Goal: Task Accomplishment & Management: Use online tool/utility

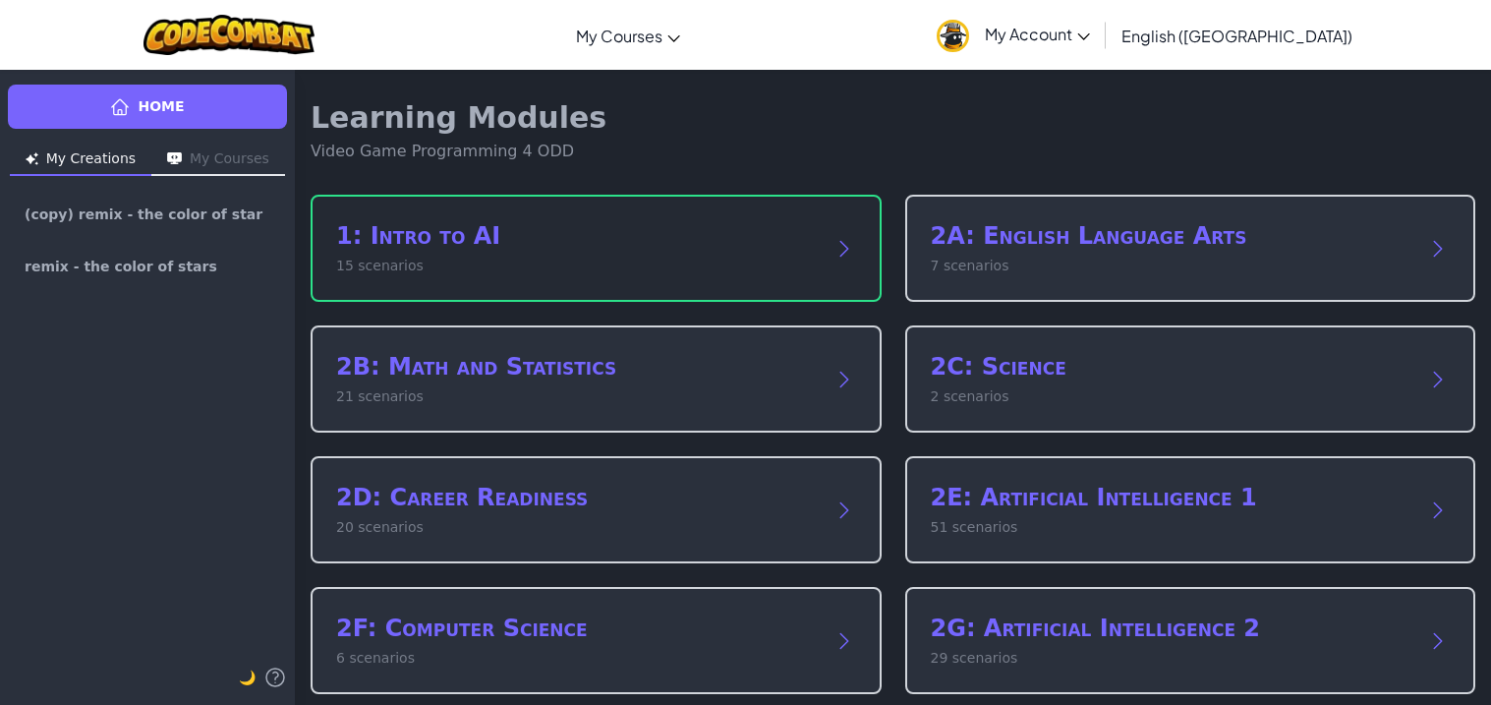
click at [770, 201] on div "1: Intro to AI 15 scenarios" at bounding box center [596, 248] width 571 height 107
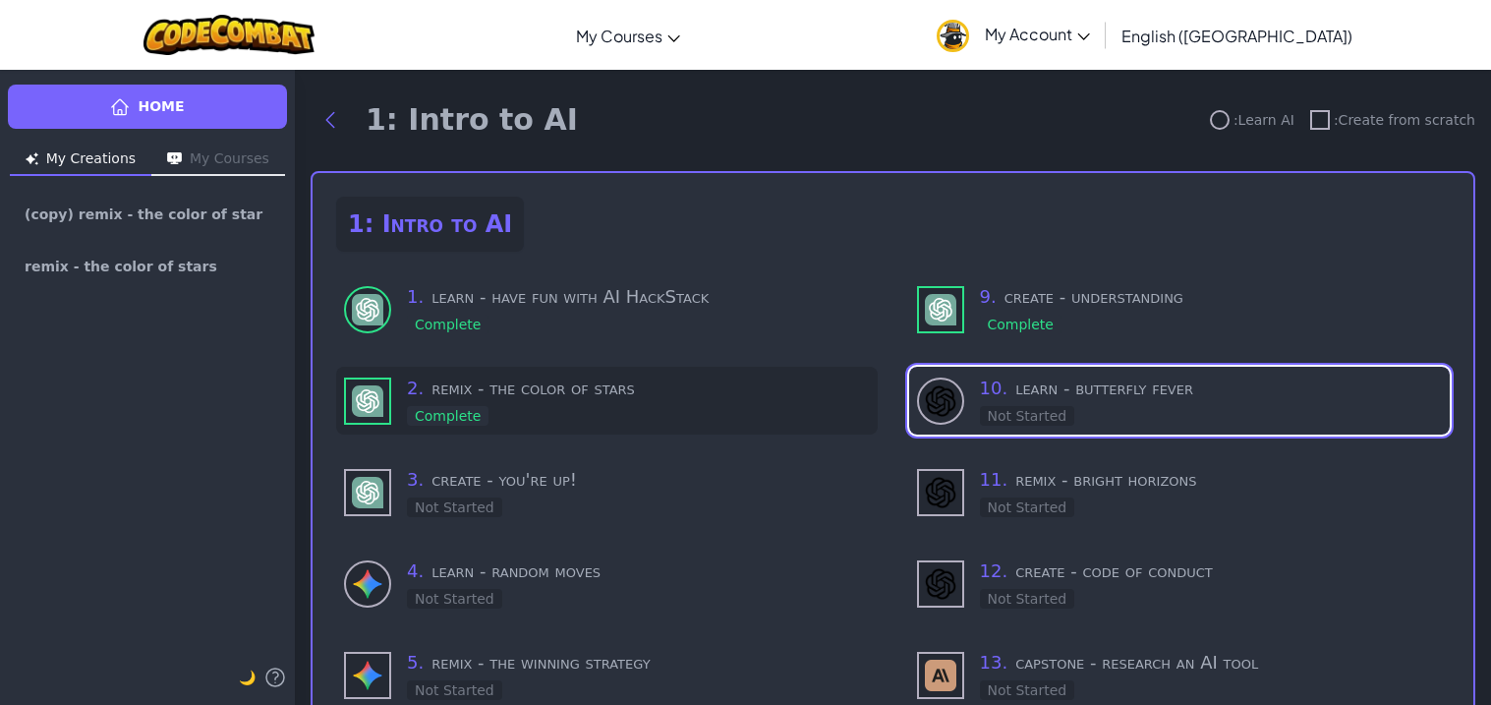
scroll to position [28, 0]
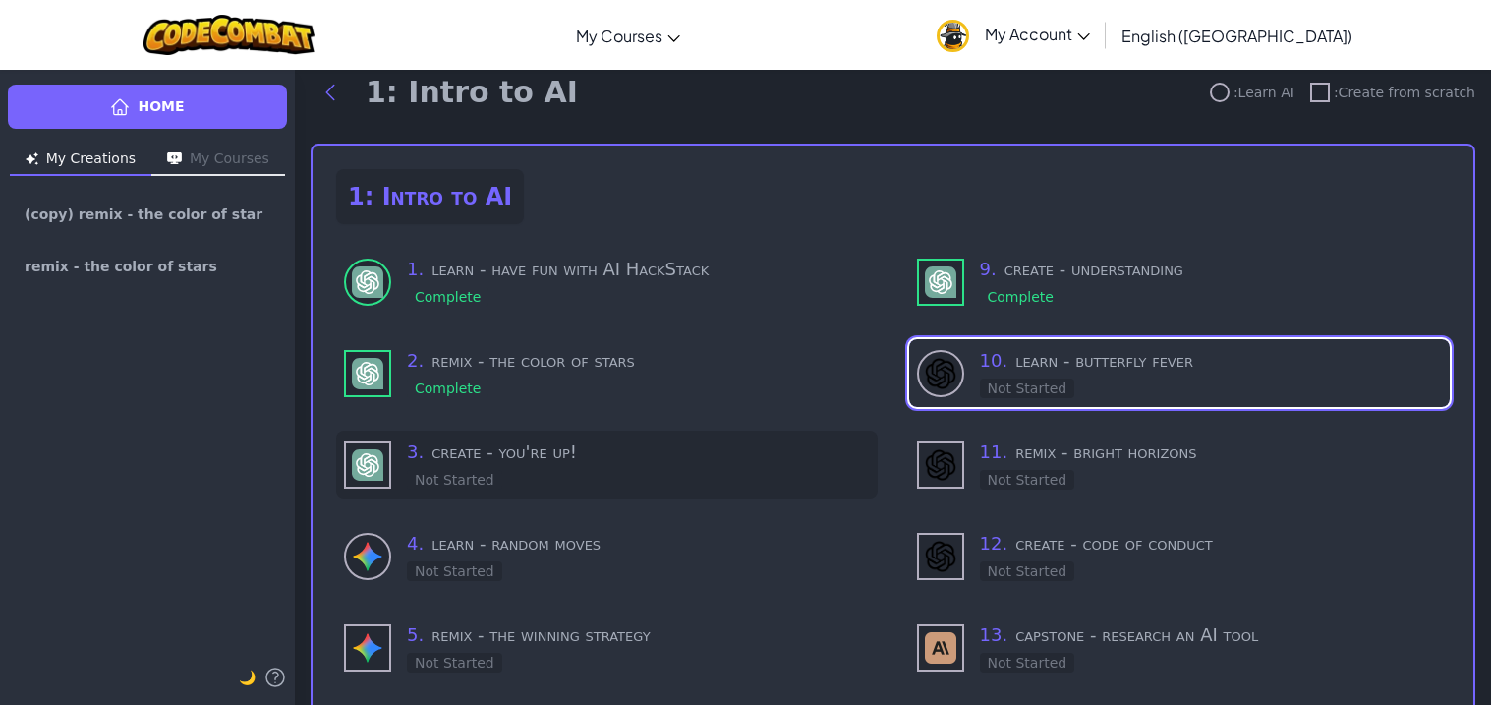
click at [504, 456] on h3 "3 . create - you're up!" at bounding box center [638, 452] width 463 height 28
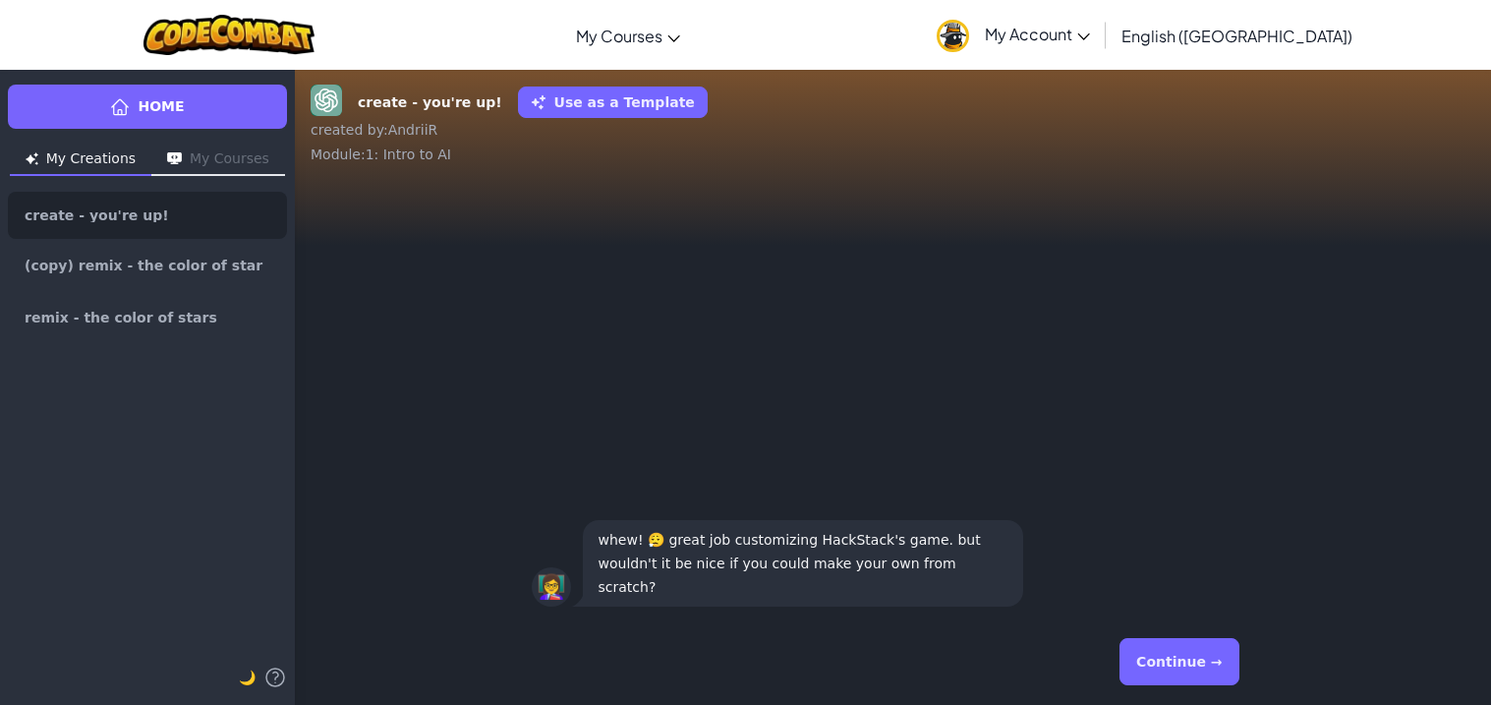
click at [1159, 646] on button "Continue →" at bounding box center [1178, 661] width 119 height 47
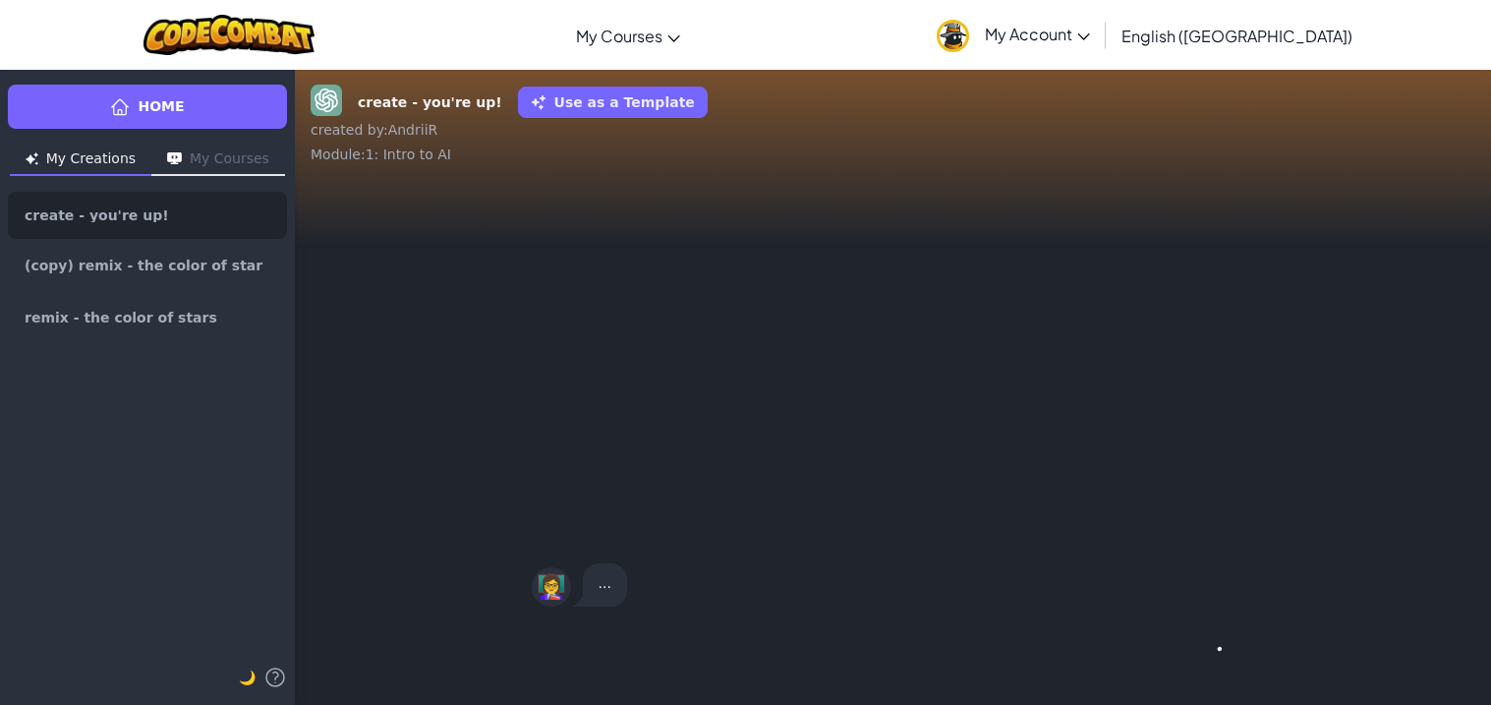
click at [1206, 646] on button "Continue →" at bounding box center [1222, 661] width 33 height 47
click at [1159, 646] on div "Continue →" at bounding box center [893, 661] width 723 height 71
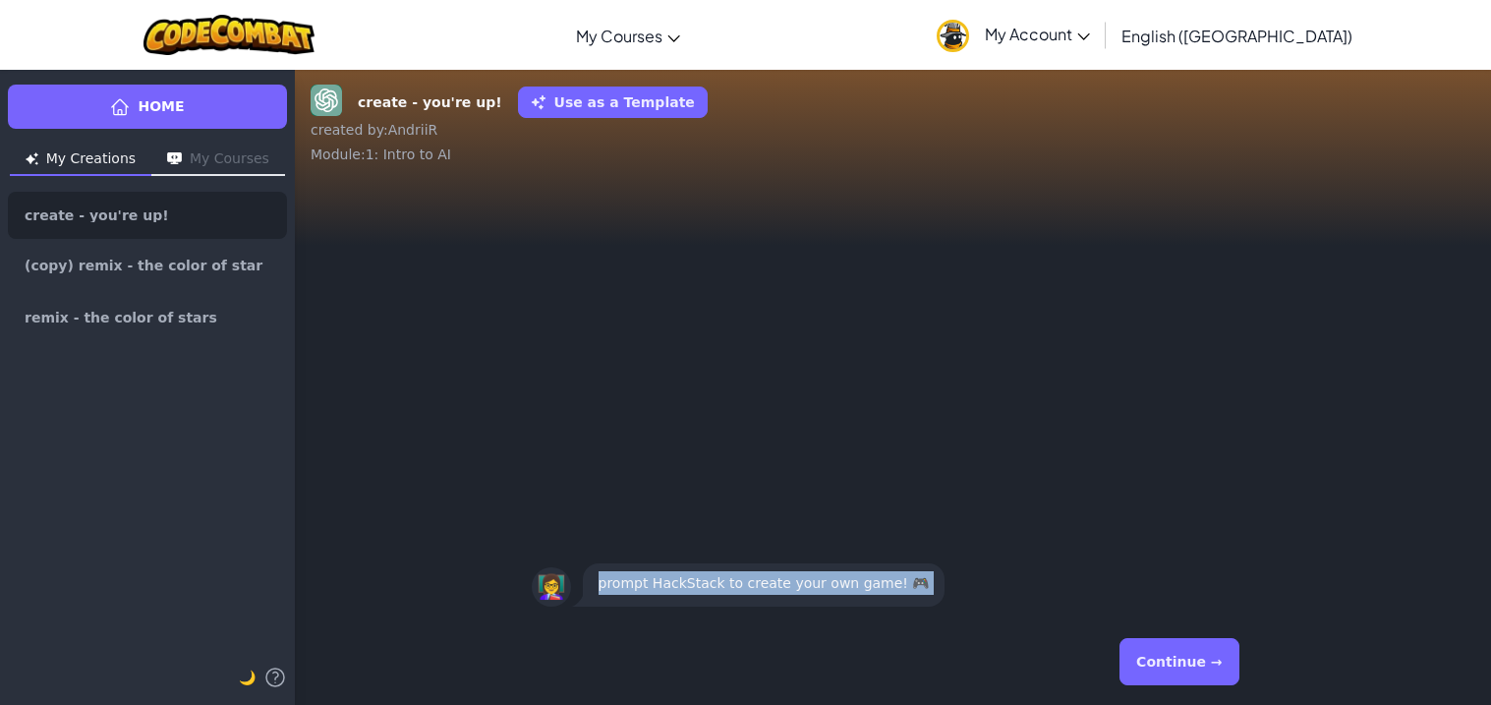
click at [1159, 646] on button "Continue →" at bounding box center [1178, 661] width 119 height 47
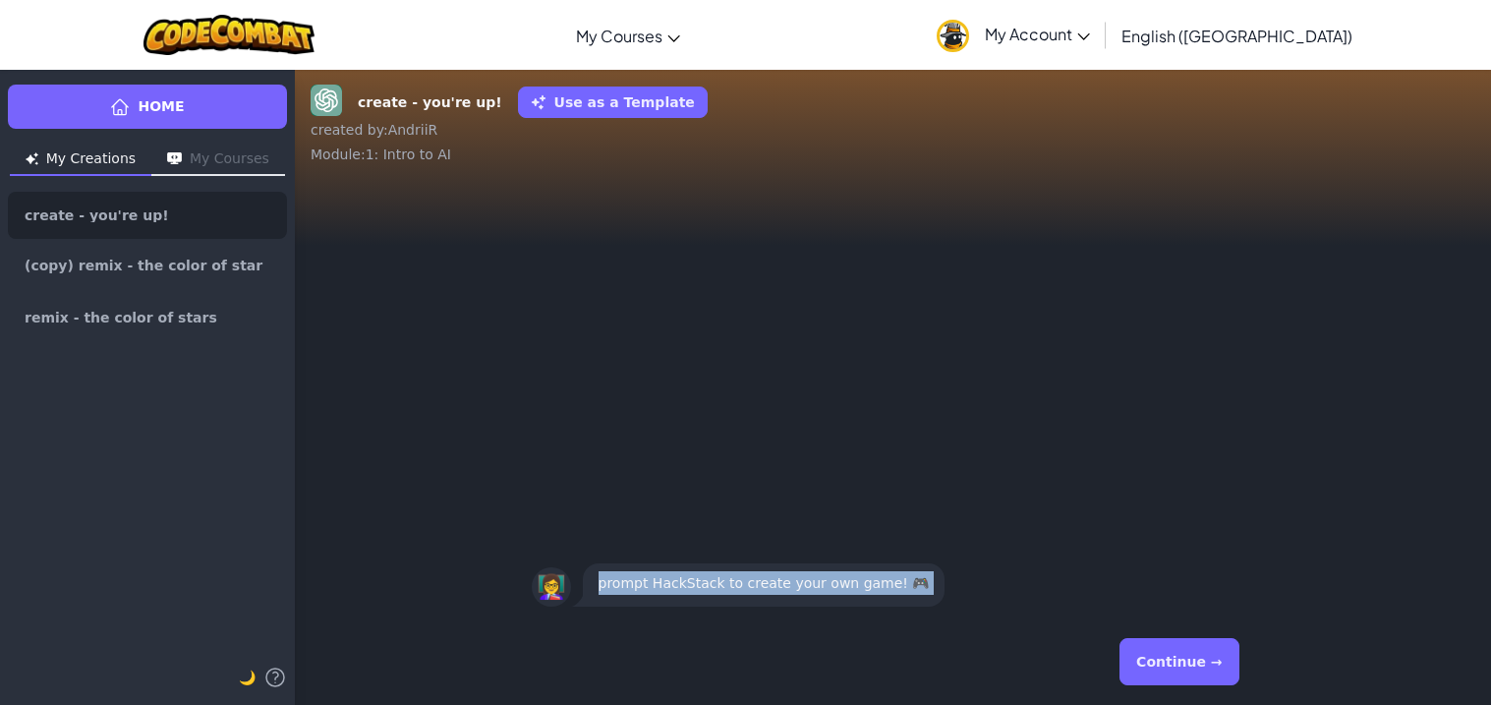
click at [1159, 646] on button "Continue →" at bounding box center [1178, 661] width 119 height 47
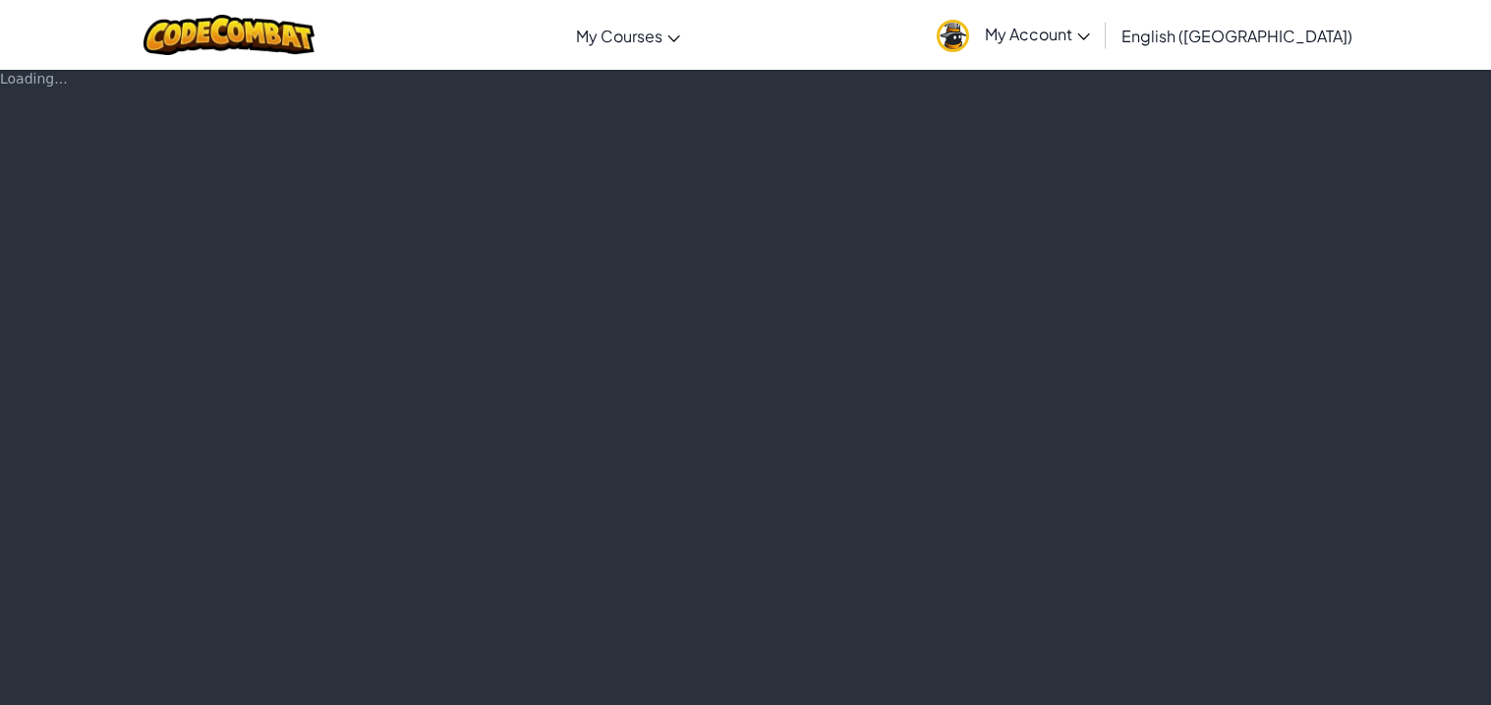
click at [1159, 646] on div "Loading..." at bounding box center [745, 387] width 1491 height 636
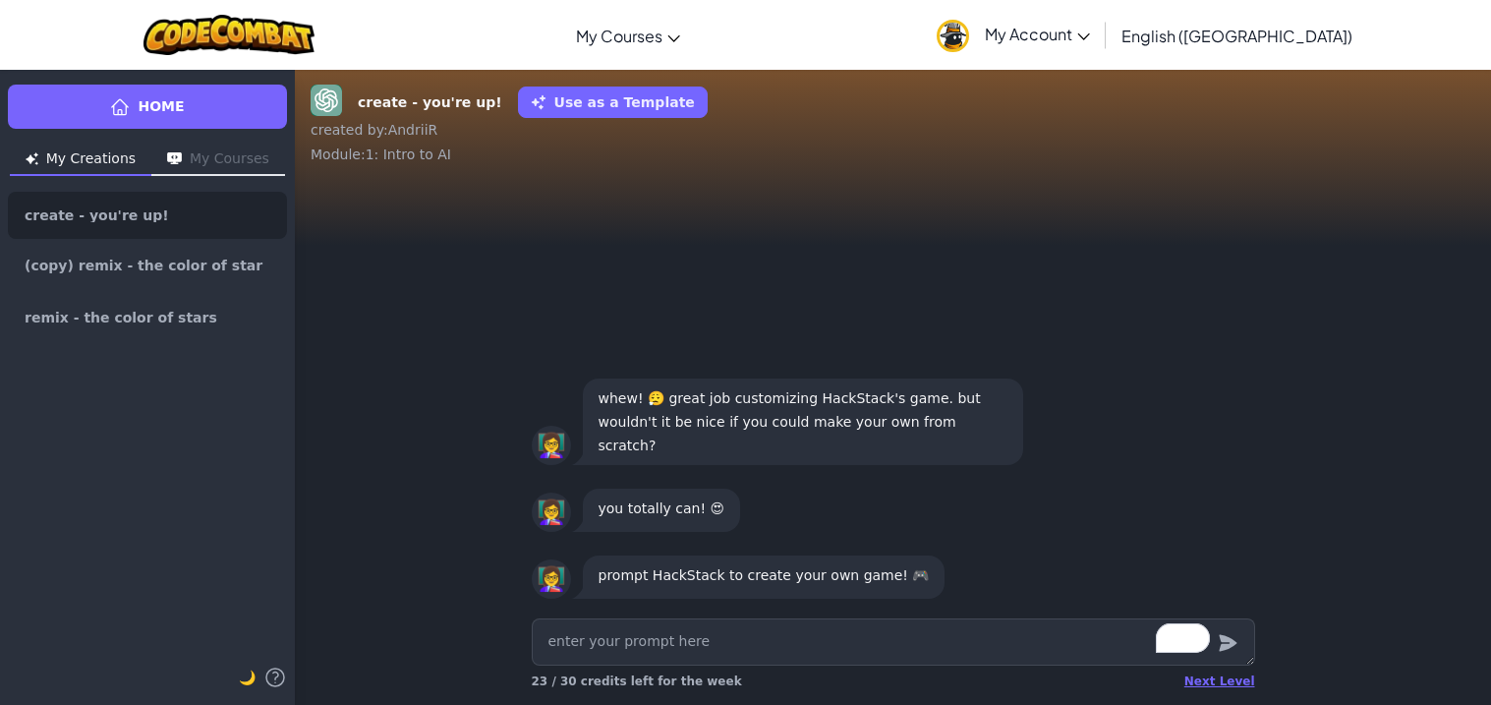
type textarea "x"
type textarea "ctr"
type textarea "x"
type textarea "ctre"
type textarea "x"
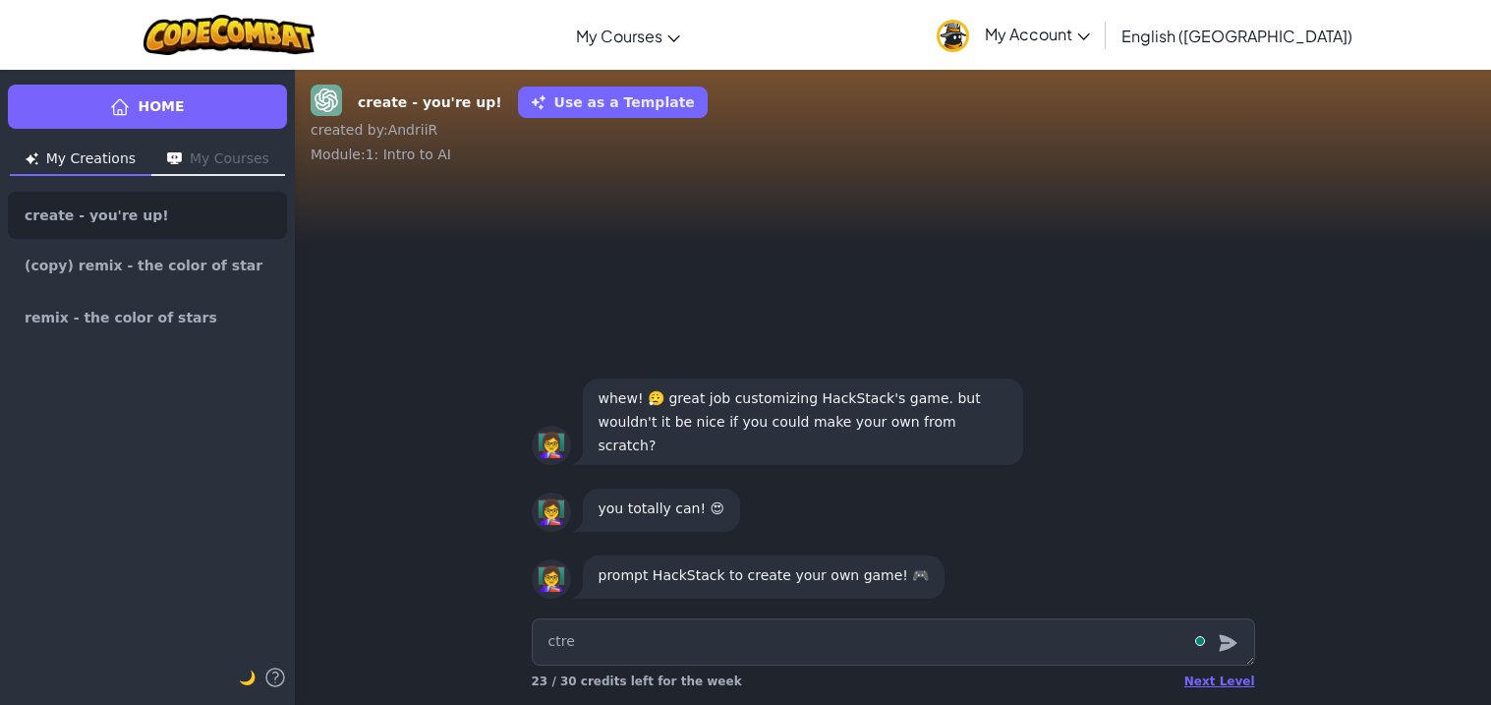
type textarea "ctrea"
type textarea "x"
type textarea "ctreat"
type textarea "x"
type textarea "ctreate"
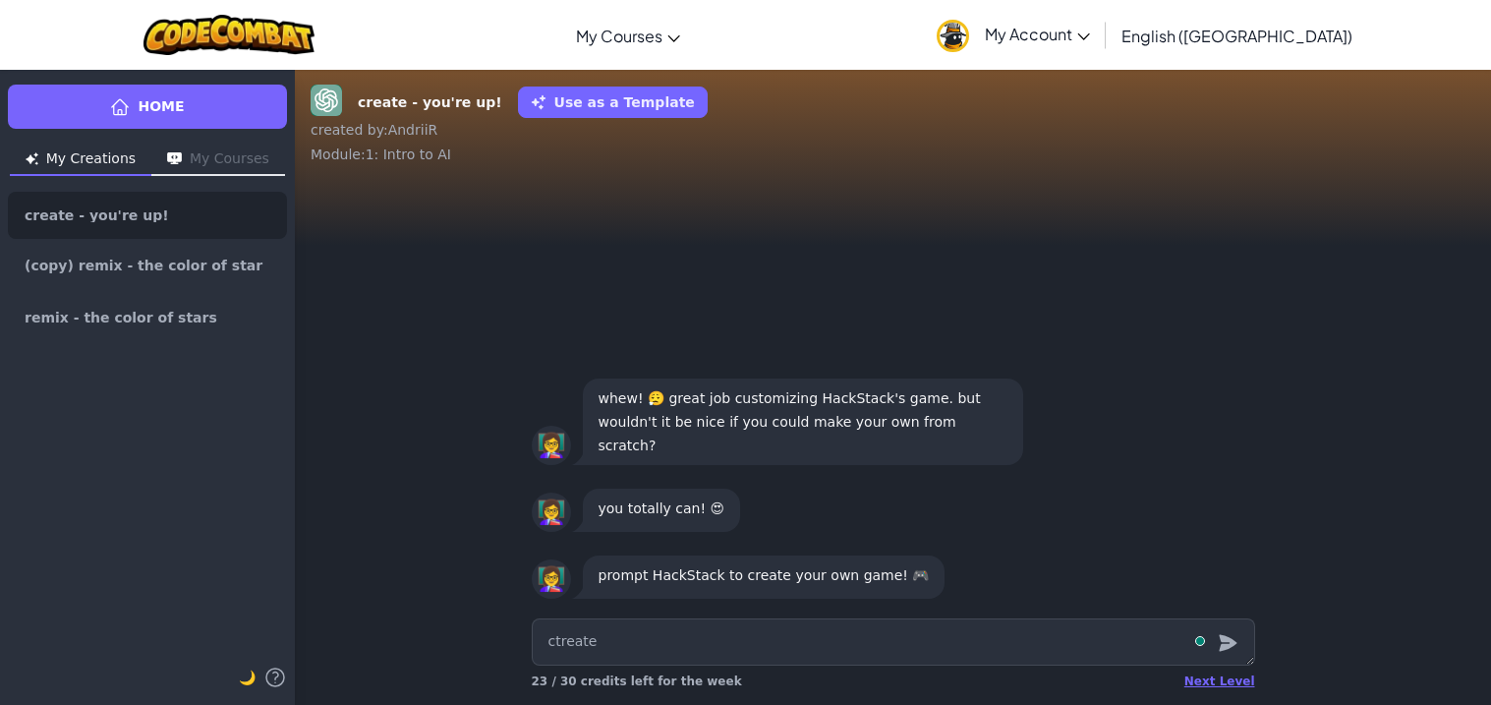
type textarea "x"
type textarea "ctreate a"
type textarea "x"
type textarea "ctreate a"
type textarea "x"
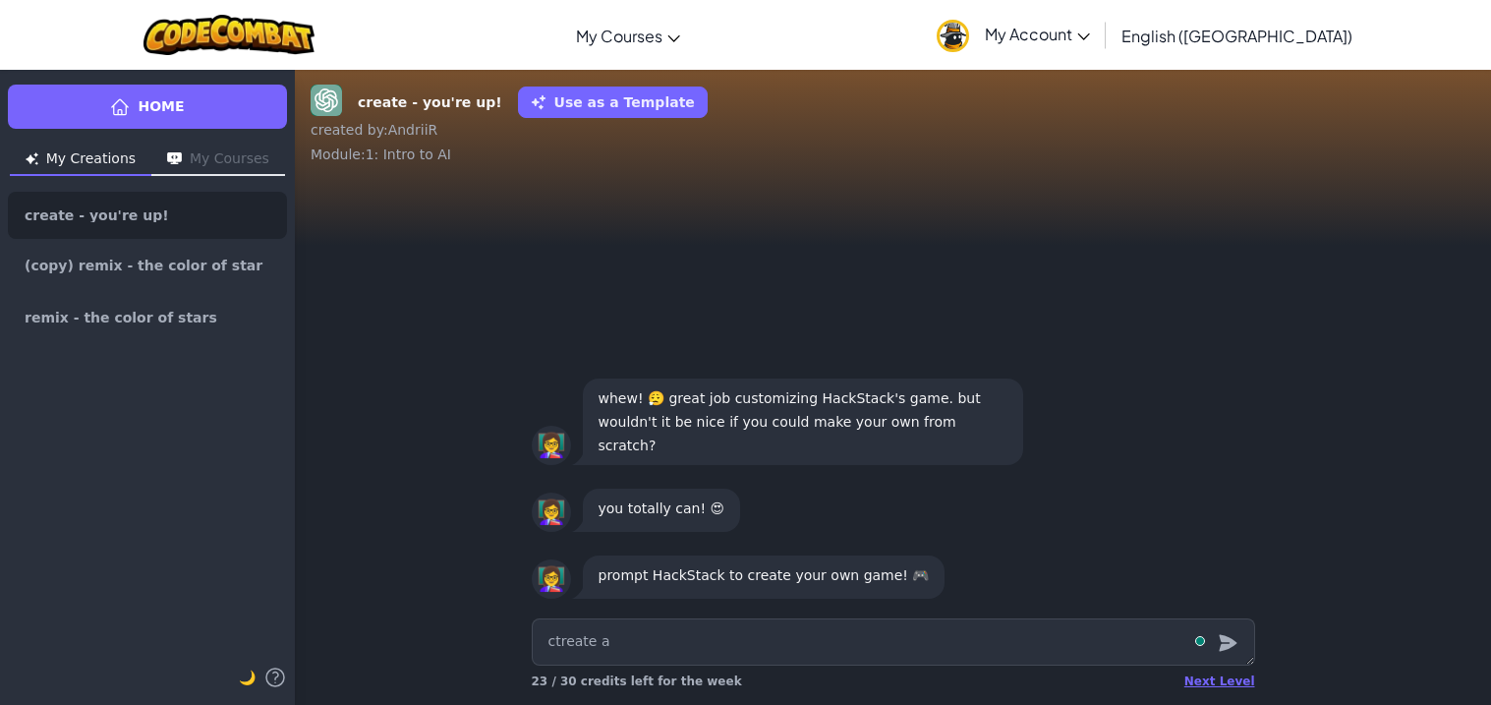
type textarea "ctreate a g"
type textarea "x"
type textarea "ctreate a ga"
type textarea "x"
type textarea "ctreate a gam"
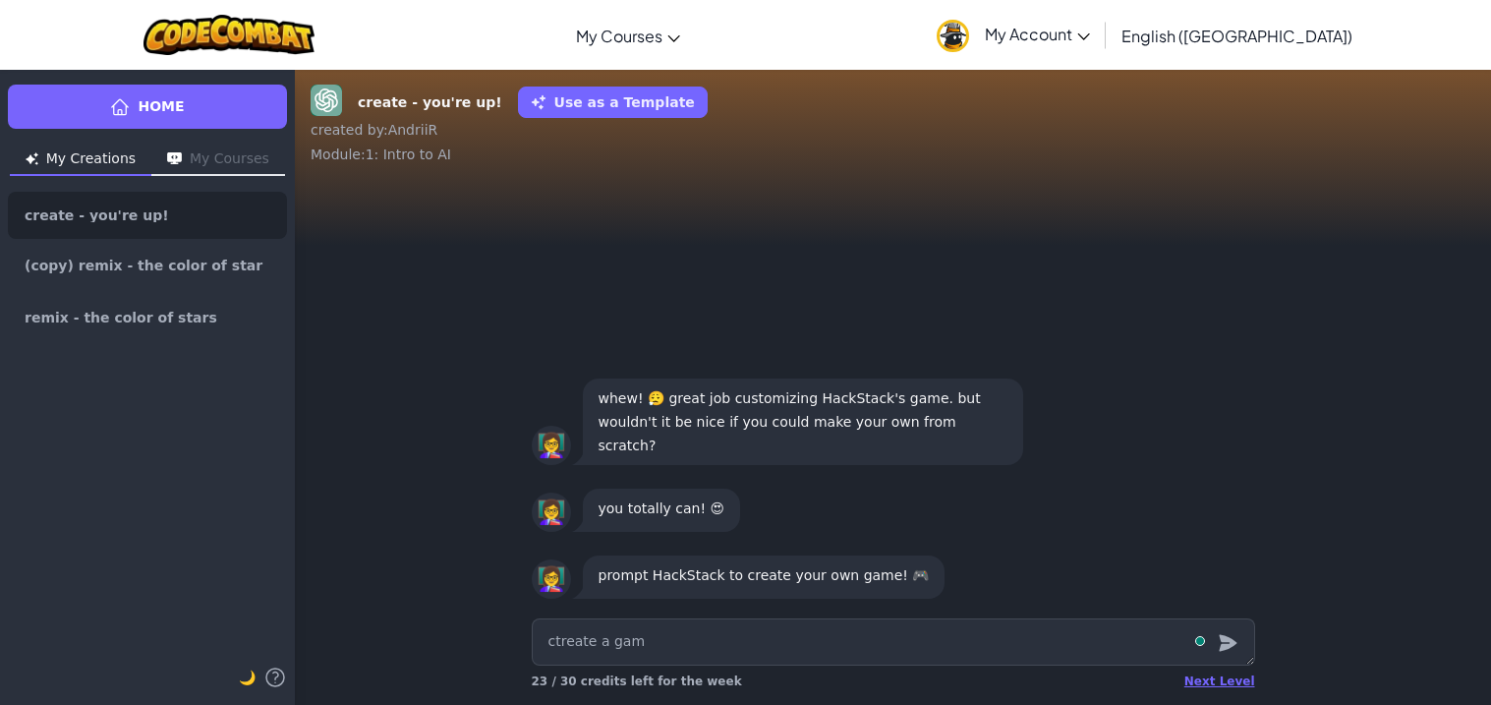
type textarea "x"
type textarea "ctreate a game"
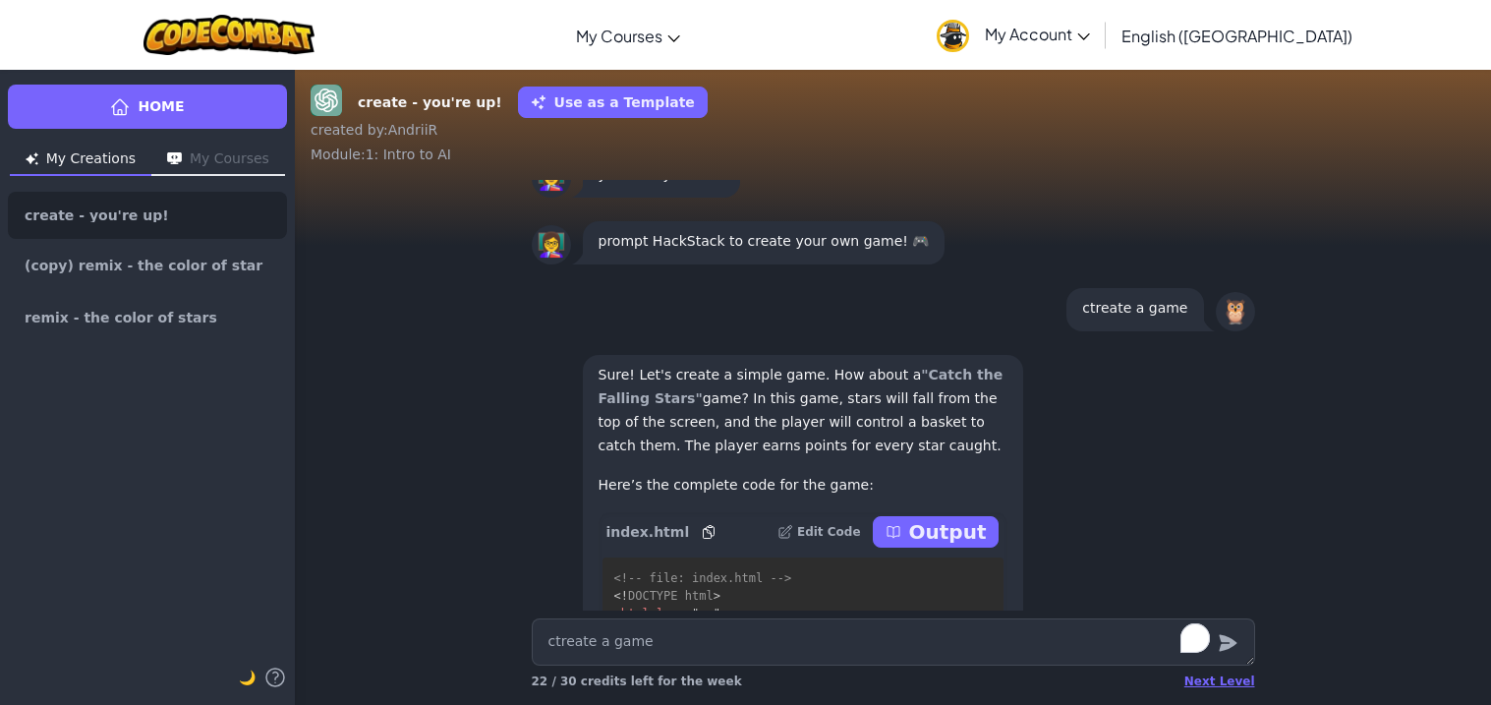
scroll to position [-430, 0]
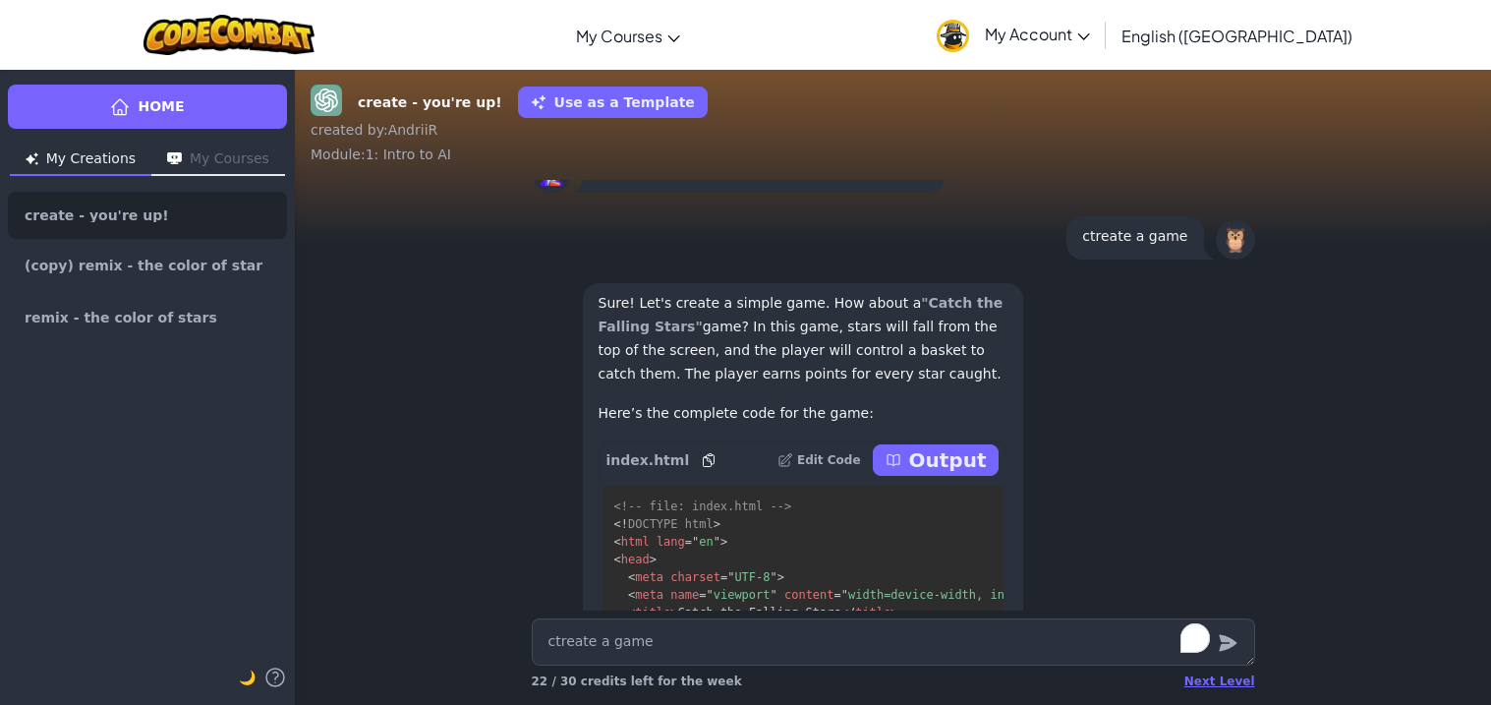
click at [924, 465] on p "Output" at bounding box center [948, 460] width 78 height 28
type textarea "x"
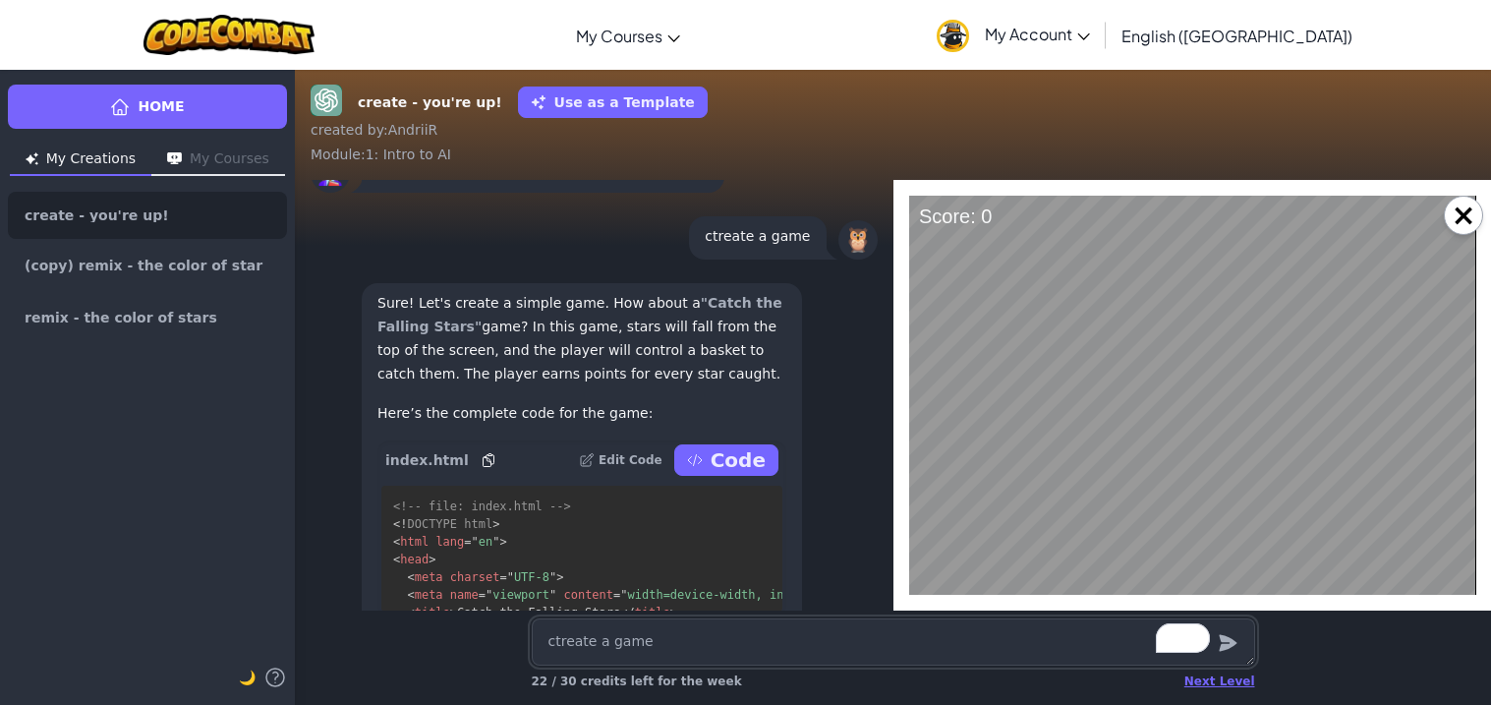
scroll to position [0, 0]
click at [1455, 223] on button "×" at bounding box center [1463, 215] width 39 height 39
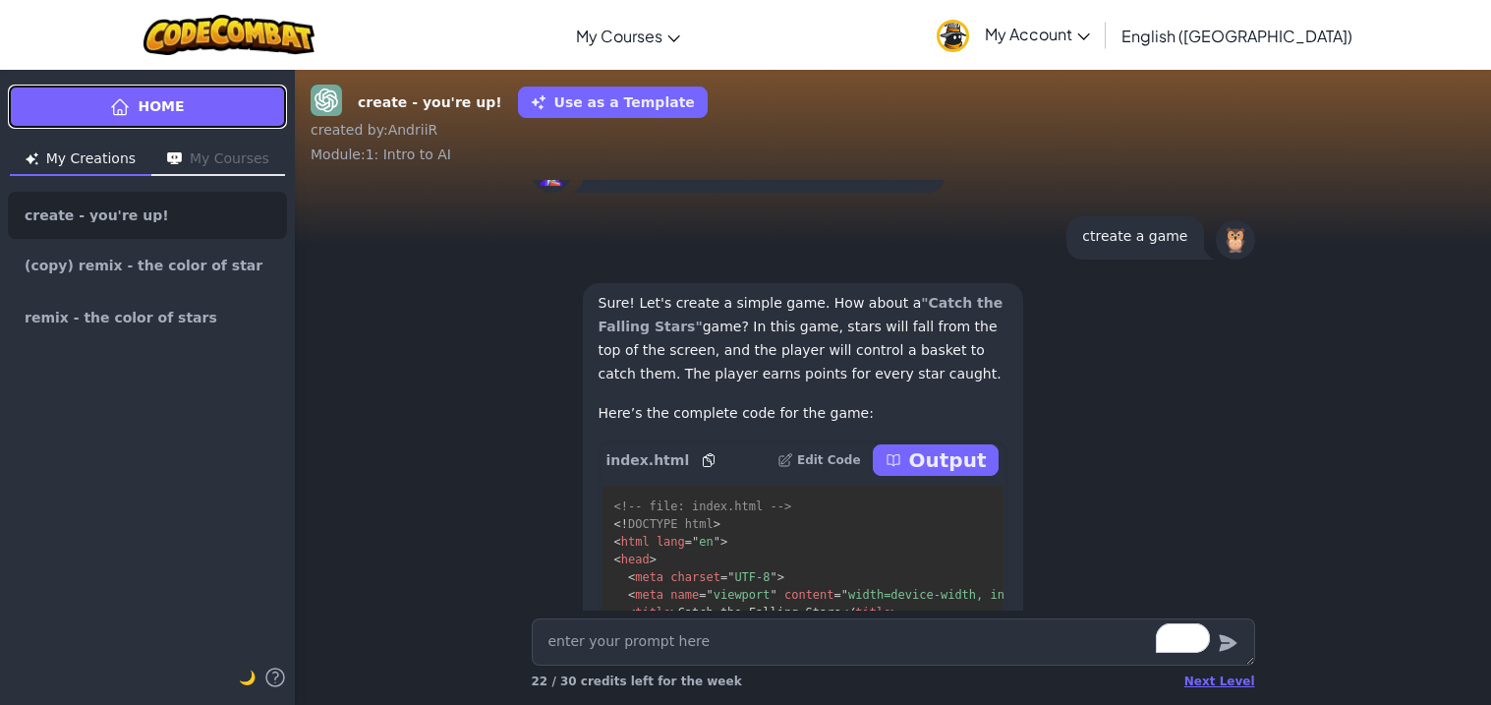
click at [180, 100] on span "Home" at bounding box center [161, 106] width 46 height 21
type textarea "x"
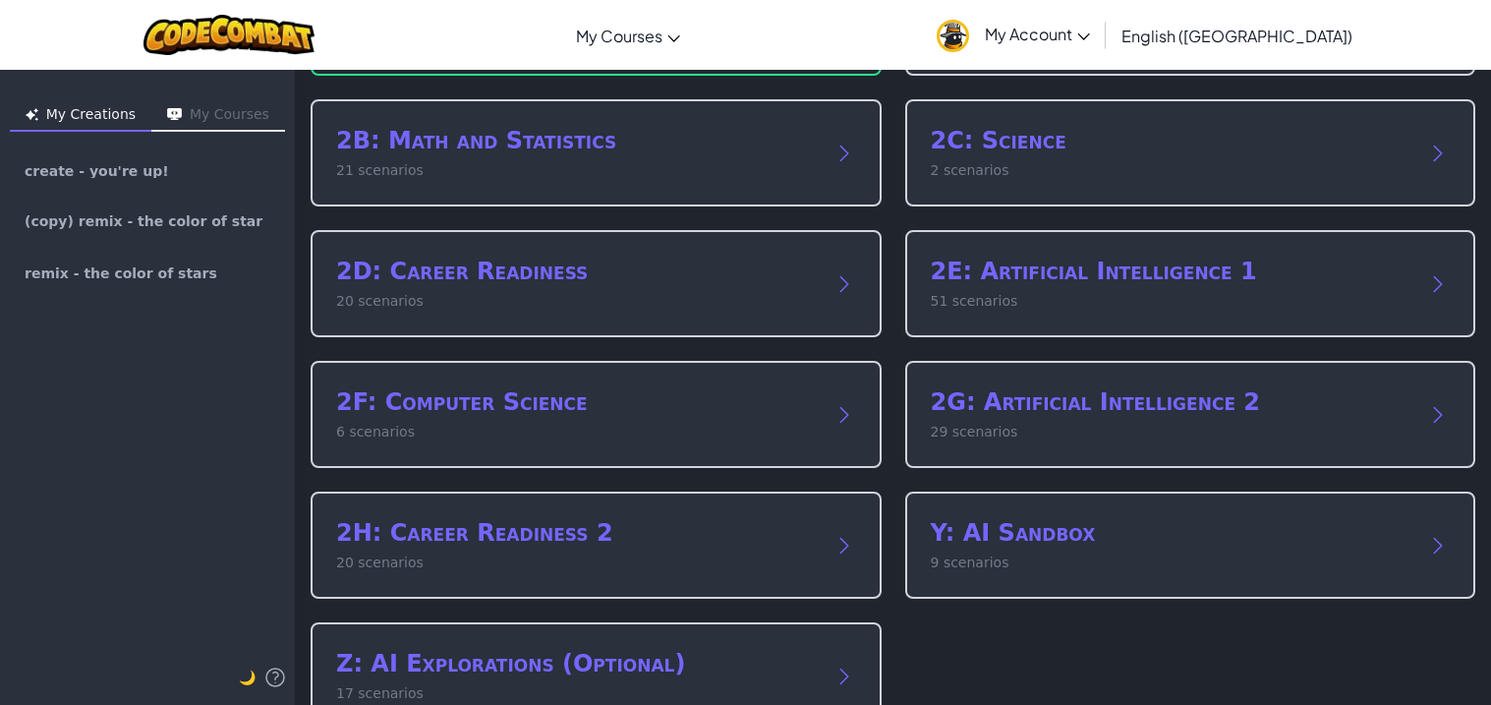
scroll to position [251, 0]
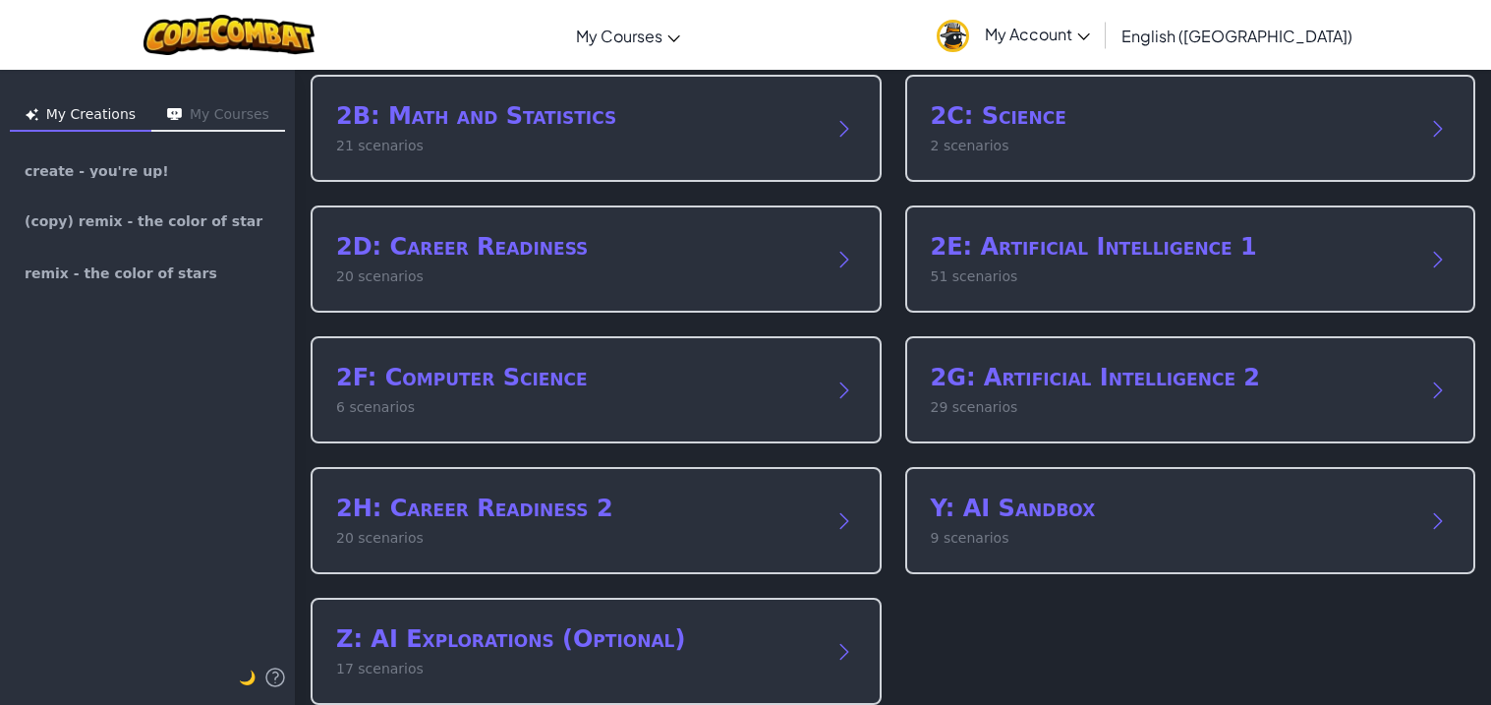
click at [243, 105] on button "My Courses" at bounding box center [218, 115] width 134 height 31
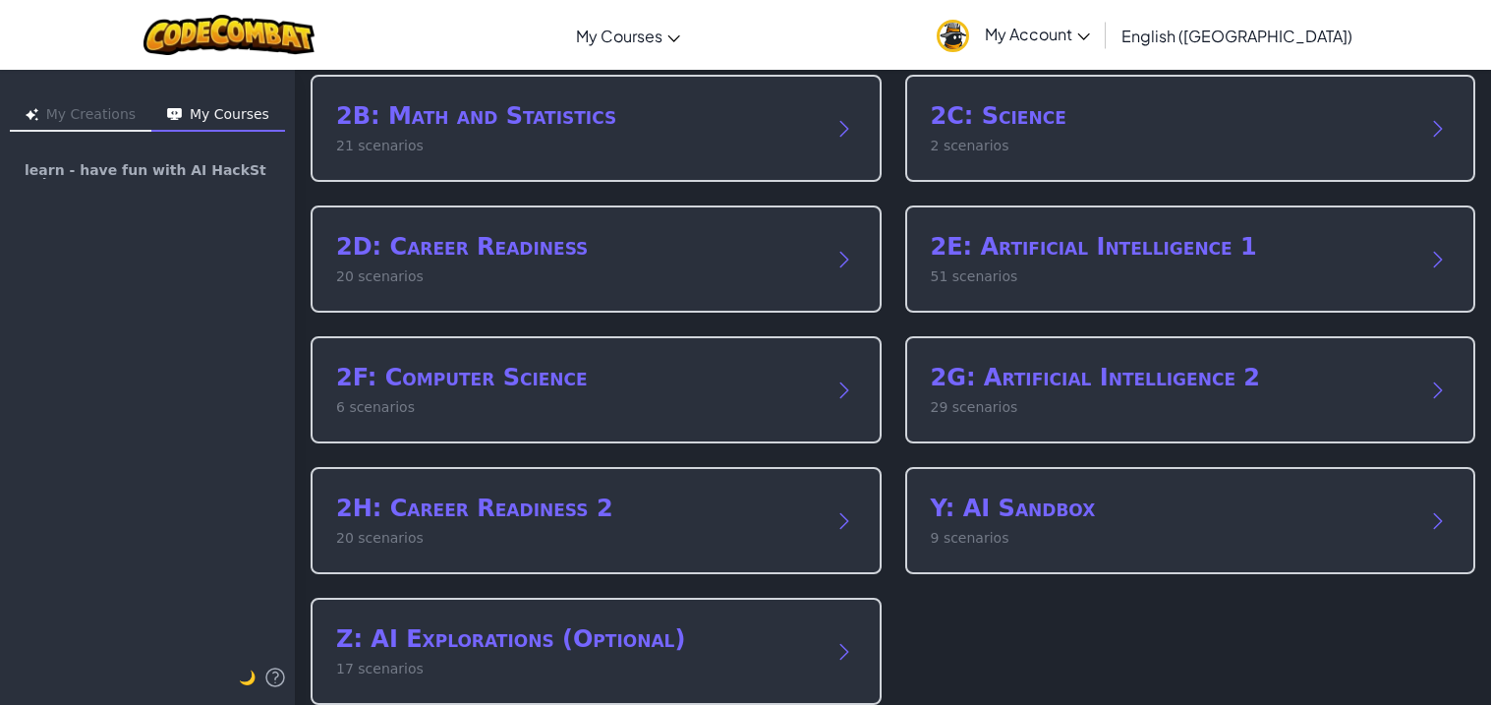
scroll to position [0, 0]
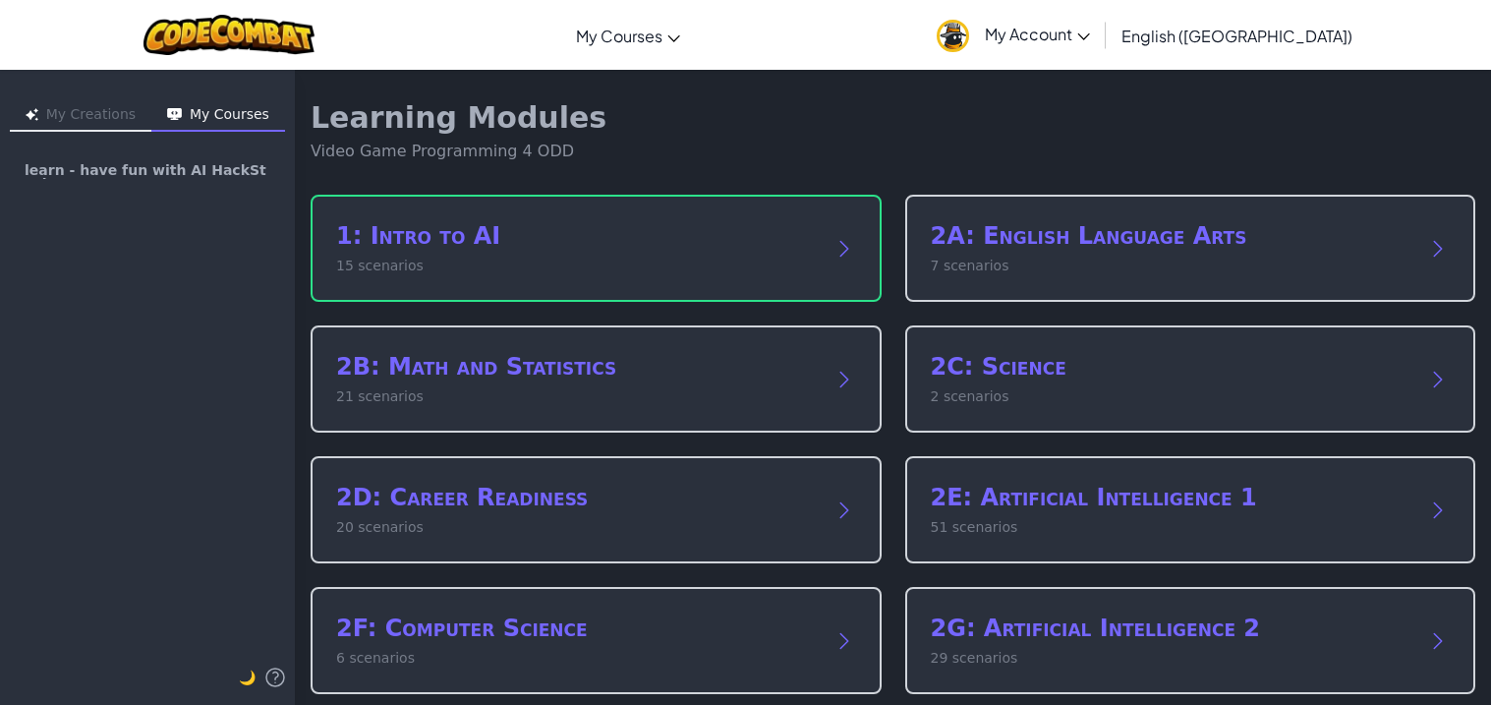
click at [83, 112] on button "My Creations" at bounding box center [81, 115] width 142 height 31
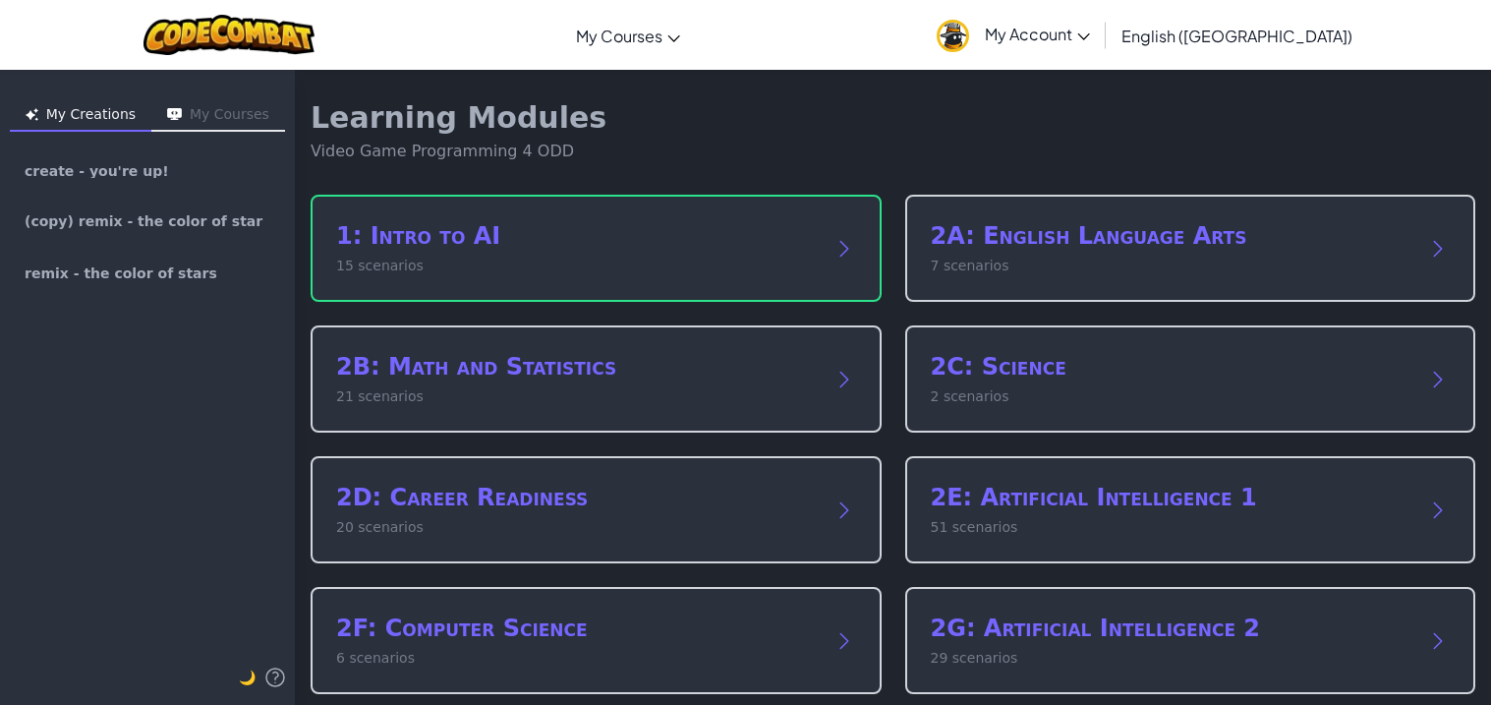
click at [171, 126] on button "My Courses" at bounding box center [218, 115] width 134 height 31
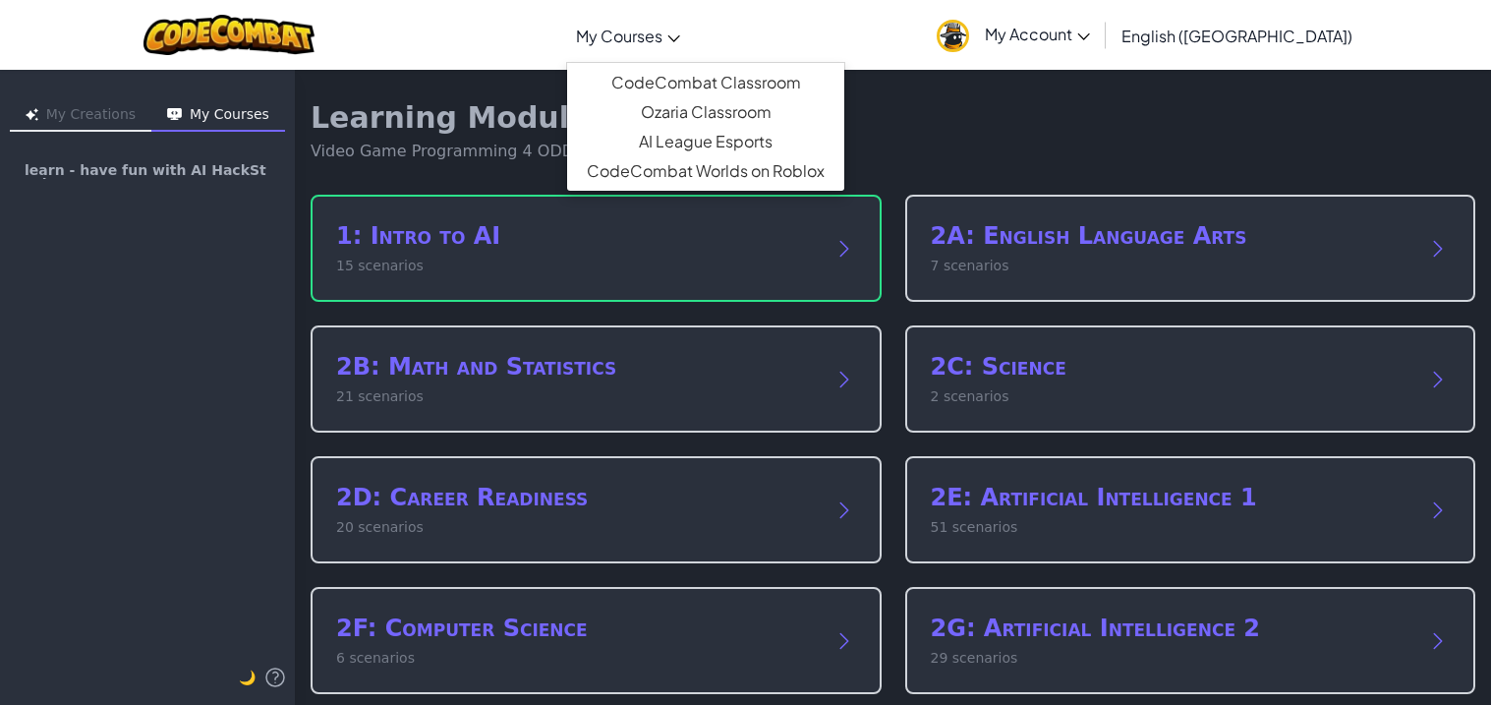
click at [690, 35] on link "My Courses" at bounding box center [628, 35] width 124 height 53
click at [999, 116] on div "Learning Modules Video Game Programming 4 ODD" at bounding box center [893, 131] width 1165 height 63
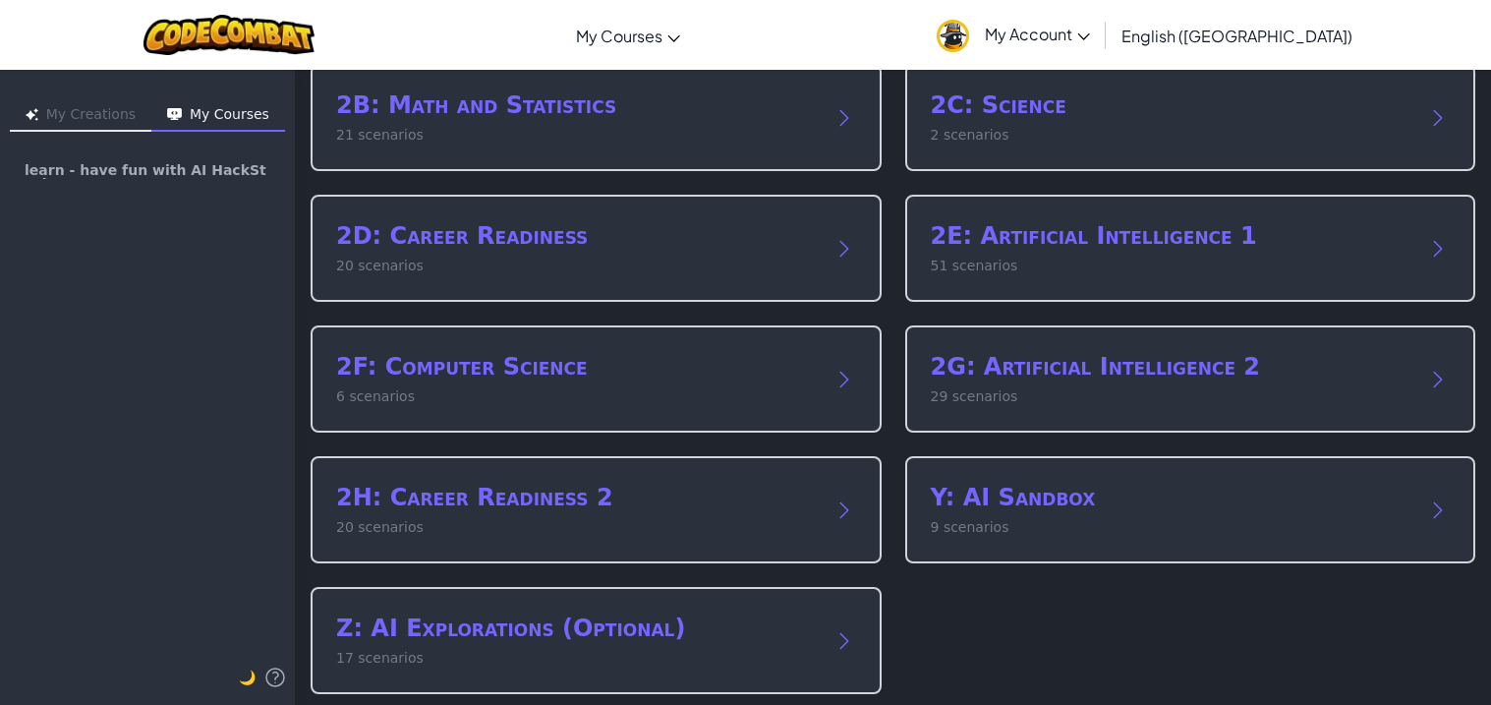
scroll to position [270, 0]
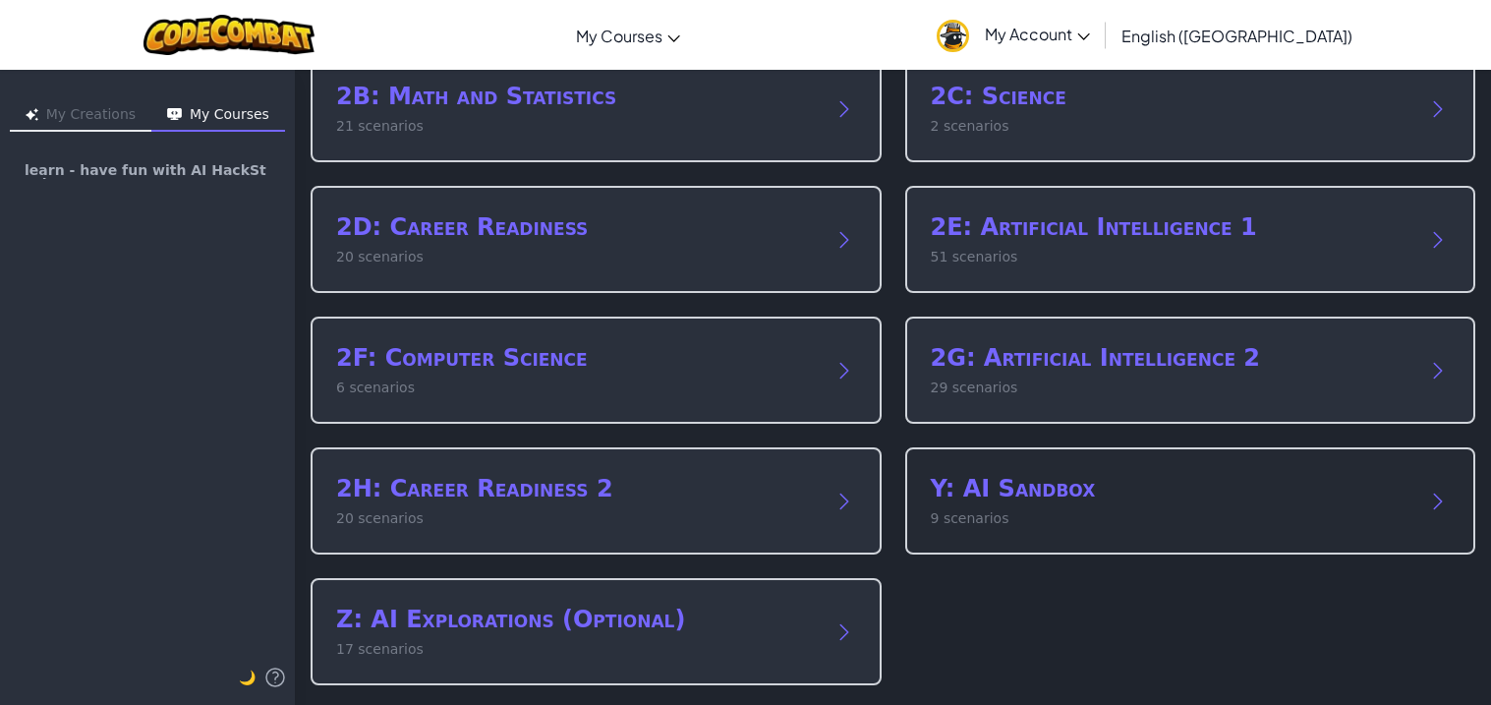
click at [1056, 478] on h2 "Y: AI Sandbox" at bounding box center [1171, 488] width 481 height 31
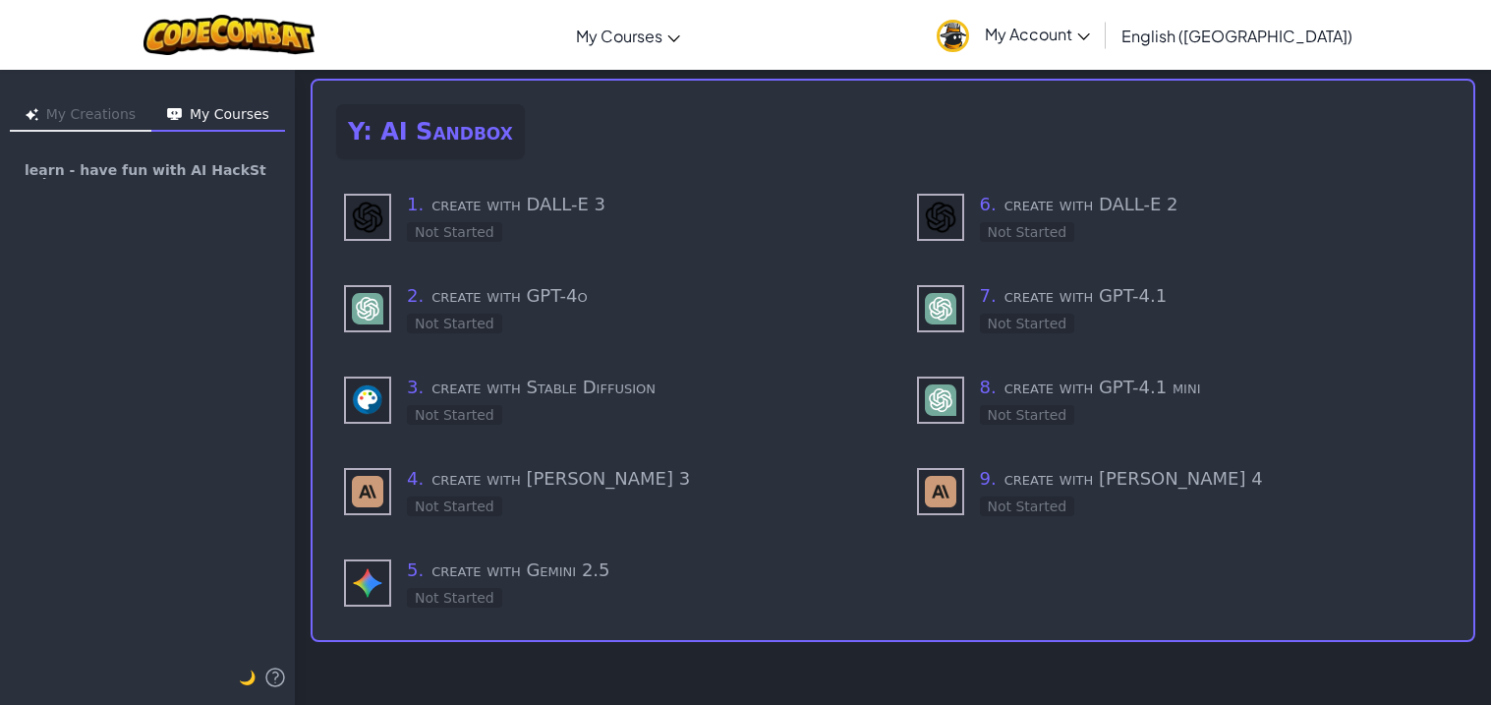
scroll to position [90, 0]
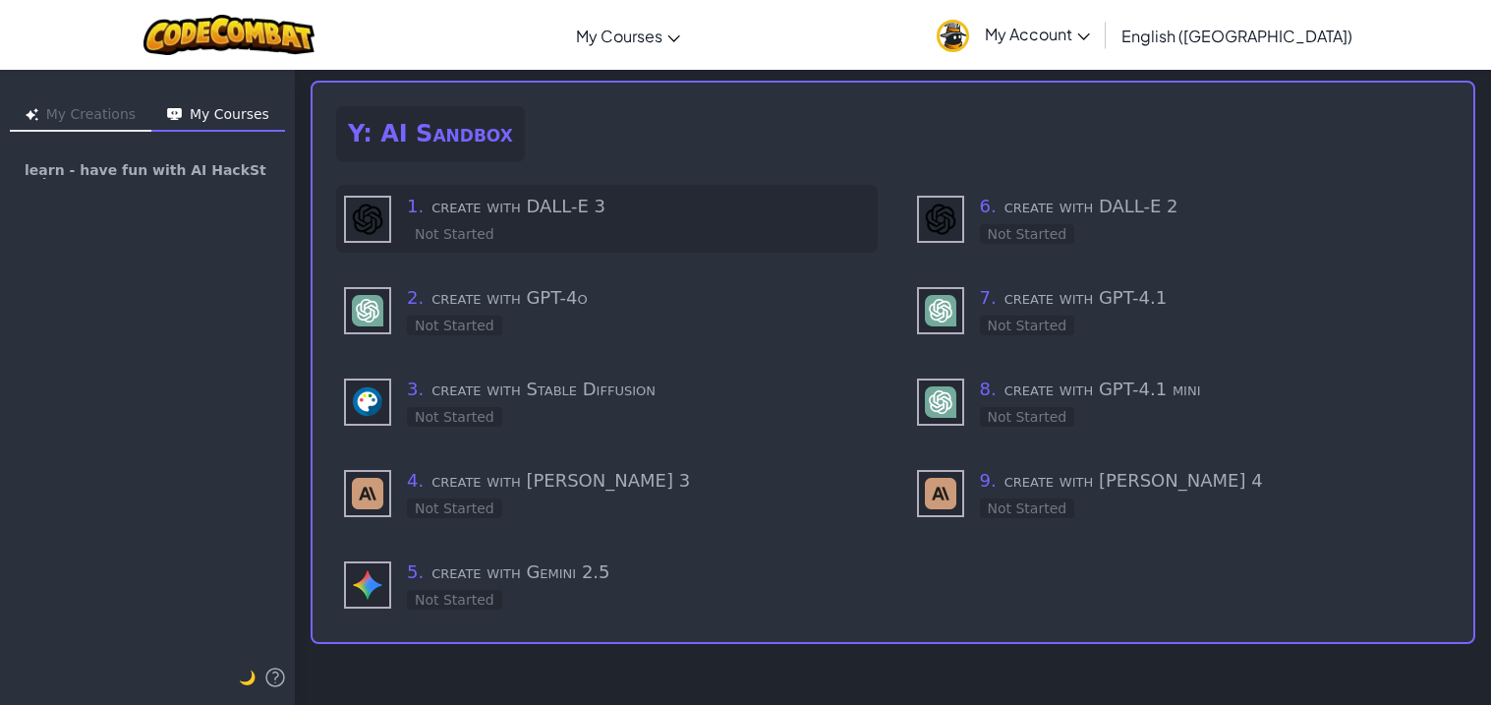
click at [365, 220] on img at bounding box center [367, 218] width 31 height 31
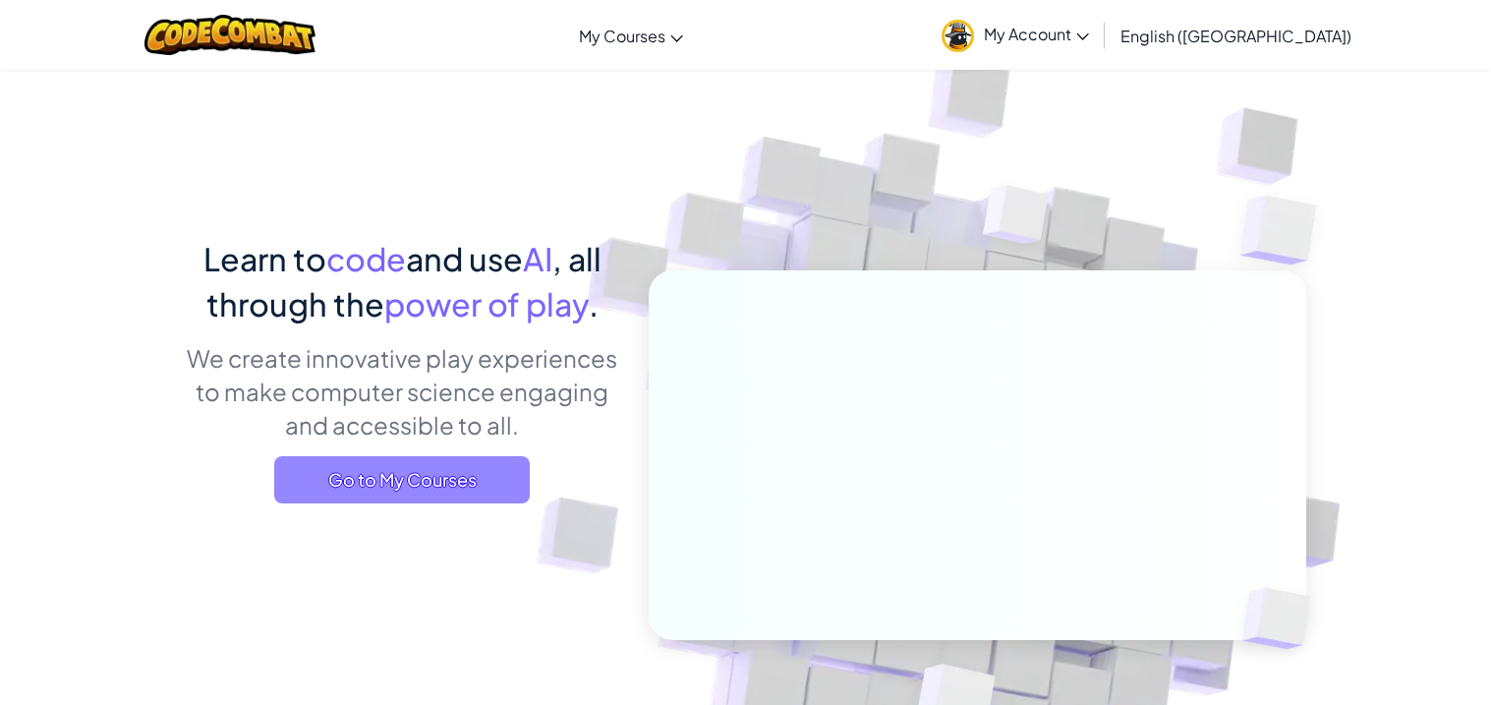
click at [476, 494] on span "Go to My Courses" at bounding box center [402, 479] width 256 height 47
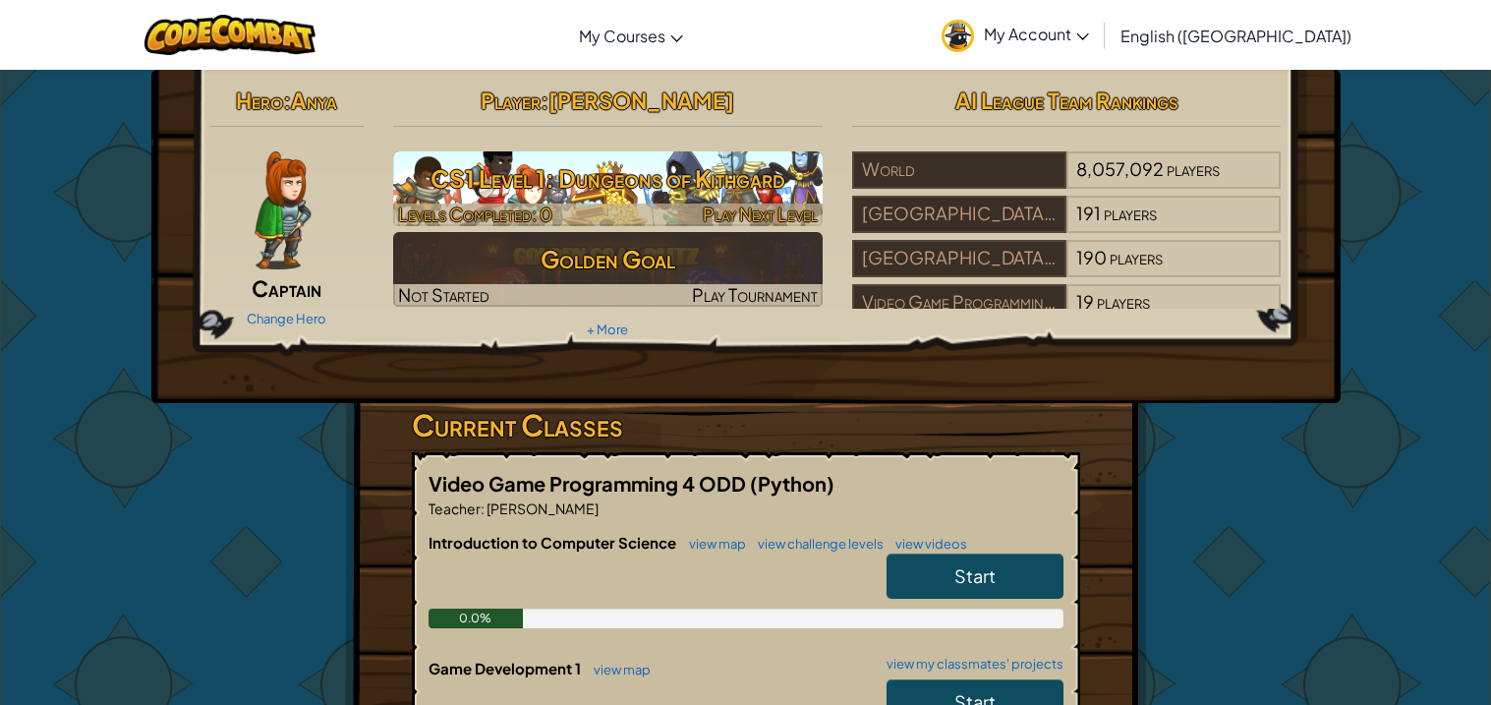
click at [570, 185] on h3 "CS1 Level 1: Dungeons of Kithgard" at bounding box center [607, 178] width 429 height 44
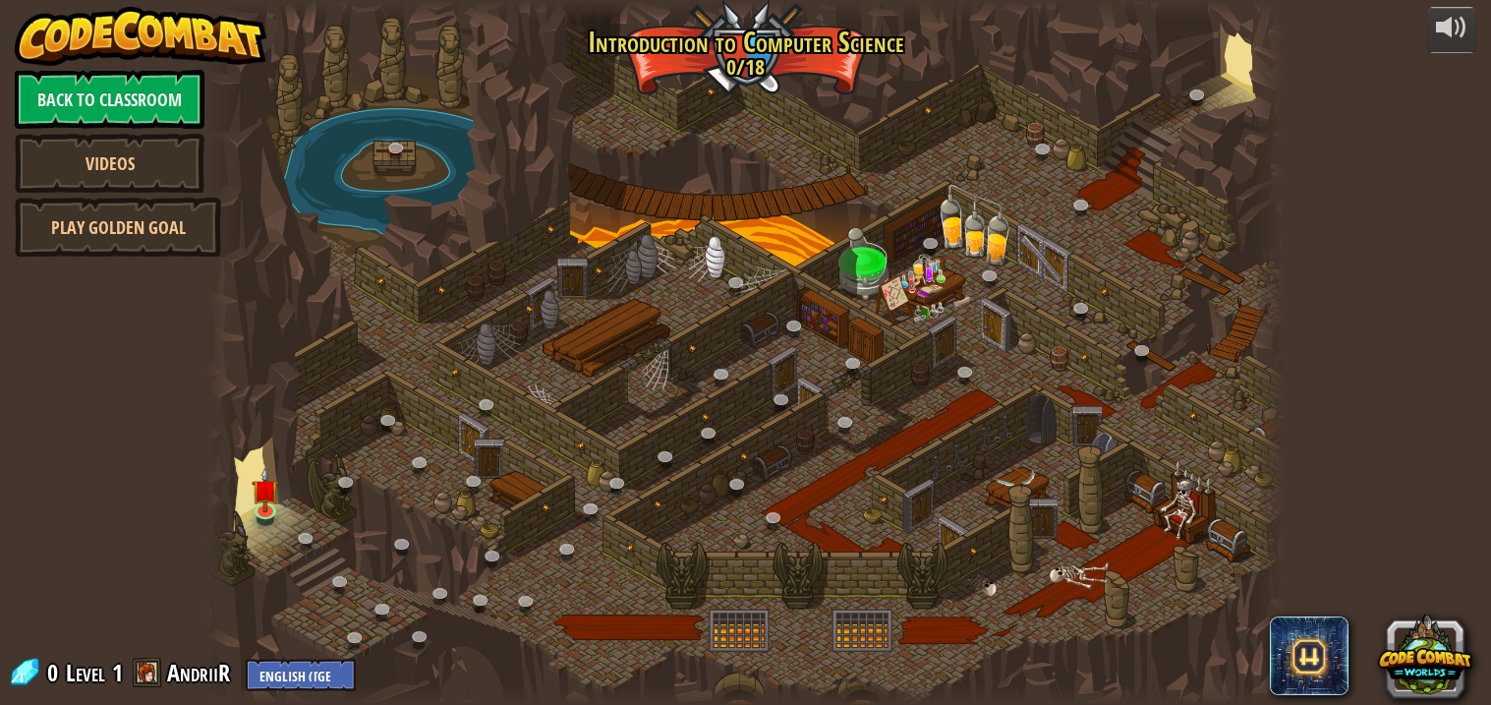
click at [530, 369] on div at bounding box center [745, 352] width 1078 height 705
click at [312, 527] on link at bounding box center [309, 541] width 39 height 39
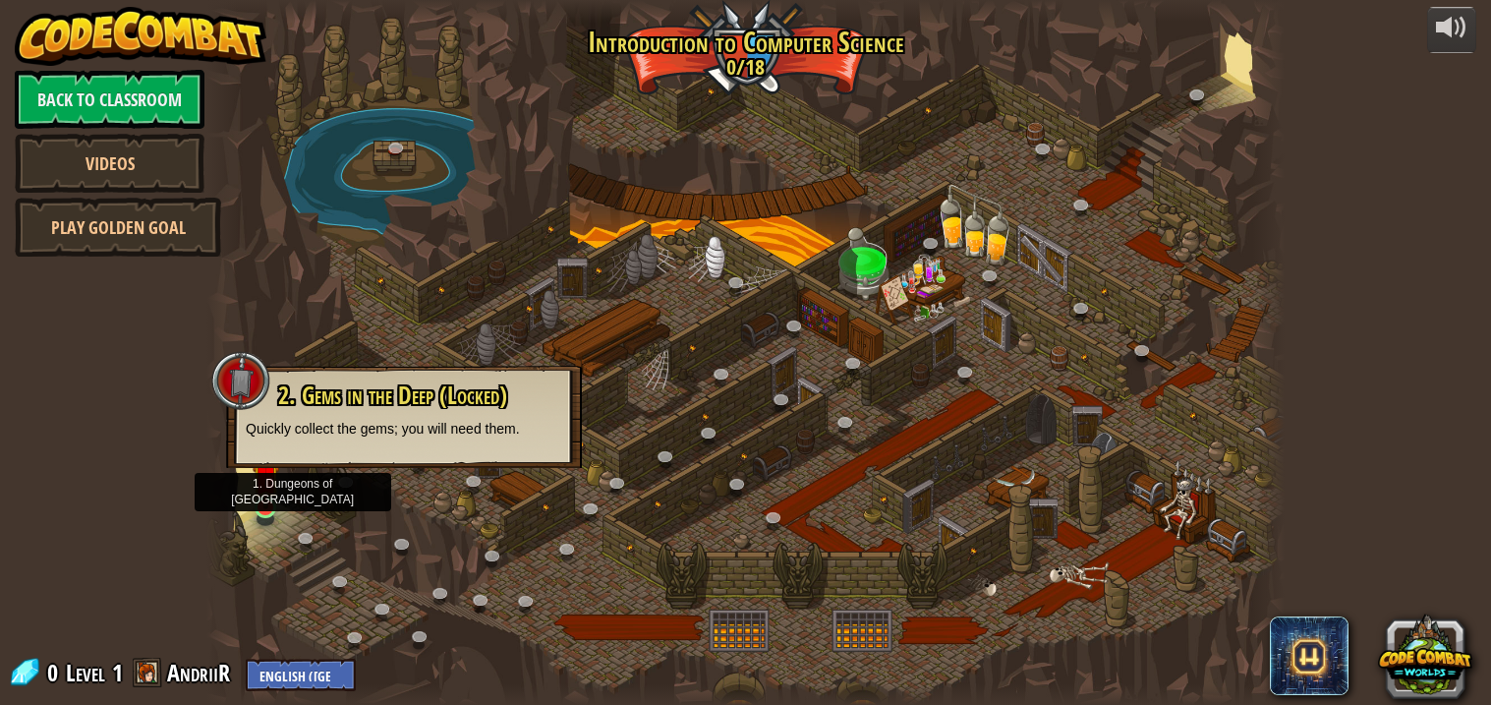
click at [279, 490] on img at bounding box center [266, 477] width 27 height 61
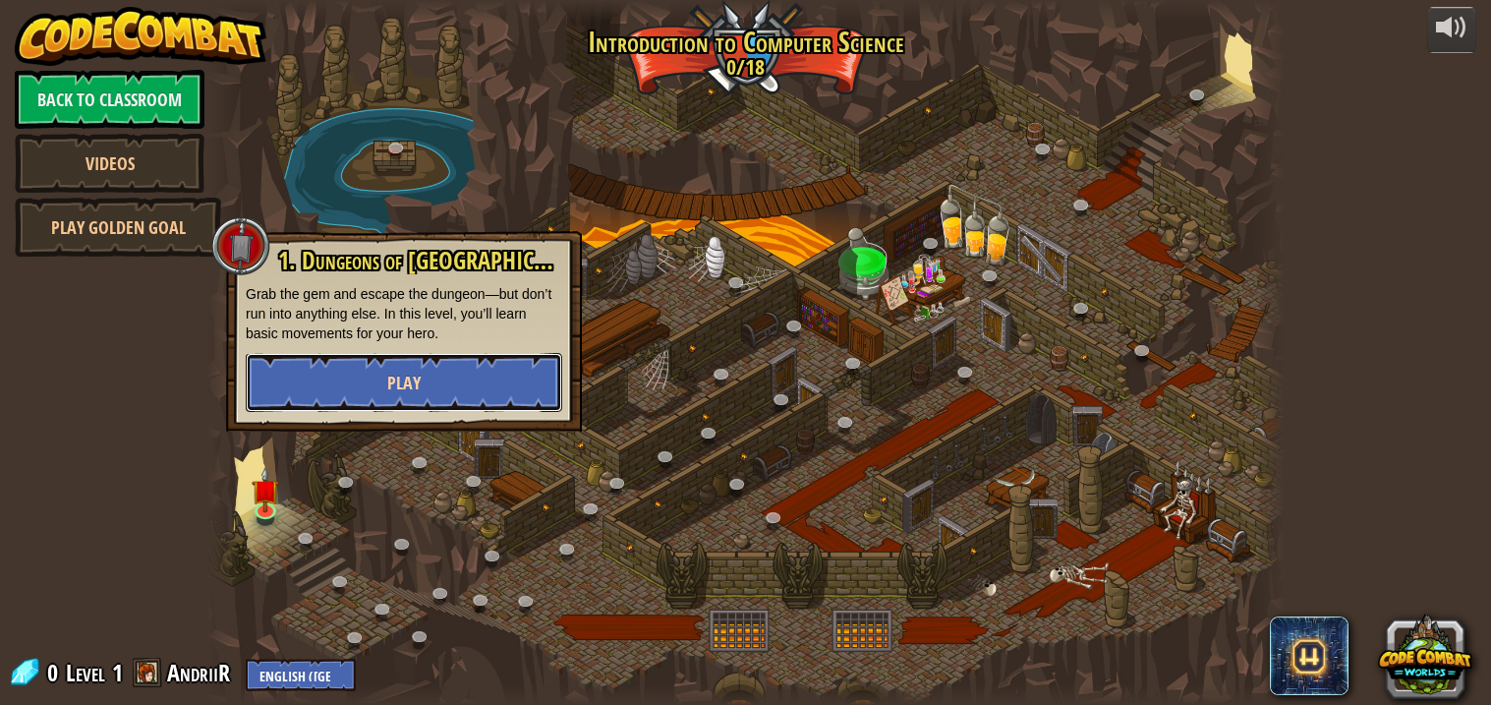
click at [369, 373] on button "Play" at bounding box center [404, 382] width 316 height 59
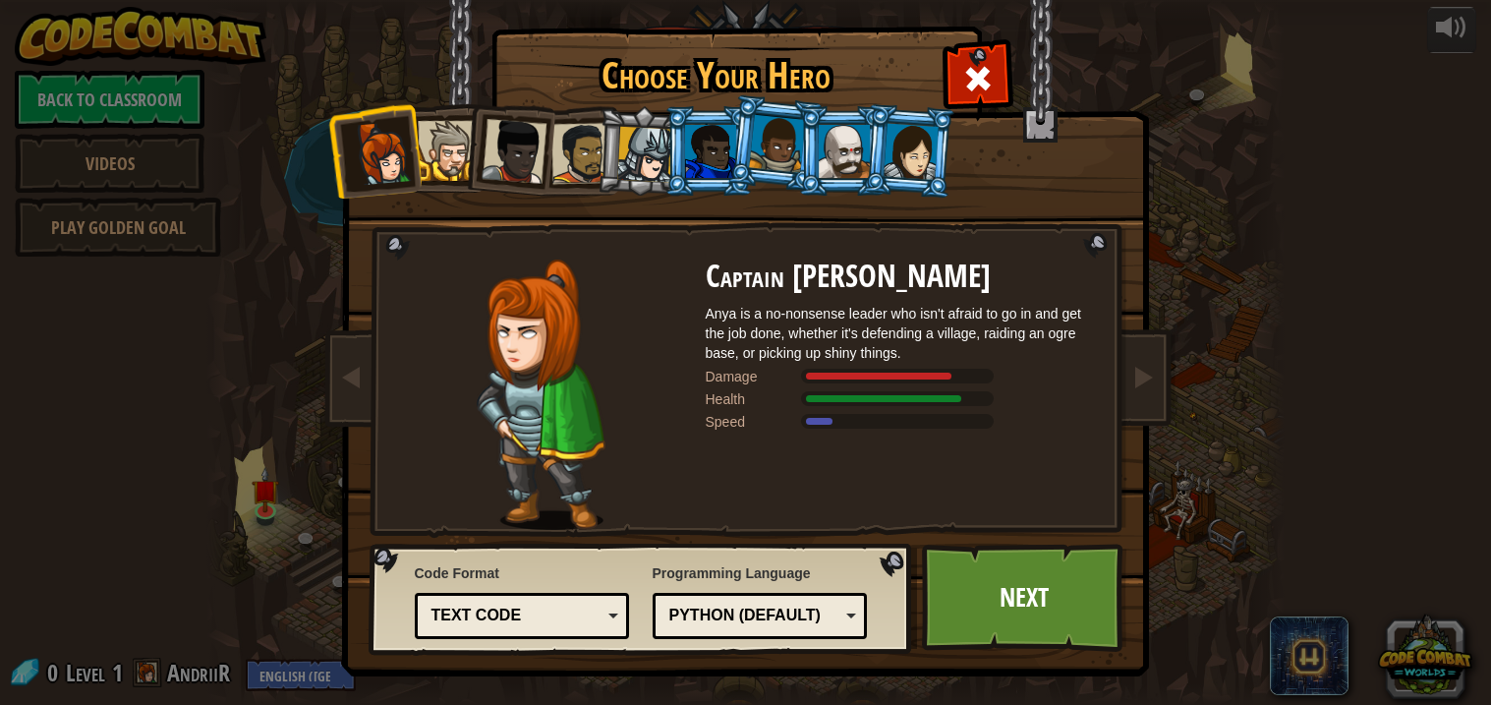
click at [845, 176] on div at bounding box center [844, 151] width 51 height 53
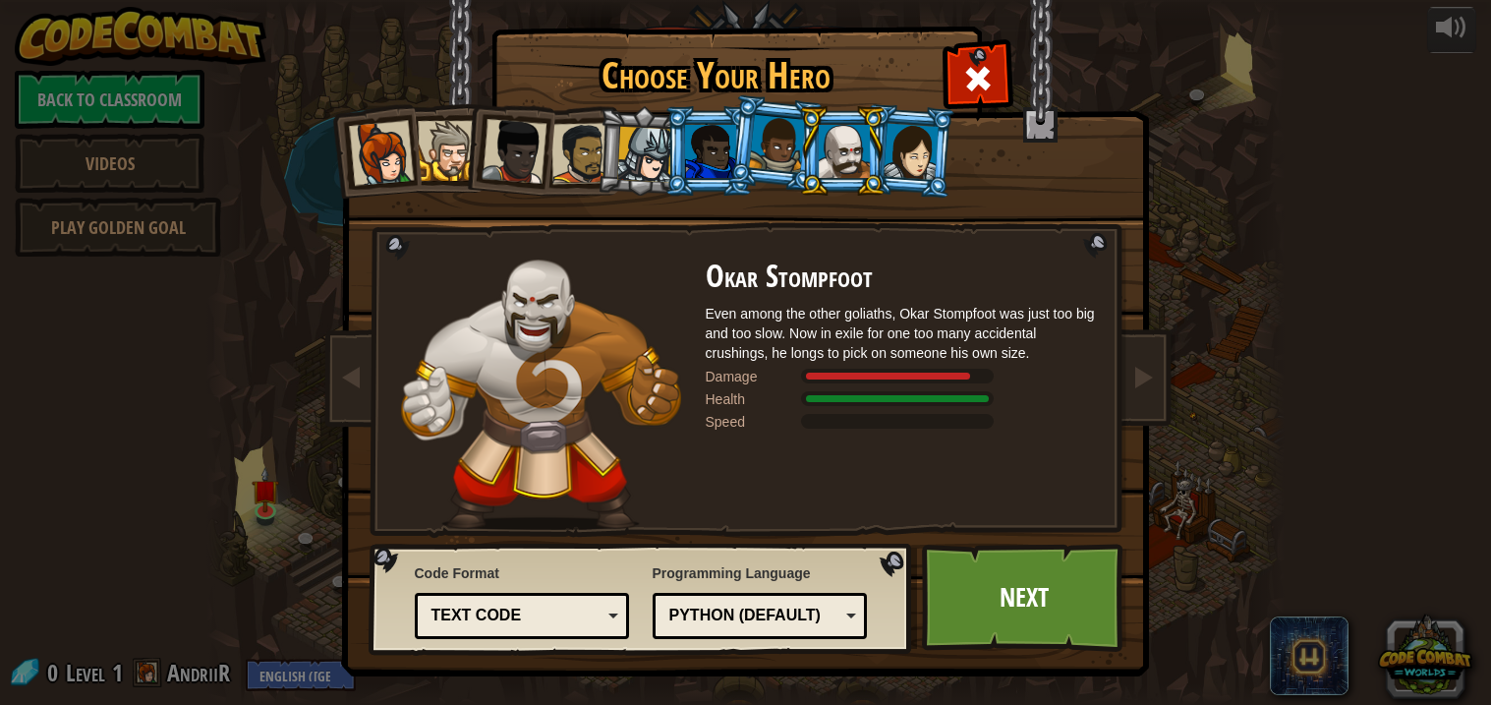
click at [656, 162] on div at bounding box center [645, 155] width 56 height 56
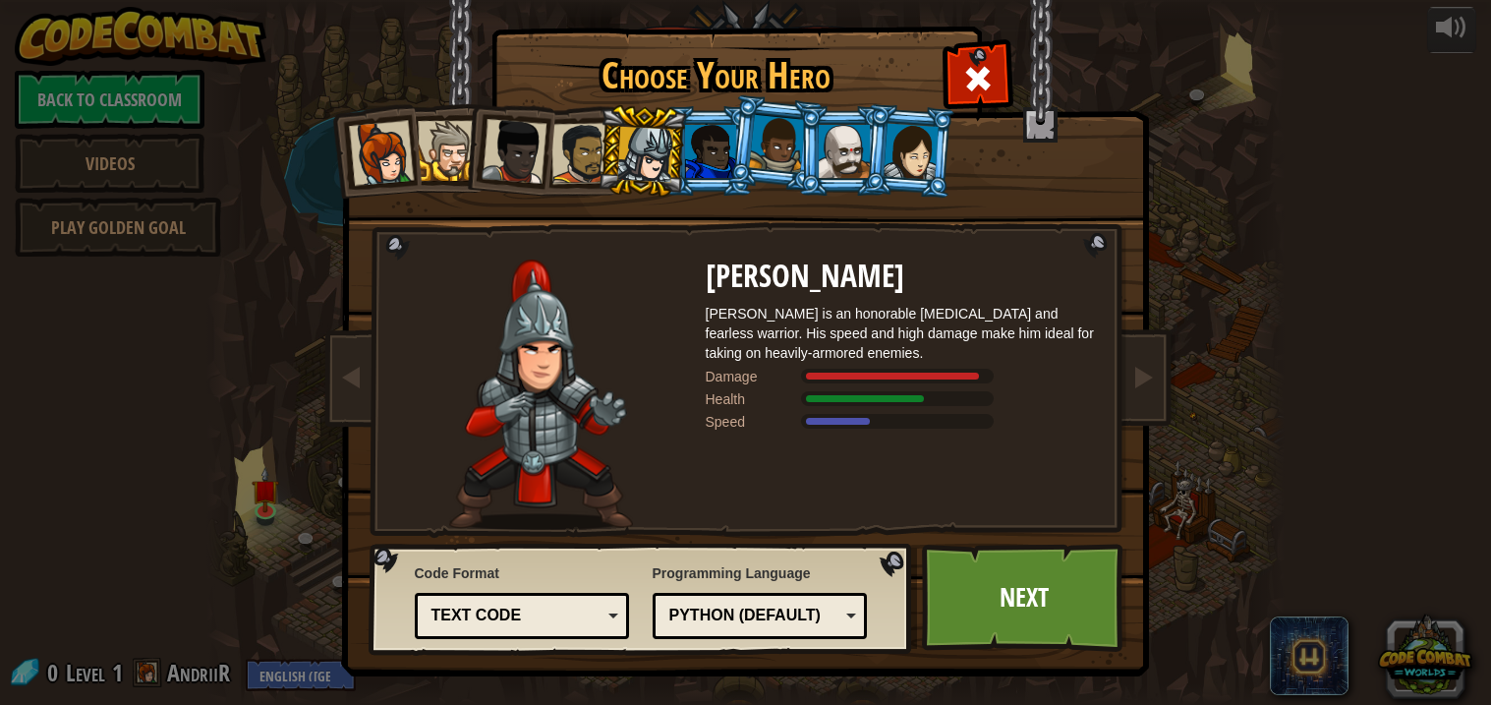
click at [501, 140] on div at bounding box center [514, 151] width 65 height 65
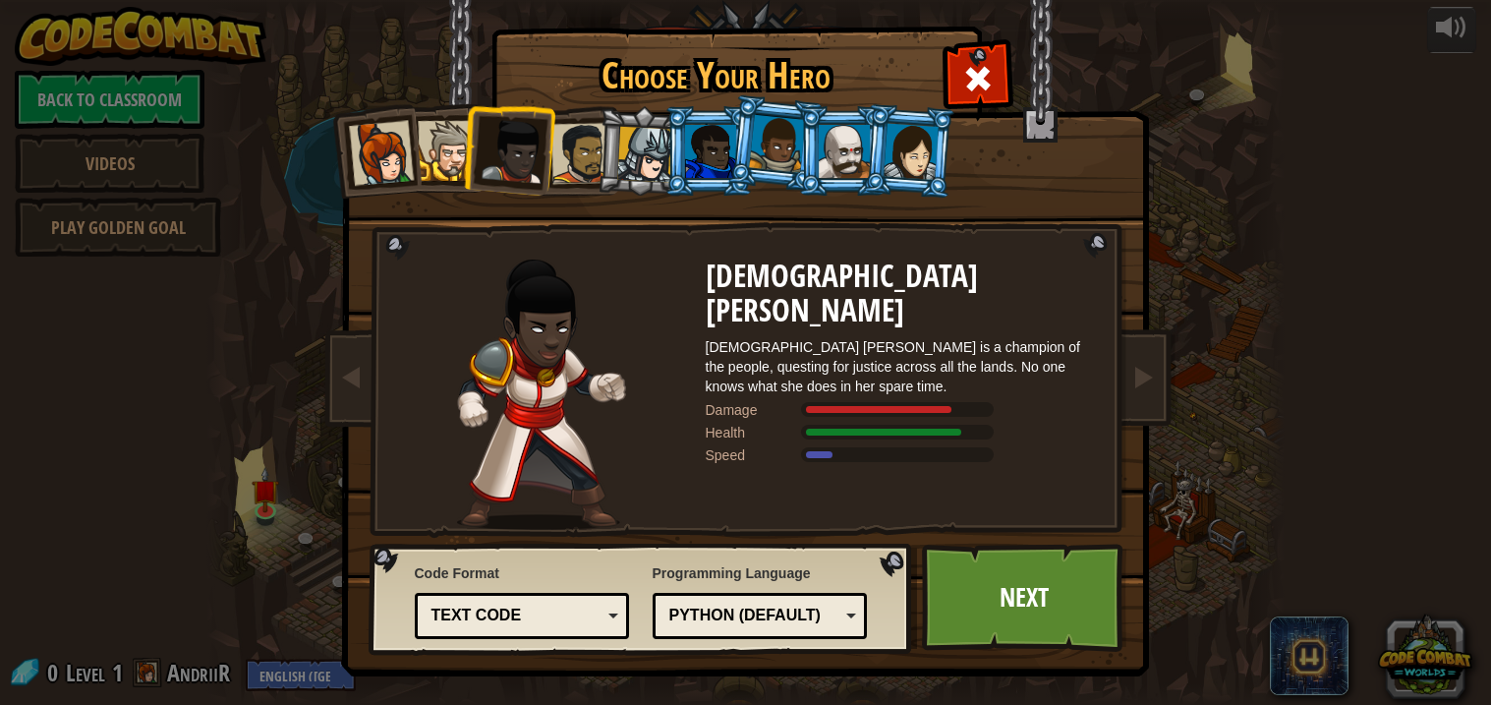
click at [472, 140] on li at bounding box center [508, 147] width 96 height 96
click at [458, 143] on div at bounding box center [448, 151] width 60 height 60
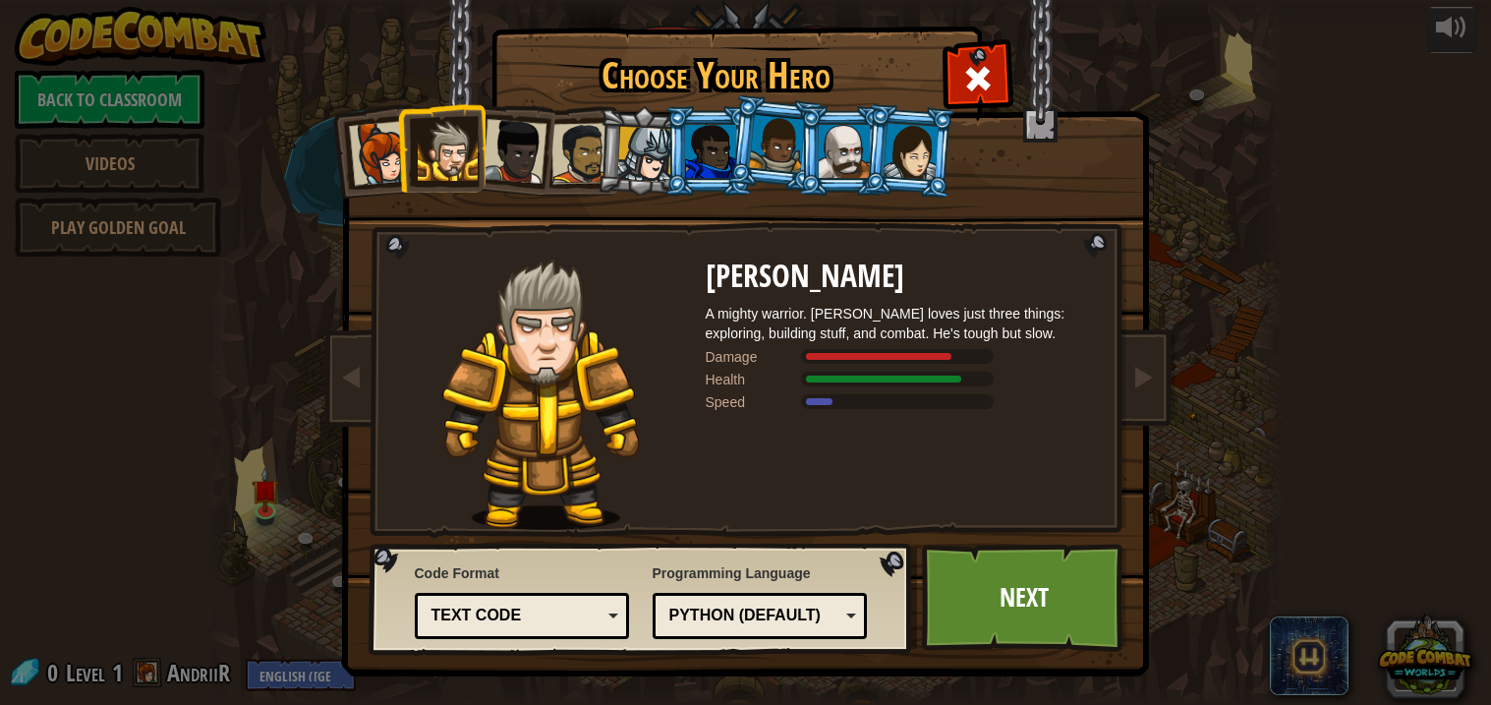
click at [549, 134] on li at bounding box center [508, 147] width 96 height 96
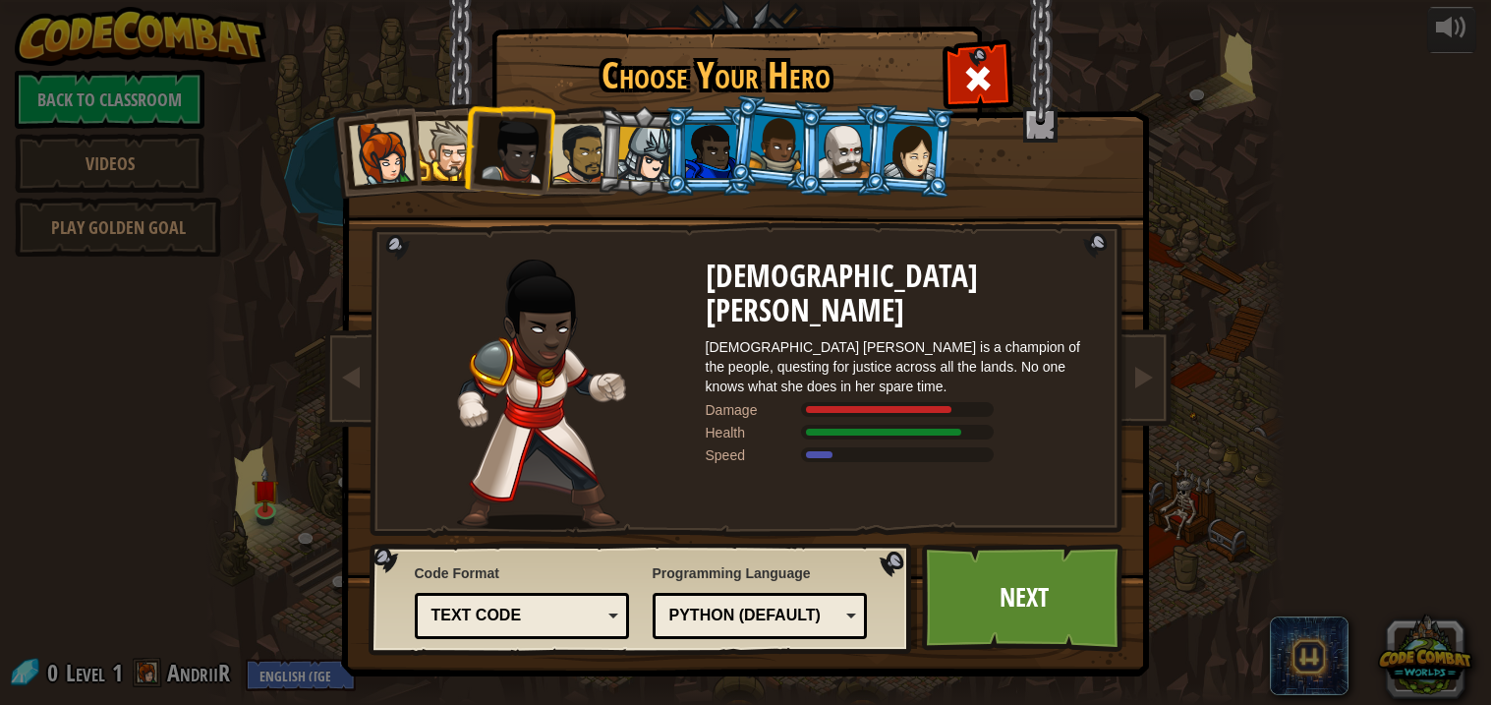
click at [567, 134] on div at bounding box center [580, 153] width 61 height 61
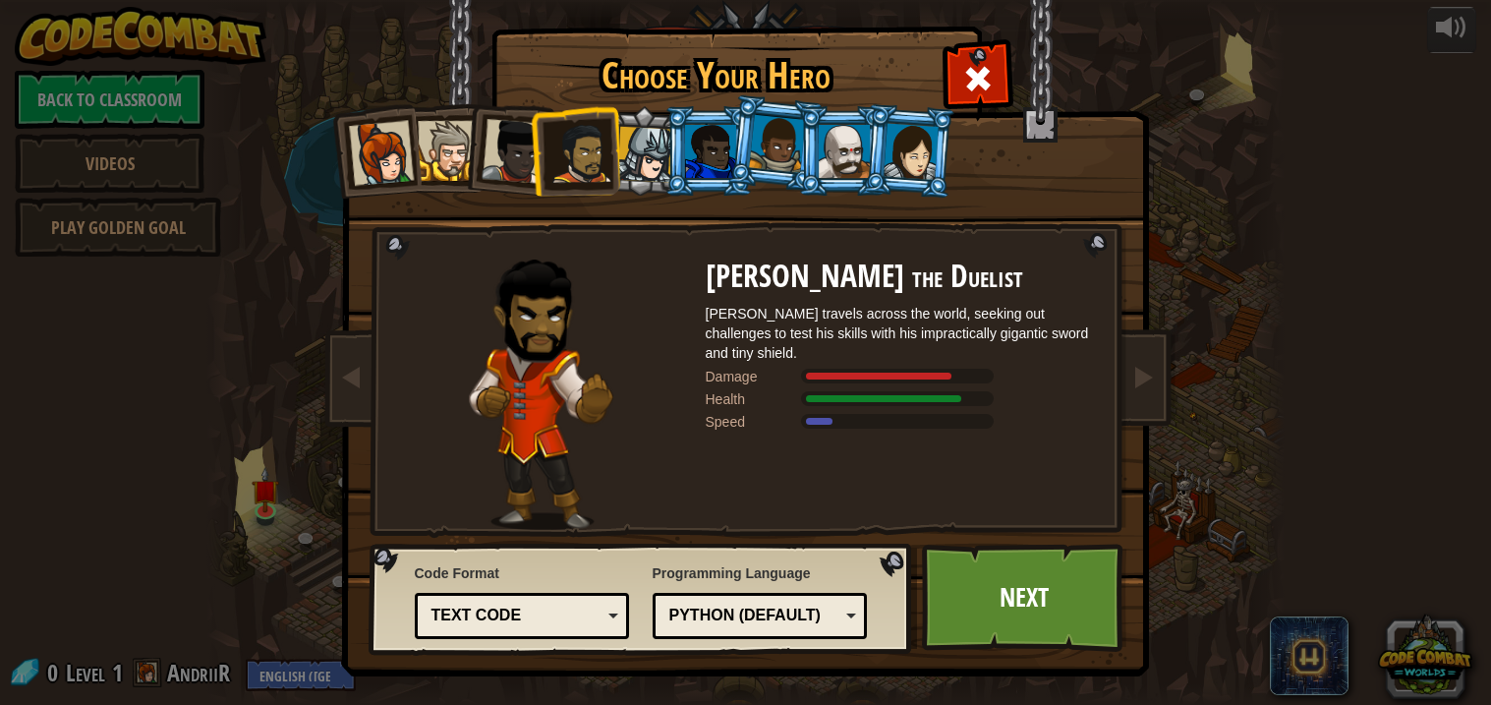
click at [618, 104] on li at bounding box center [641, 151] width 93 height 94
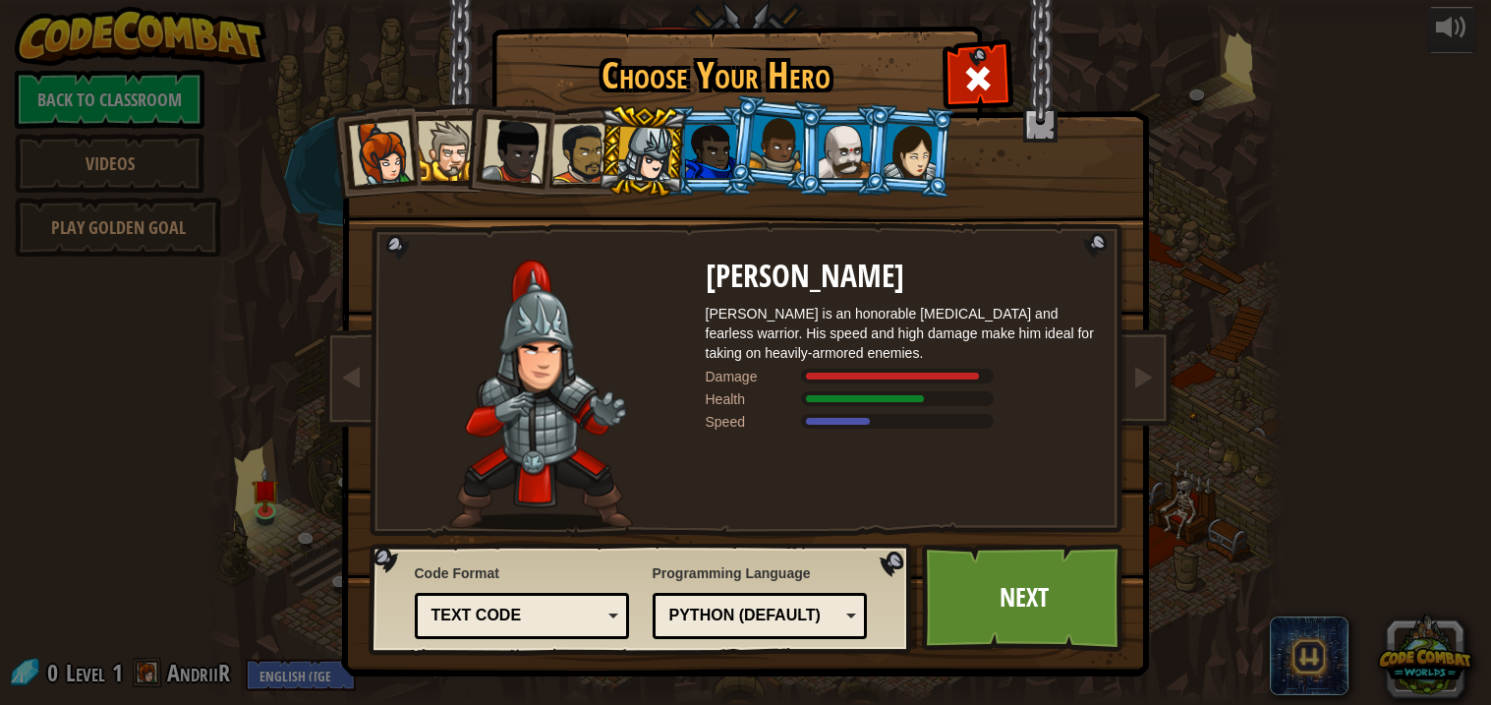
click at [689, 137] on div at bounding box center [710, 151] width 51 height 53
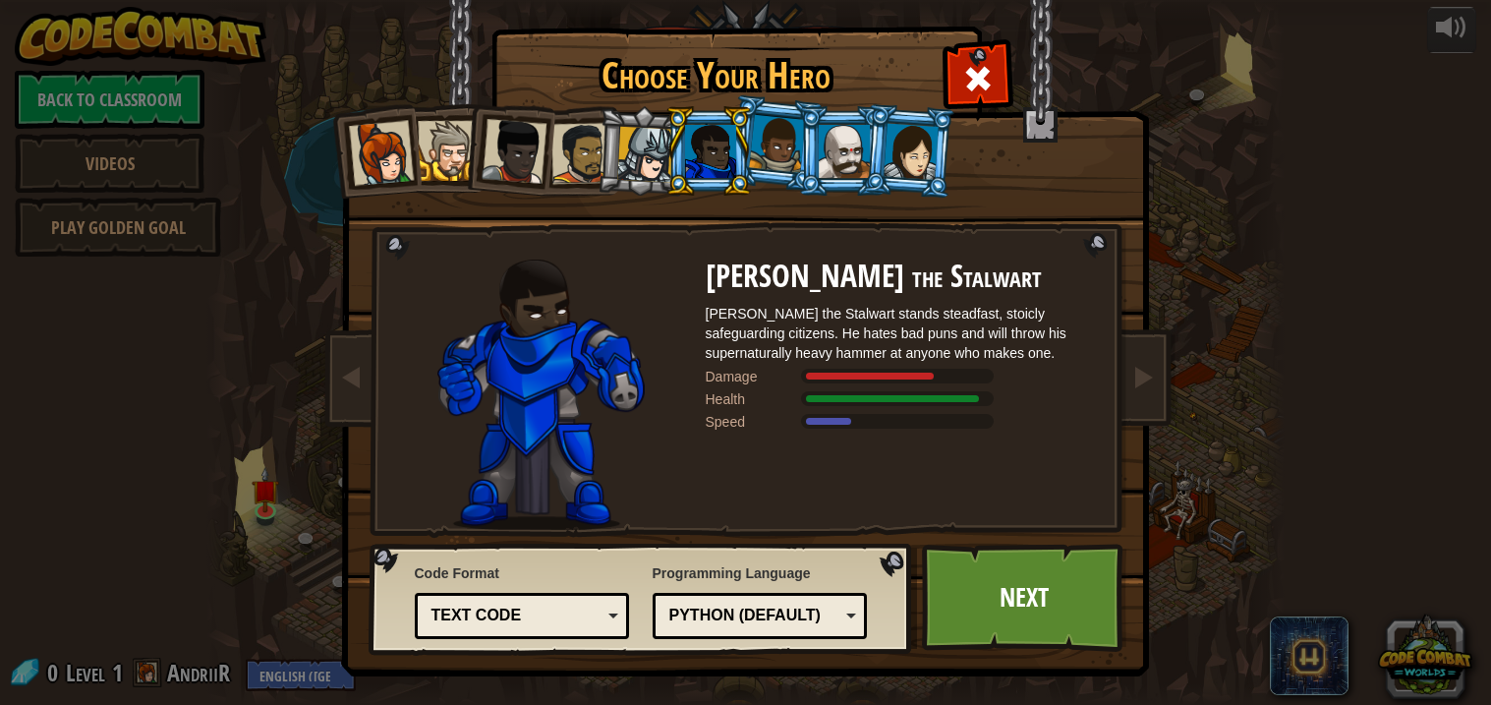
click at [747, 133] on li at bounding box center [708, 150] width 88 height 89
click at [776, 132] on div at bounding box center [777, 144] width 56 height 58
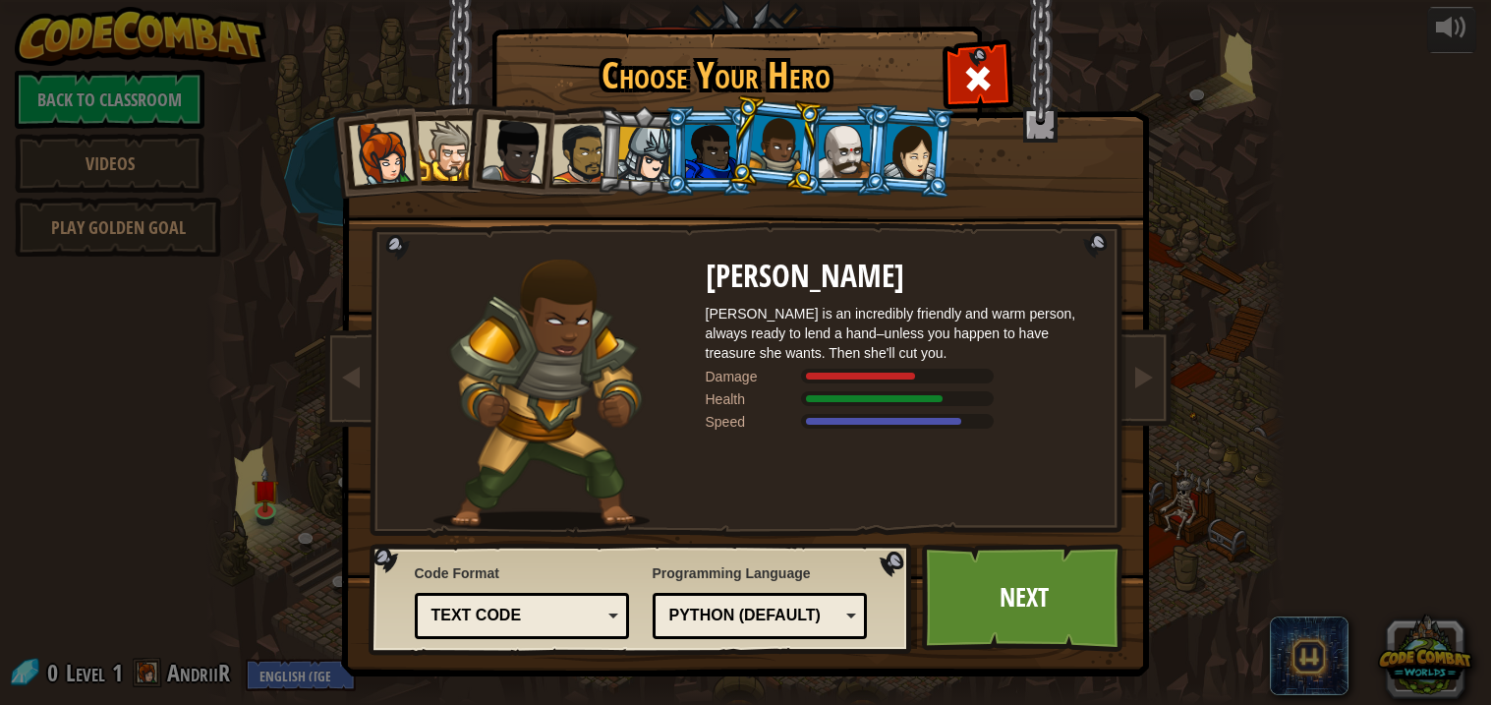
click at [835, 144] on div at bounding box center [844, 151] width 51 height 53
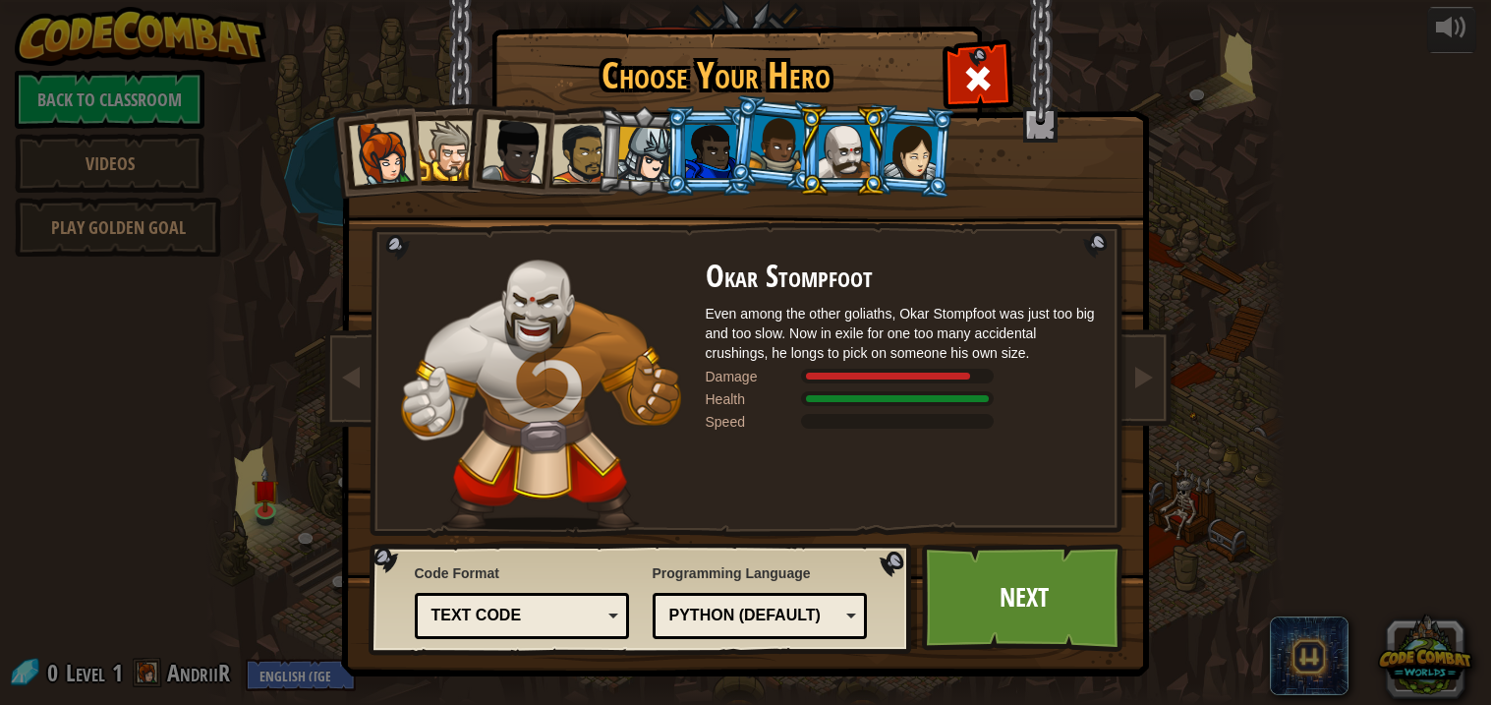
click at [884, 152] on li at bounding box center [842, 150] width 88 height 89
click at [915, 153] on div at bounding box center [911, 151] width 55 height 56
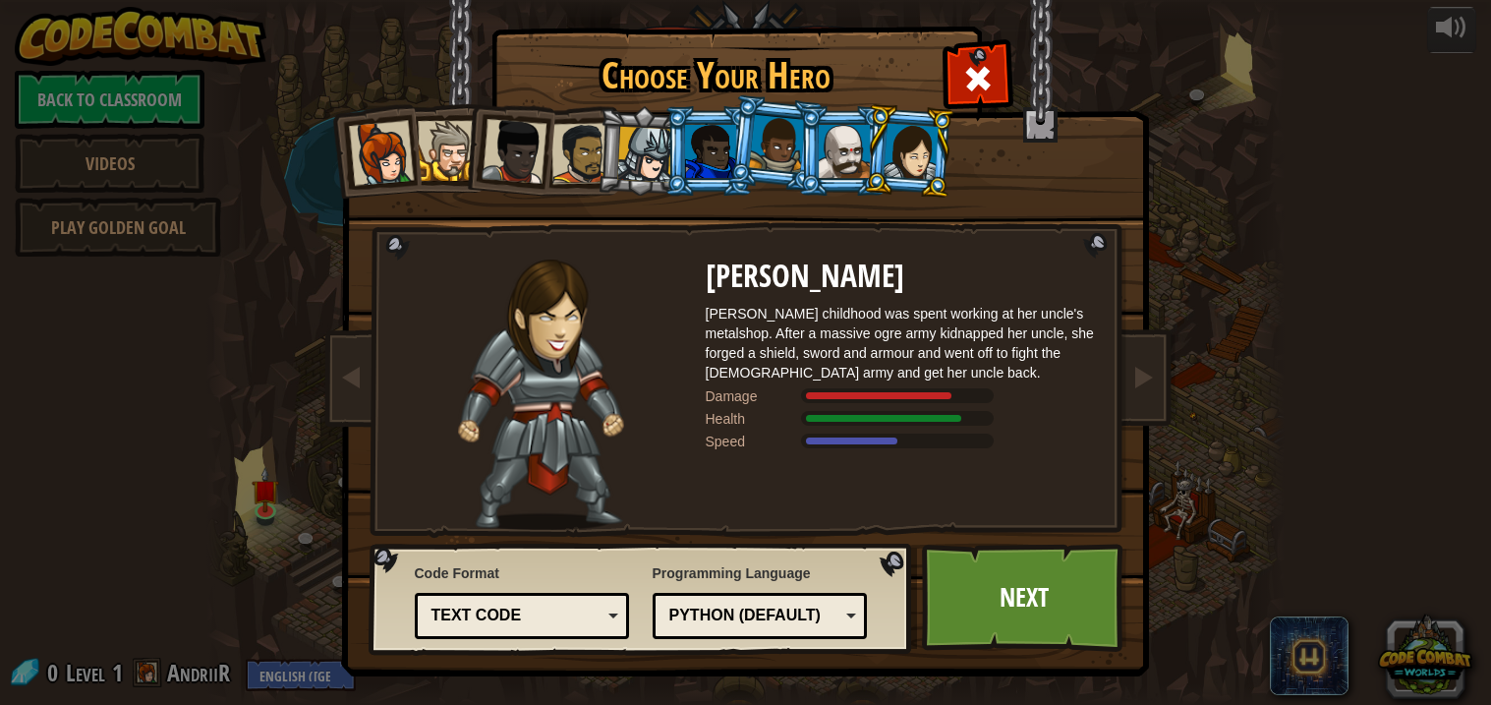
click at [719, 115] on li at bounding box center [708, 150] width 88 height 89
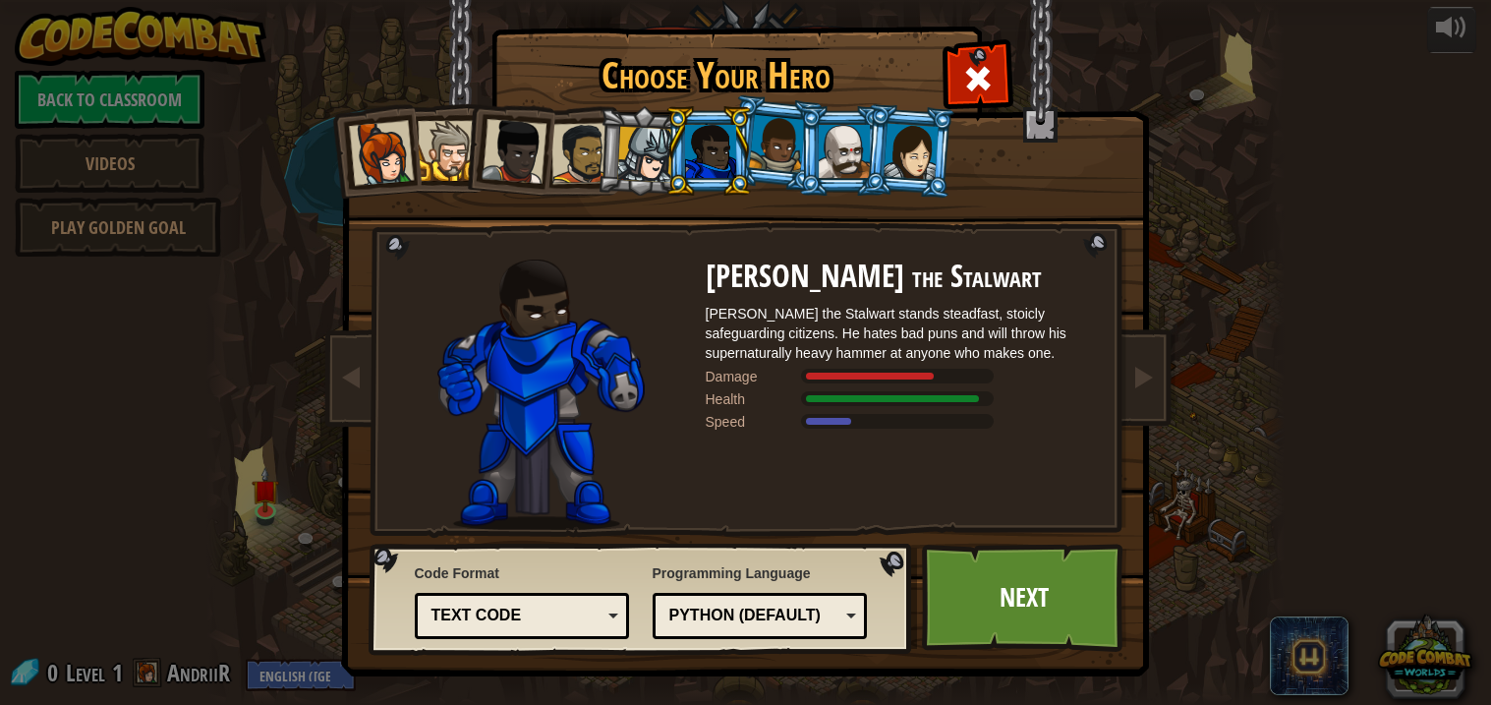
click at [936, 160] on li at bounding box center [908, 150] width 94 height 95
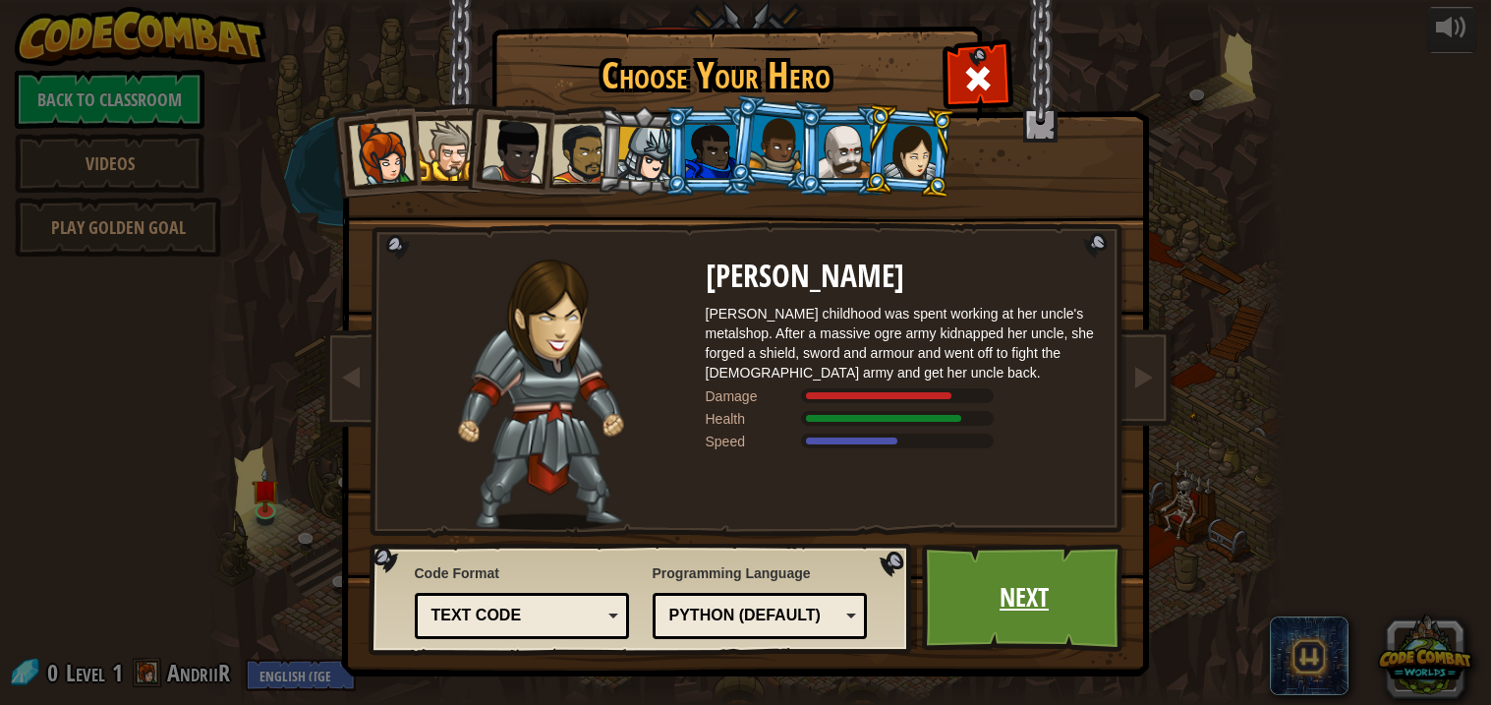
click at [1082, 592] on link "Next" at bounding box center [1024, 597] width 205 height 108
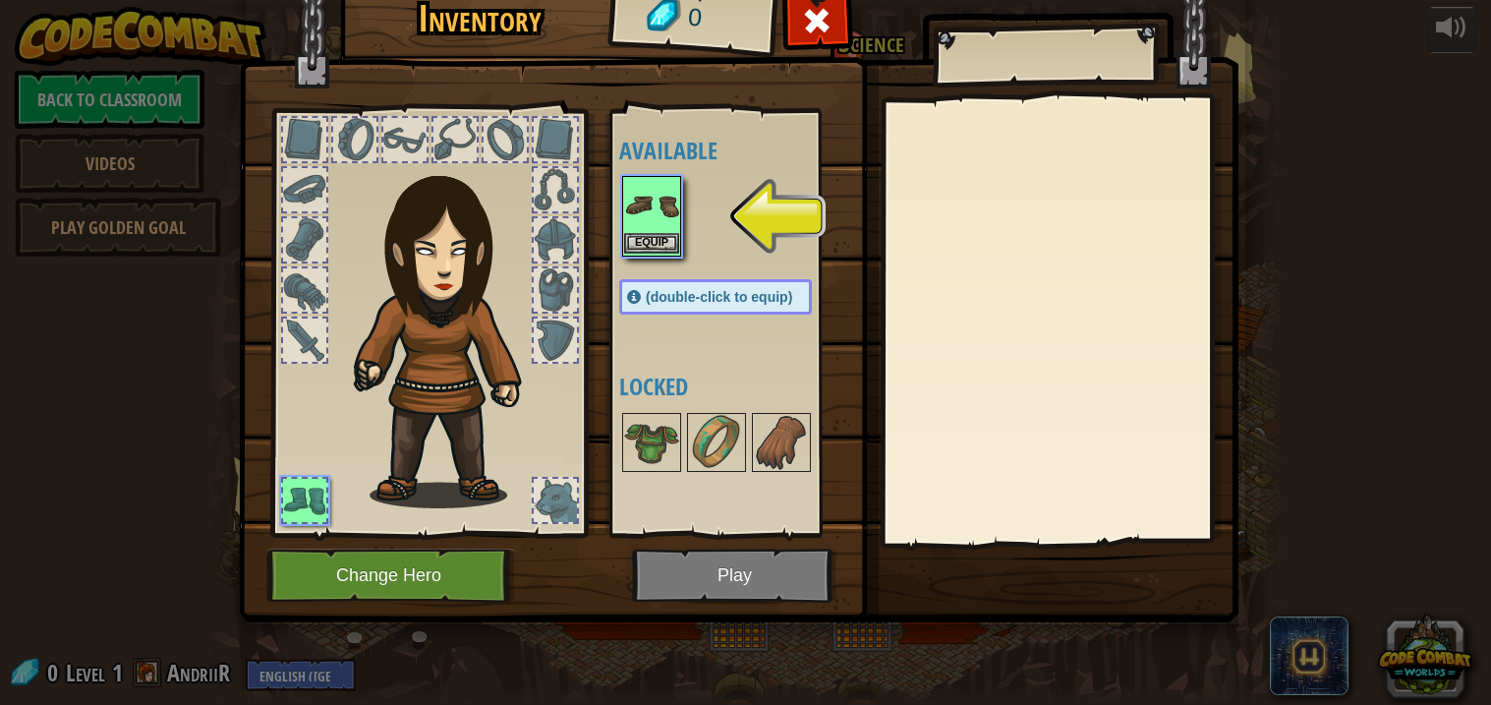
click at [653, 255] on div "Equip" at bounding box center [651, 216] width 59 height 81
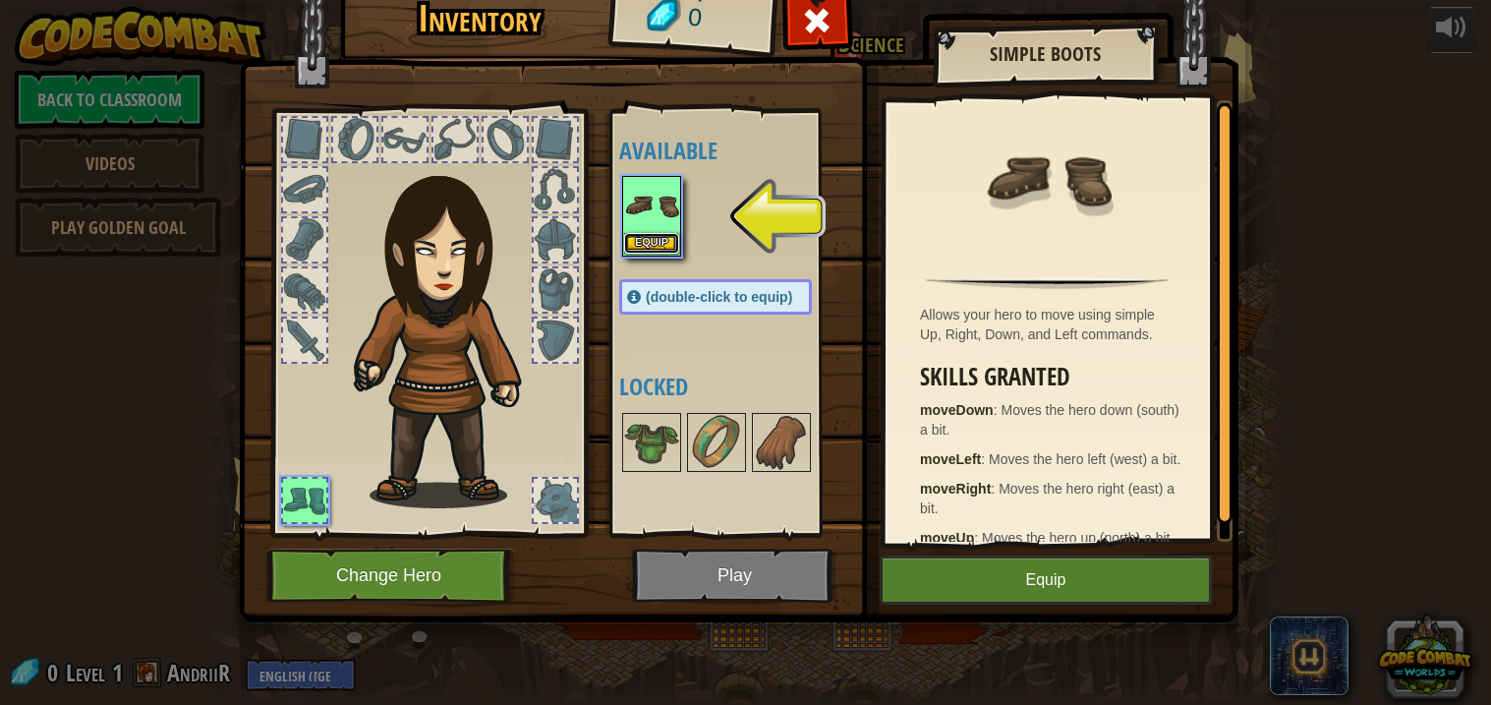
click at [656, 242] on button "Equip" at bounding box center [651, 243] width 55 height 21
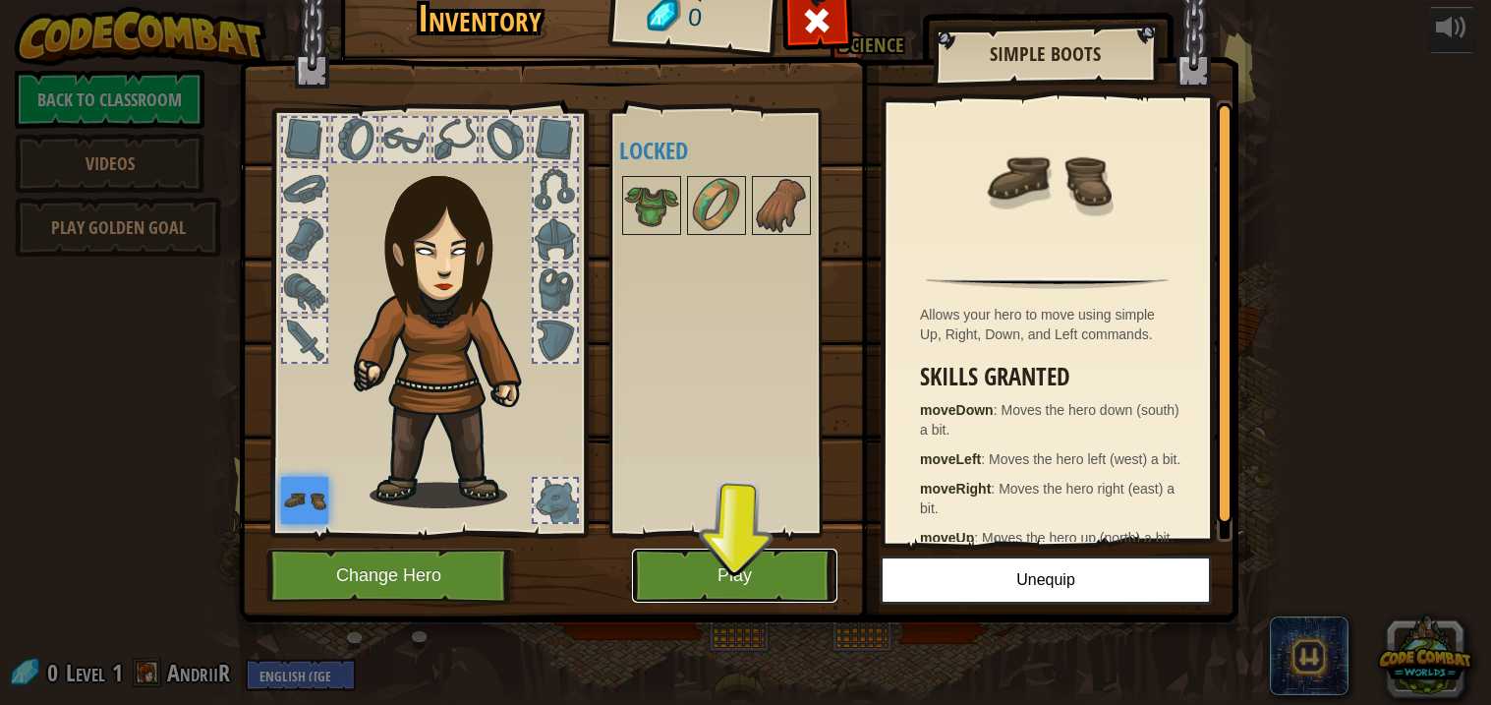
click at [735, 554] on button "Play" at bounding box center [734, 575] width 205 height 54
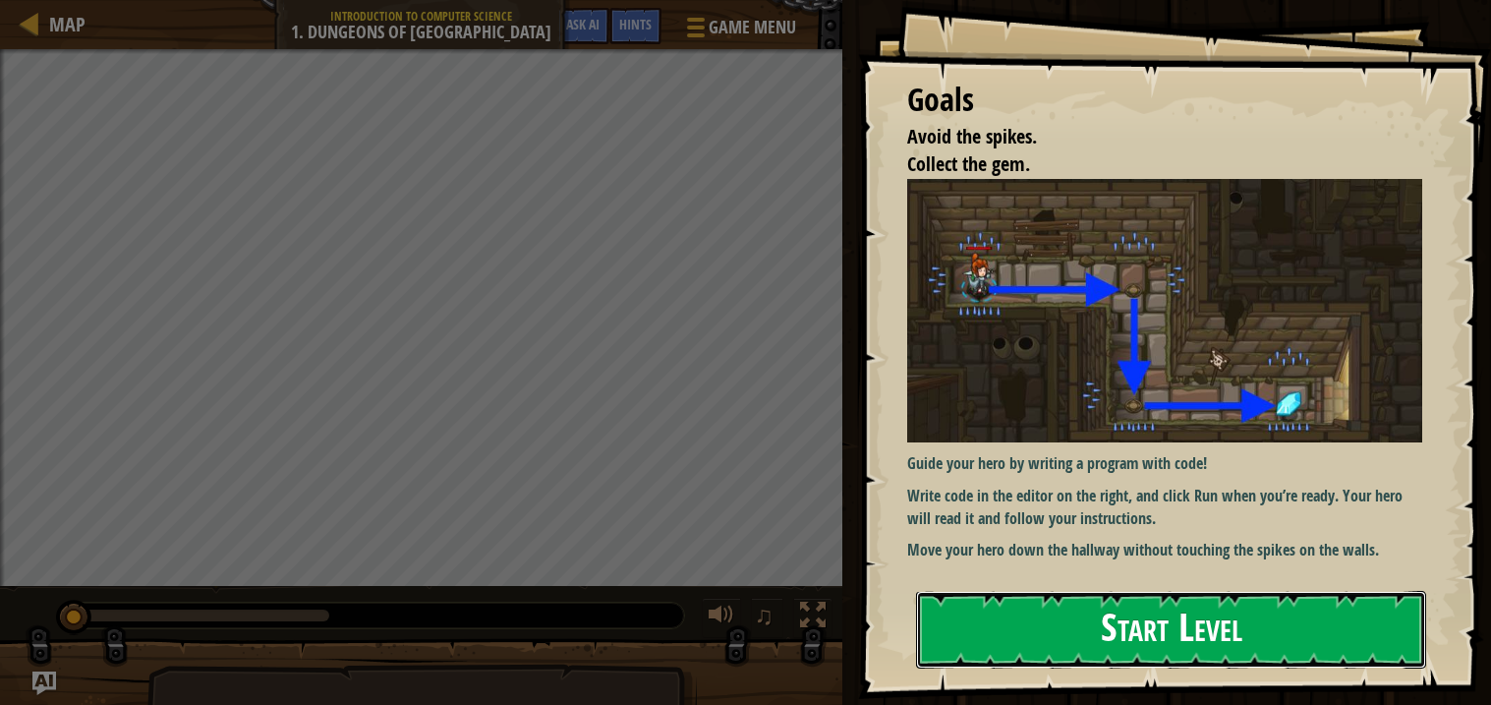
click at [1246, 647] on button "Start Level" at bounding box center [1171, 630] width 510 height 78
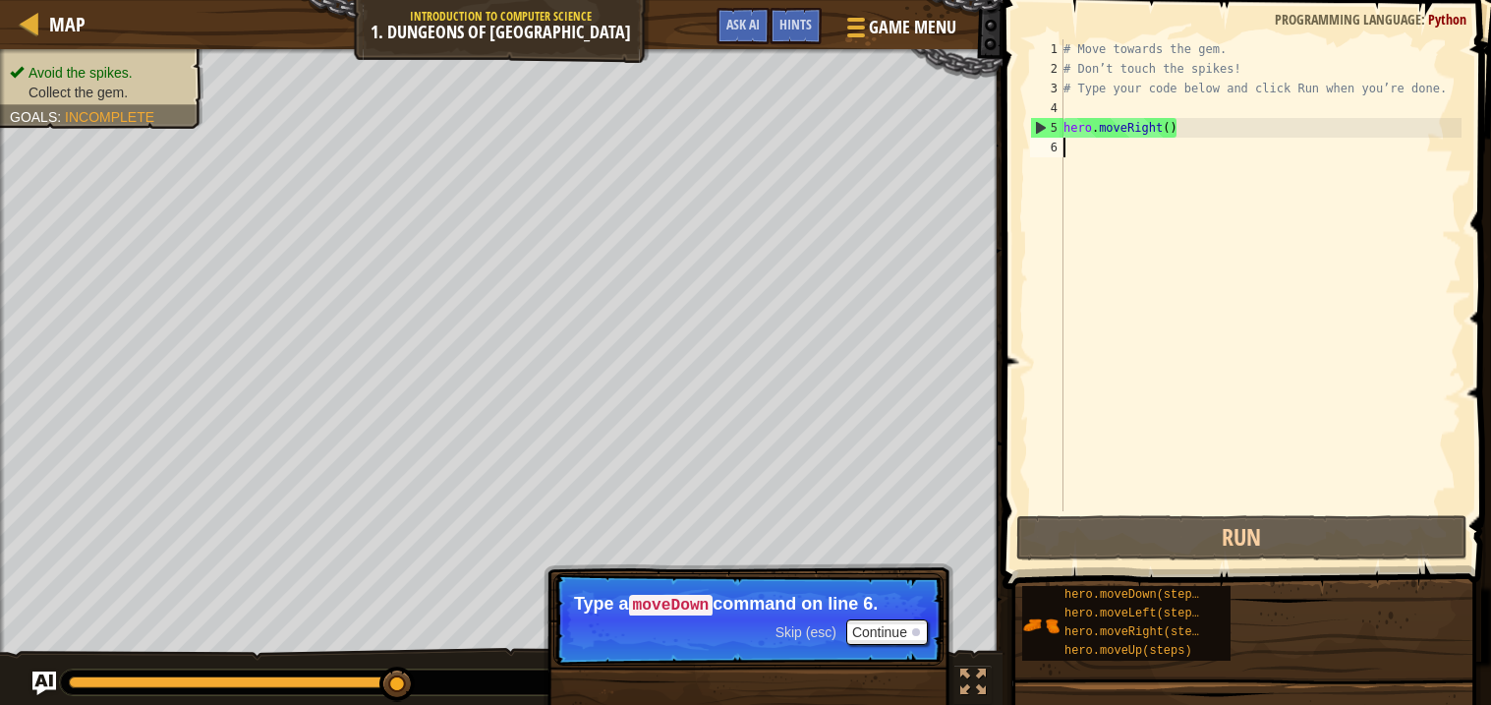
type textarea "h"
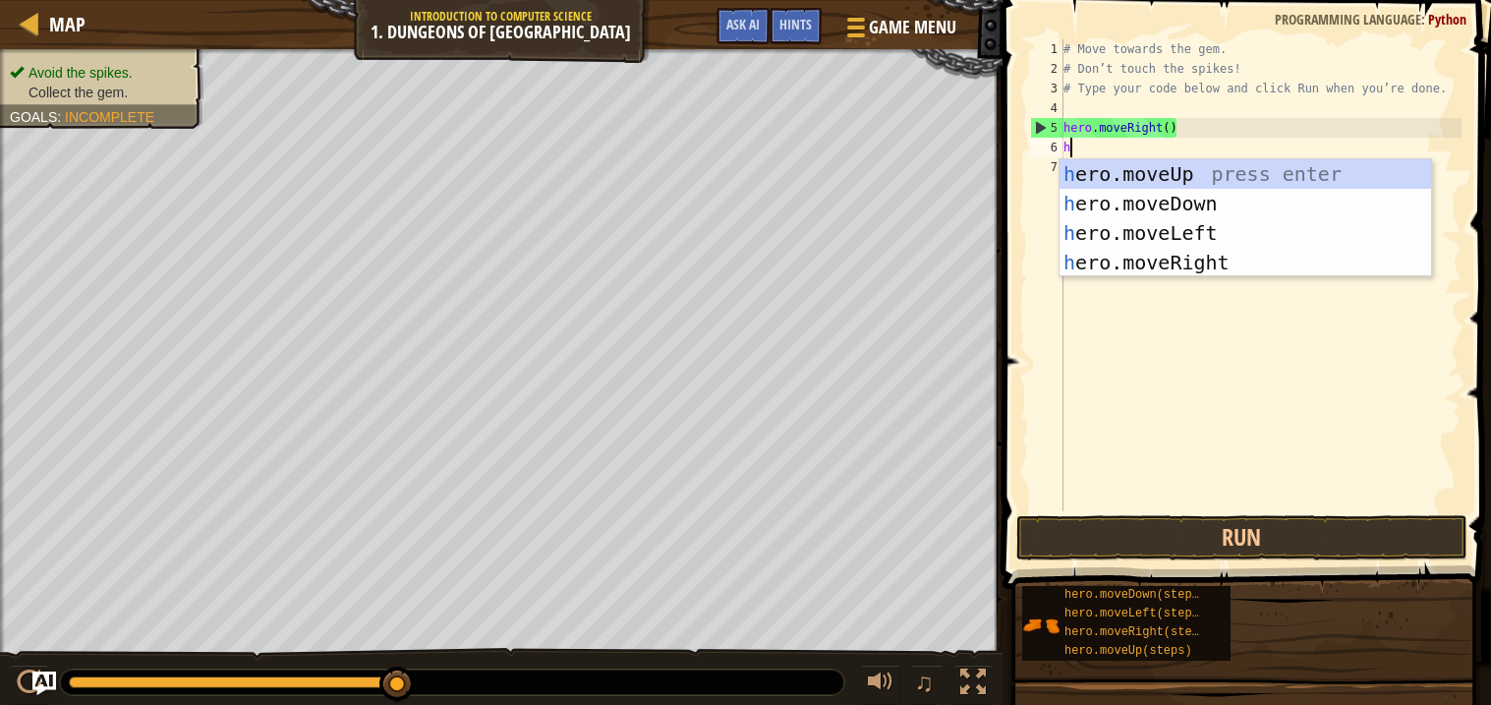
scroll to position [8, 0]
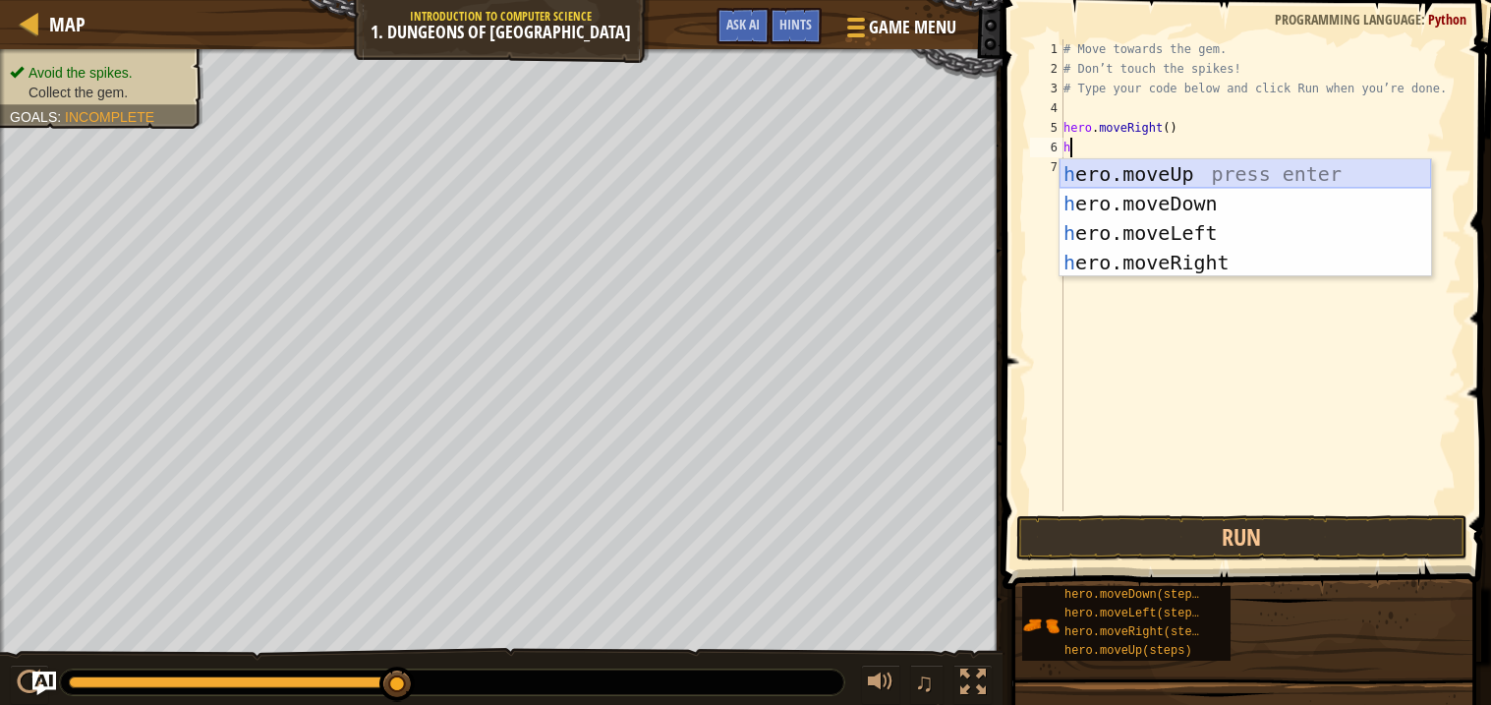
click at [1211, 167] on div "h ero.moveUp press enter h ero.moveDown press enter h ero.moveLeft press enter …" at bounding box center [1244, 247] width 371 height 177
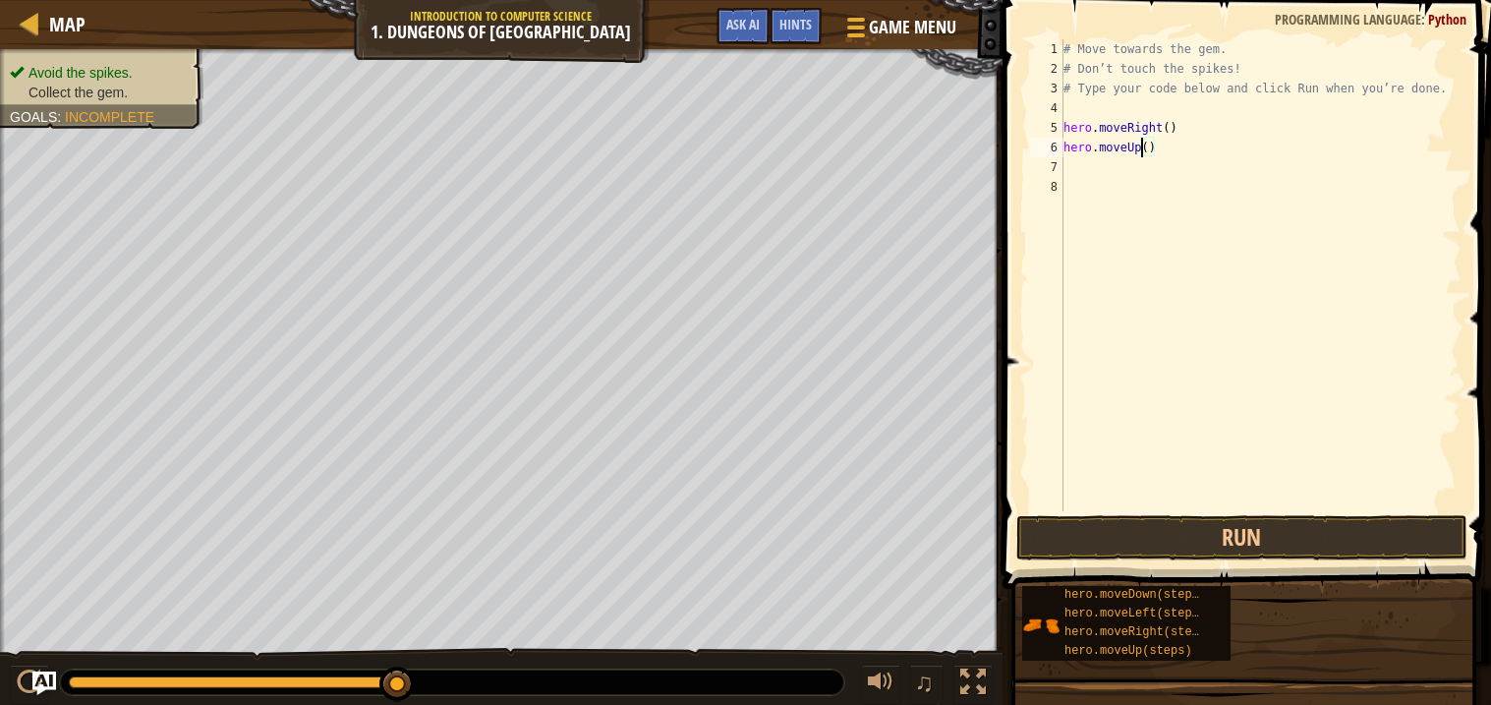
click at [1142, 141] on div "# Move towards the gem. # Don’t touch the spikes! # Type your code below and cl…" at bounding box center [1260, 294] width 402 height 511
drag, startPoint x: 1158, startPoint y: 144, endPoint x: 1064, endPoint y: 146, distance: 93.4
click at [1064, 146] on div "# Move towards the gem. # Don’t touch the spikes! # Type your code below and cl…" at bounding box center [1260, 294] width 402 height 511
type textarea "="
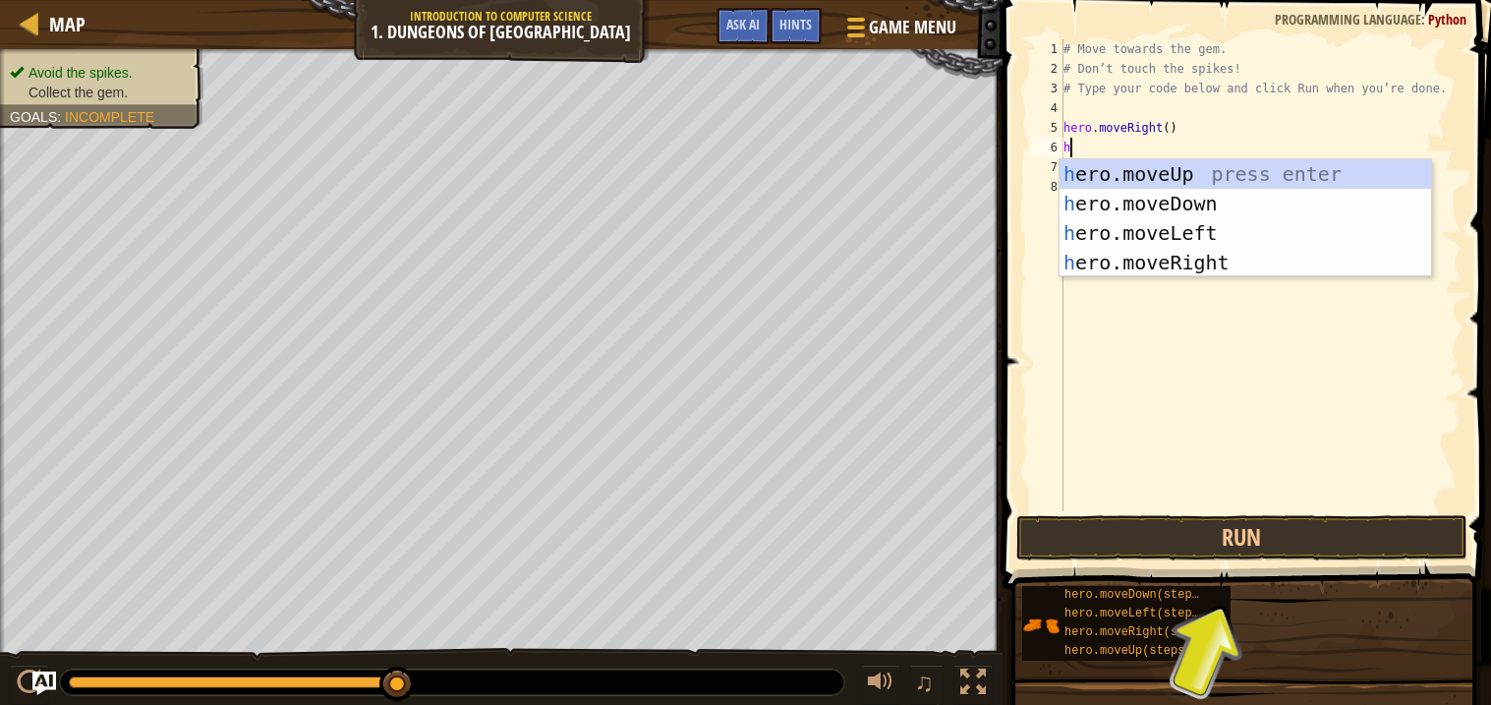
type textarea "he"
click at [1217, 212] on div "he ro.moveUp press enter he ro.moveDown press enter he ro.moveLeft press enter …" at bounding box center [1244, 247] width 371 height 177
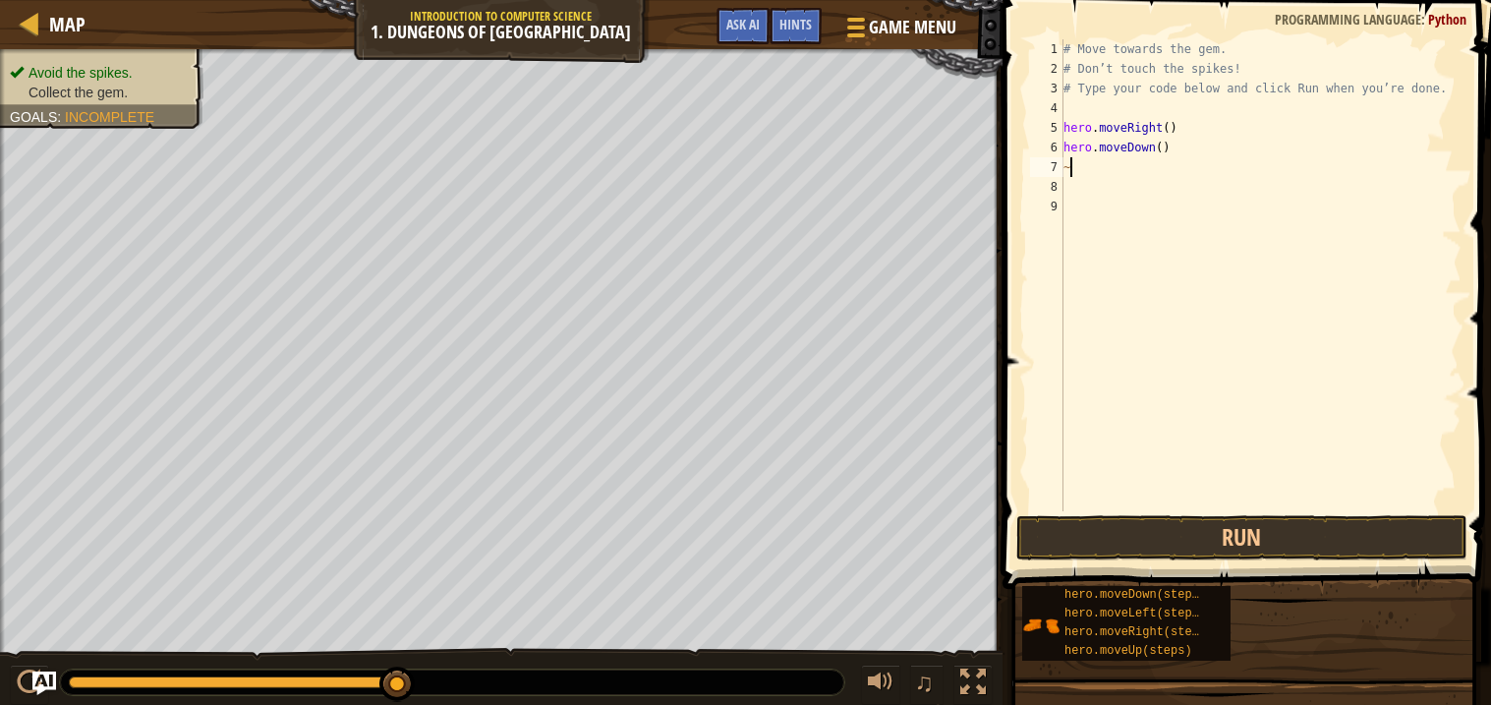
type textarea "~"
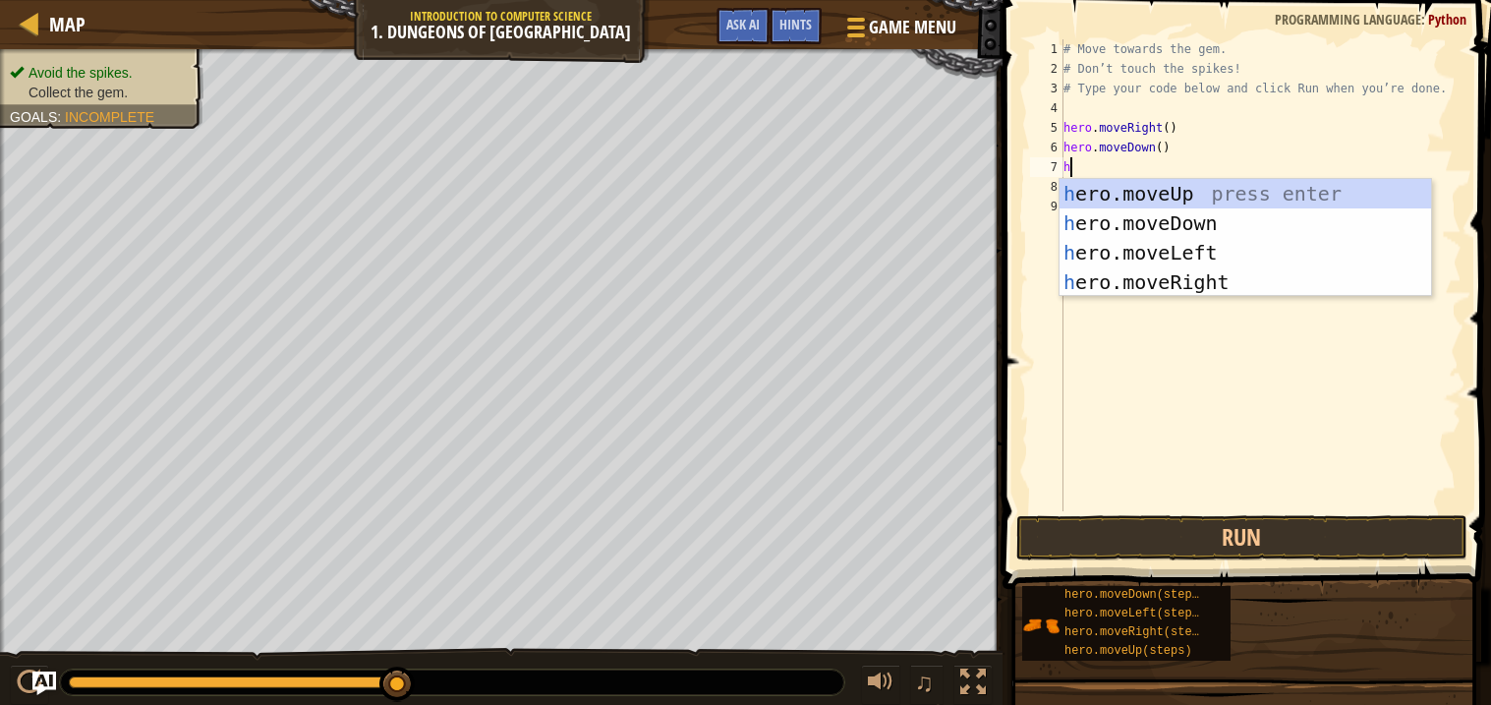
type textarea "he"
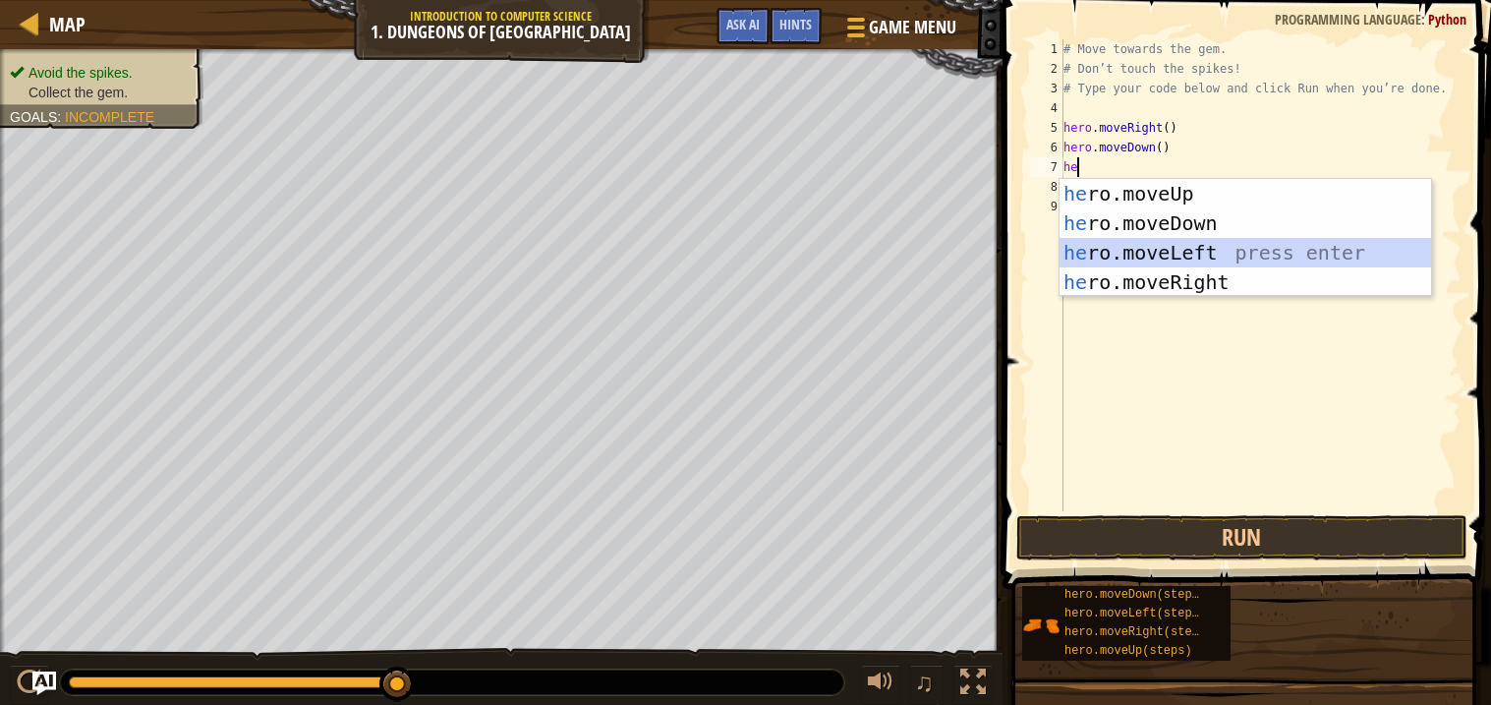
click at [1209, 253] on div "he ro.moveUp press enter he ro.moveDown press enter he ro.moveLeft press enter …" at bounding box center [1244, 267] width 371 height 177
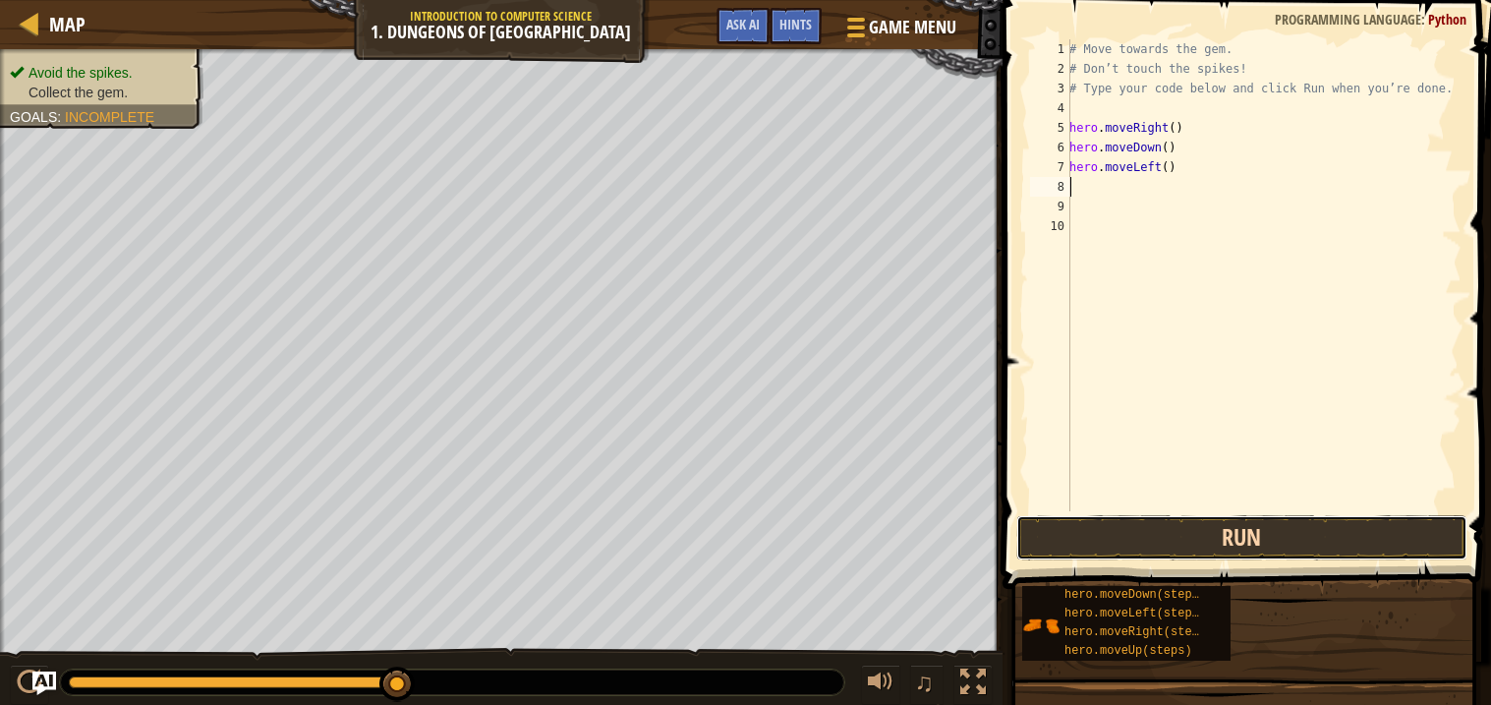
click at [1154, 550] on button "Run" at bounding box center [1241, 537] width 451 height 45
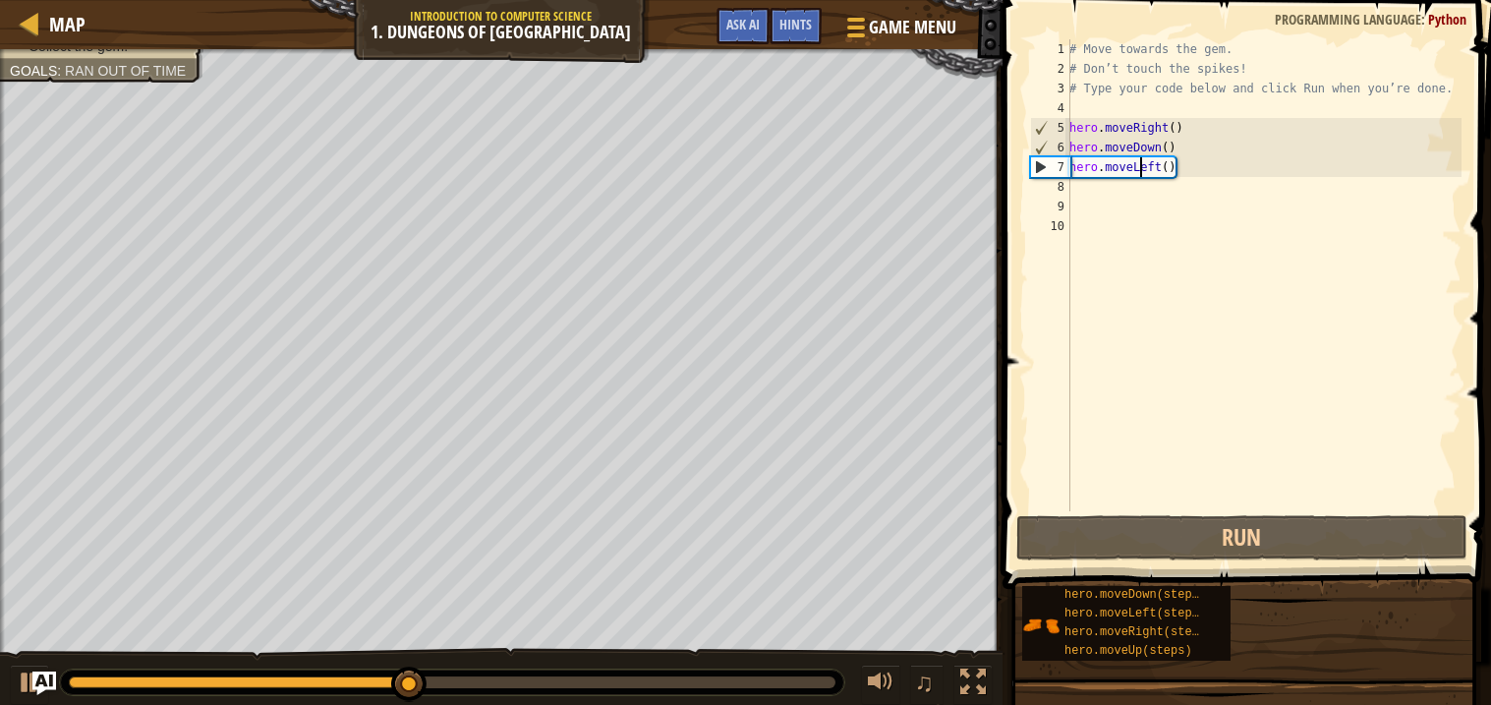
click at [1141, 176] on div "# Move towards the gem. # Don’t touch the spikes! # Type your code below and cl…" at bounding box center [1263, 294] width 396 height 511
type textarea "hero.moveLeft()"
click at [1175, 179] on div "# Move towards the gem. # Don’t touch the spikes! # Type your code below and cl…" at bounding box center [1263, 294] width 396 height 511
click at [1159, 172] on div "# Move towards the gem. # Don’t touch the spikes! # Type your code below and cl…" at bounding box center [1263, 294] width 396 height 511
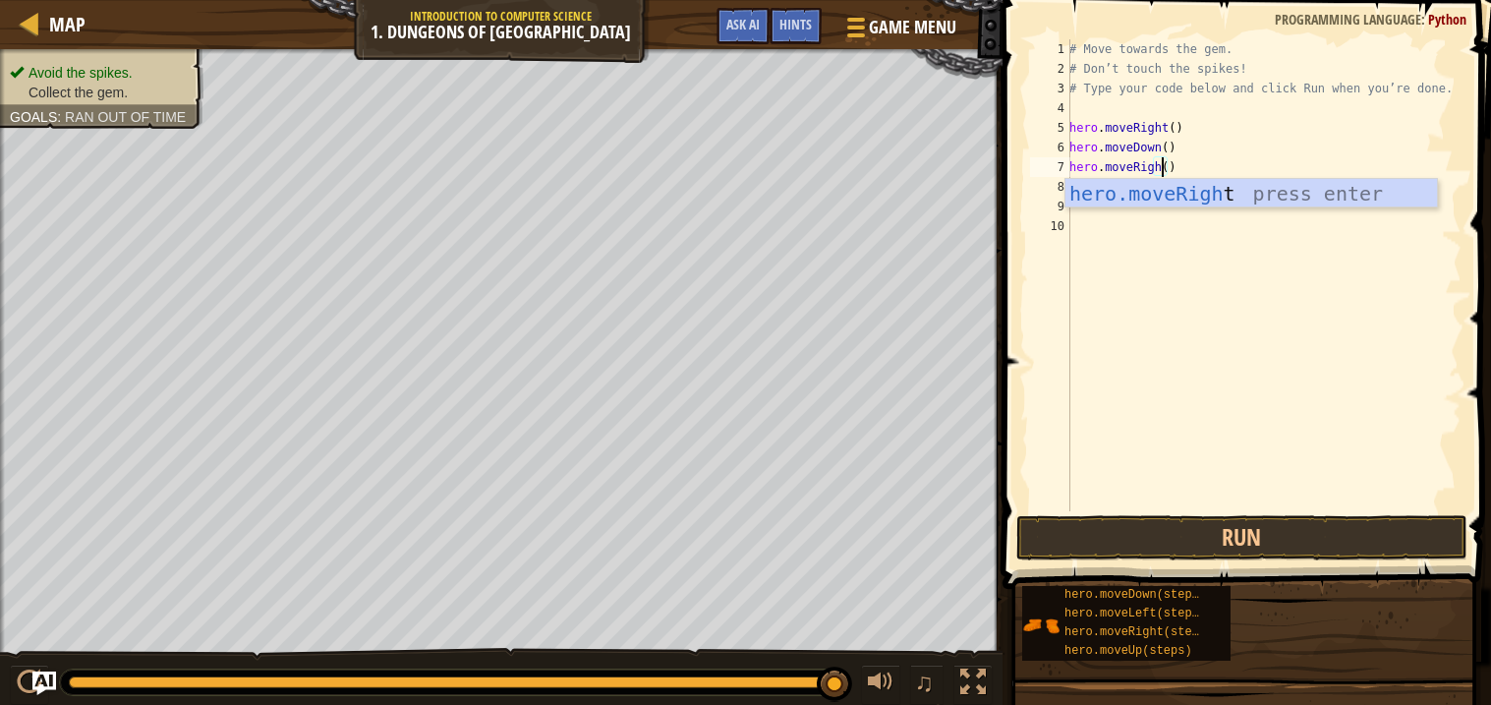
scroll to position [8, 7]
type textarea "hero.moveRight()"
click at [1223, 0] on body "Map Introduction to Computer Science 1. Dungeons of Kithgard Game Menu Done Hin…" at bounding box center [745, 0] width 1491 height 0
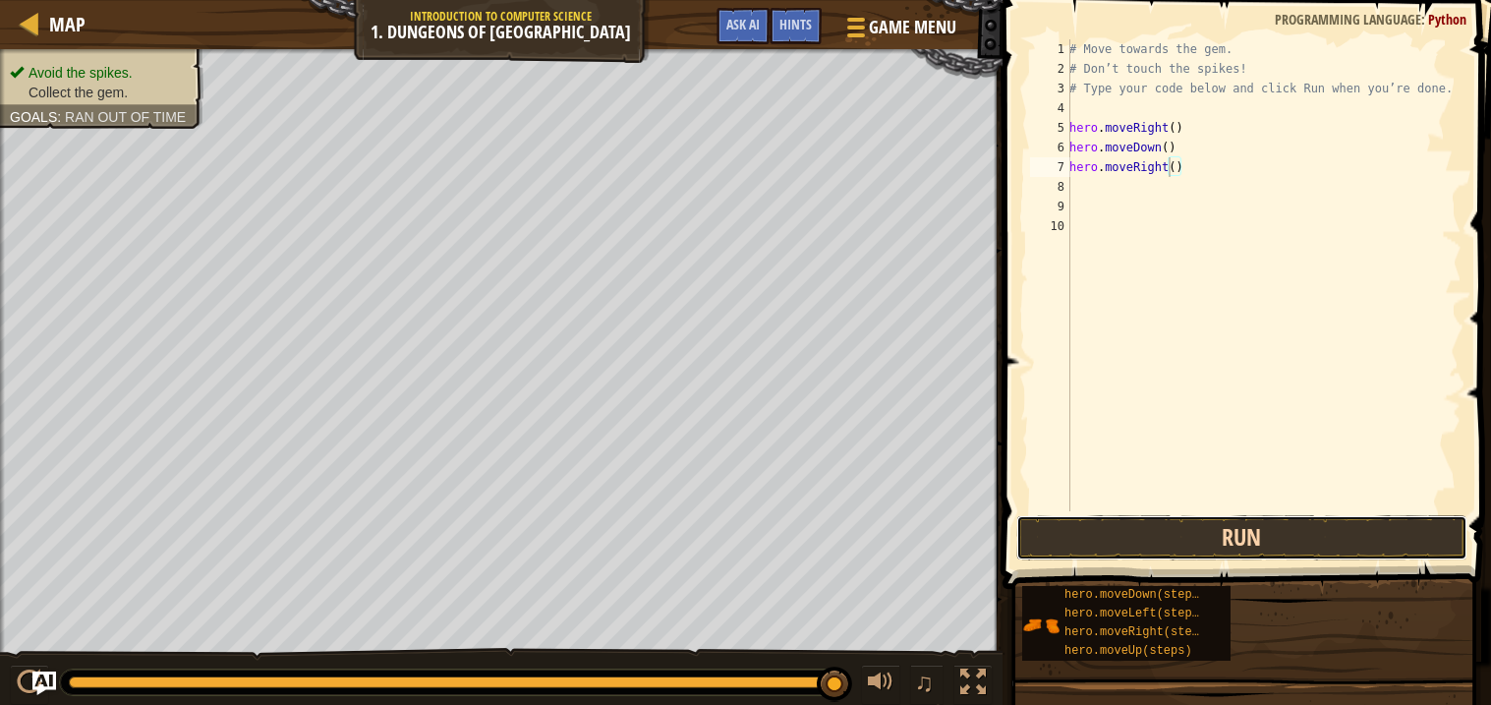
click at [1233, 541] on button "Run" at bounding box center [1241, 537] width 451 height 45
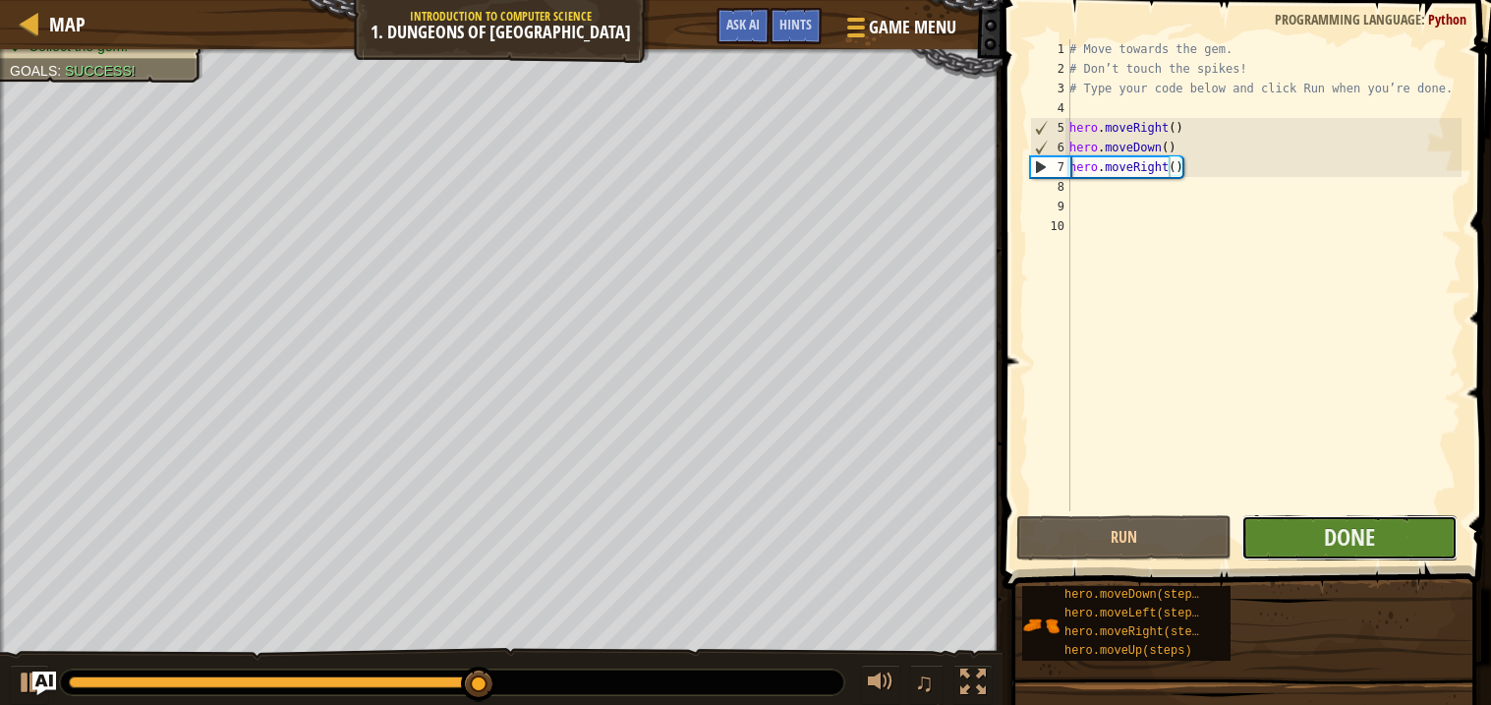
click at [1309, 523] on button "Done" at bounding box center [1348, 537] width 215 height 45
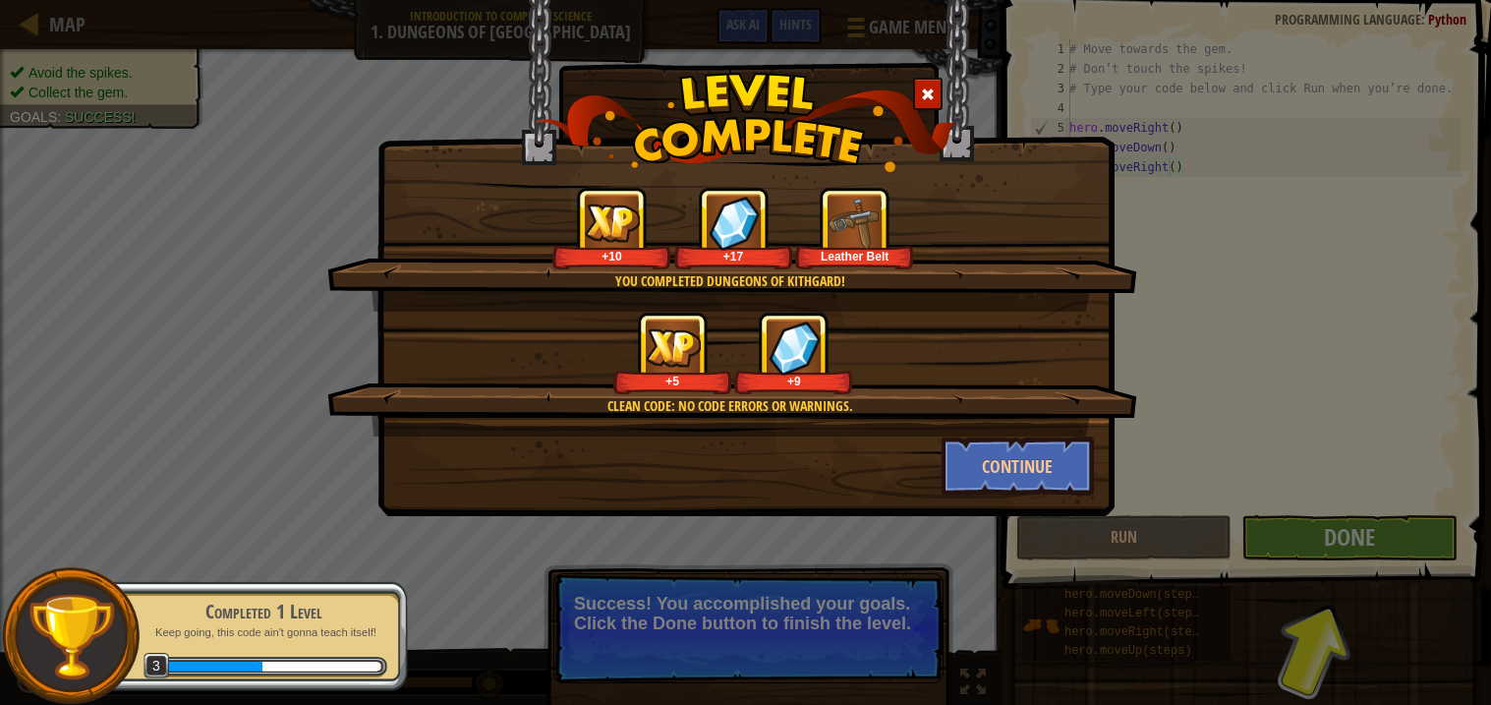
click at [220, 638] on p "Keep going, this code ain't gonna teach itself!" at bounding box center [264, 632] width 248 height 15
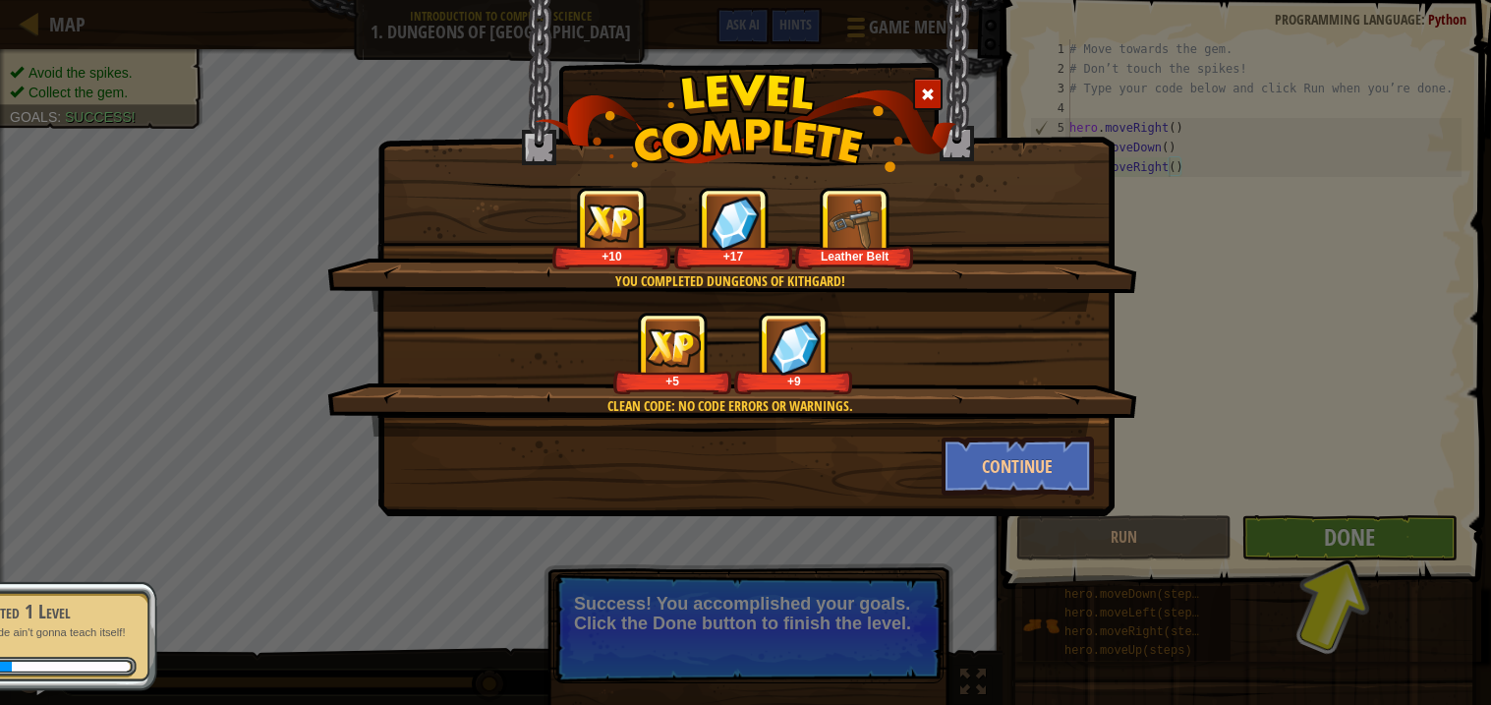
click at [220, 638] on div "Completed 1 Level Keep going, this code ain't gonna teach itself! 3" at bounding box center [253, 636] width 310 height 138
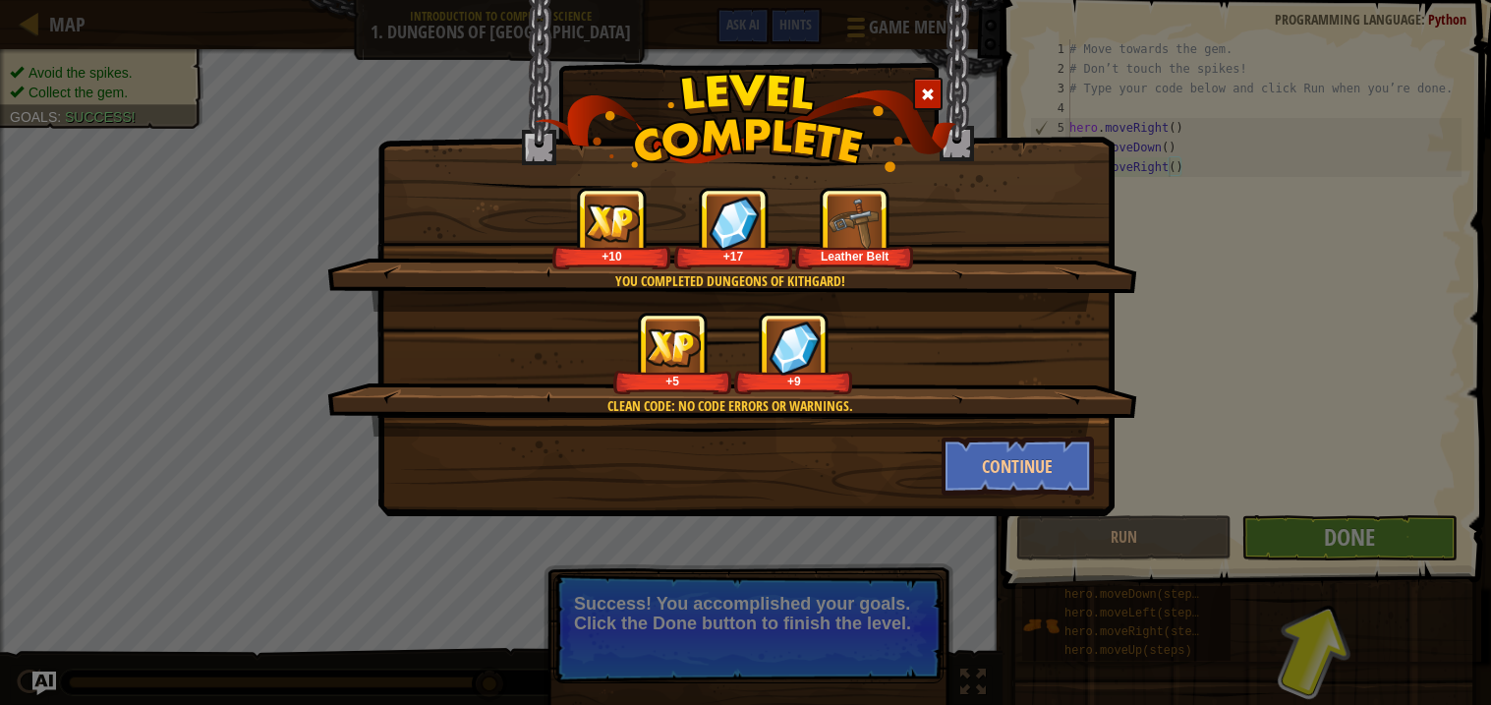
click at [869, 383] on div "+5 +9" at bounding box center [733, 353] width 763 height 83
click at [1042, 453] on button "Continue" at bounding box center [1017, 465] width 152 height 59
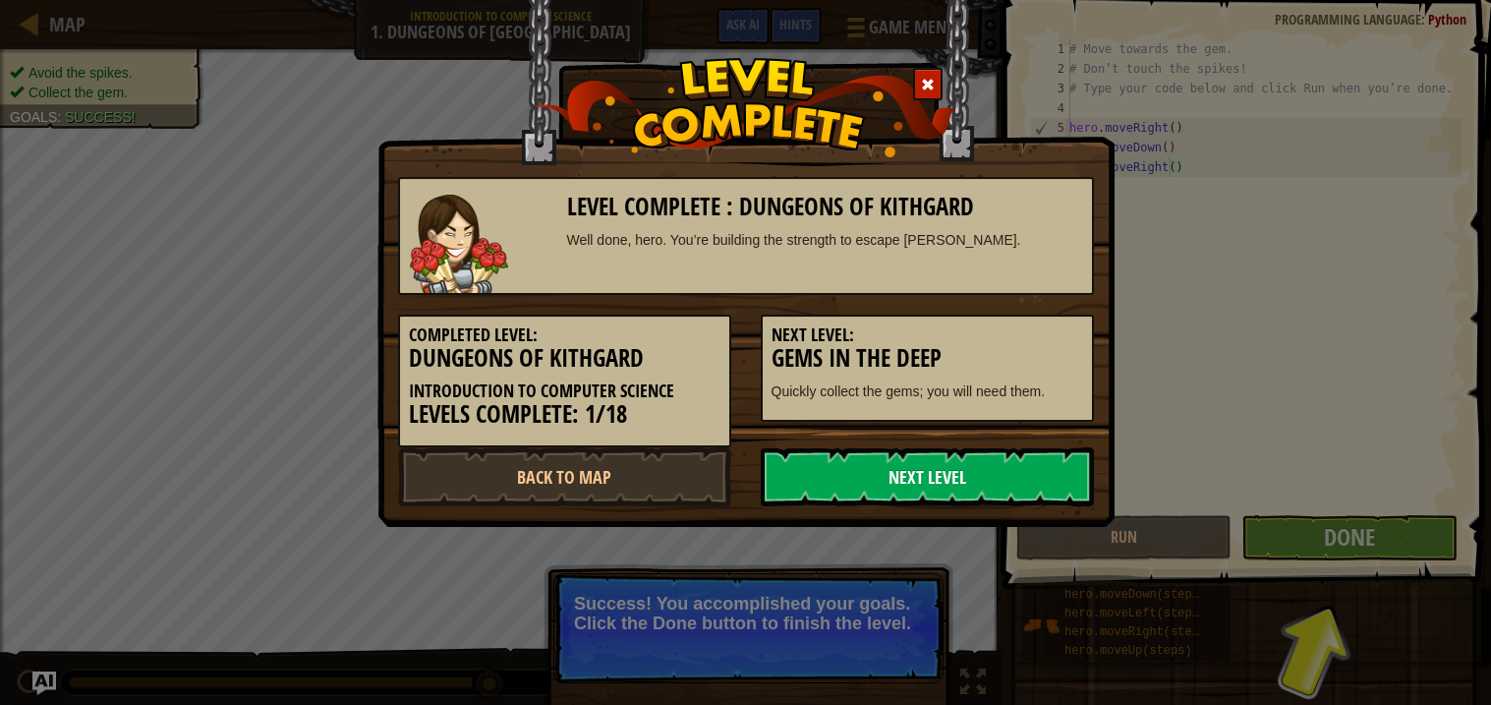
click at [1055, 464] on link "Next Level" at bounding box center [927, 476] width 333 height 59
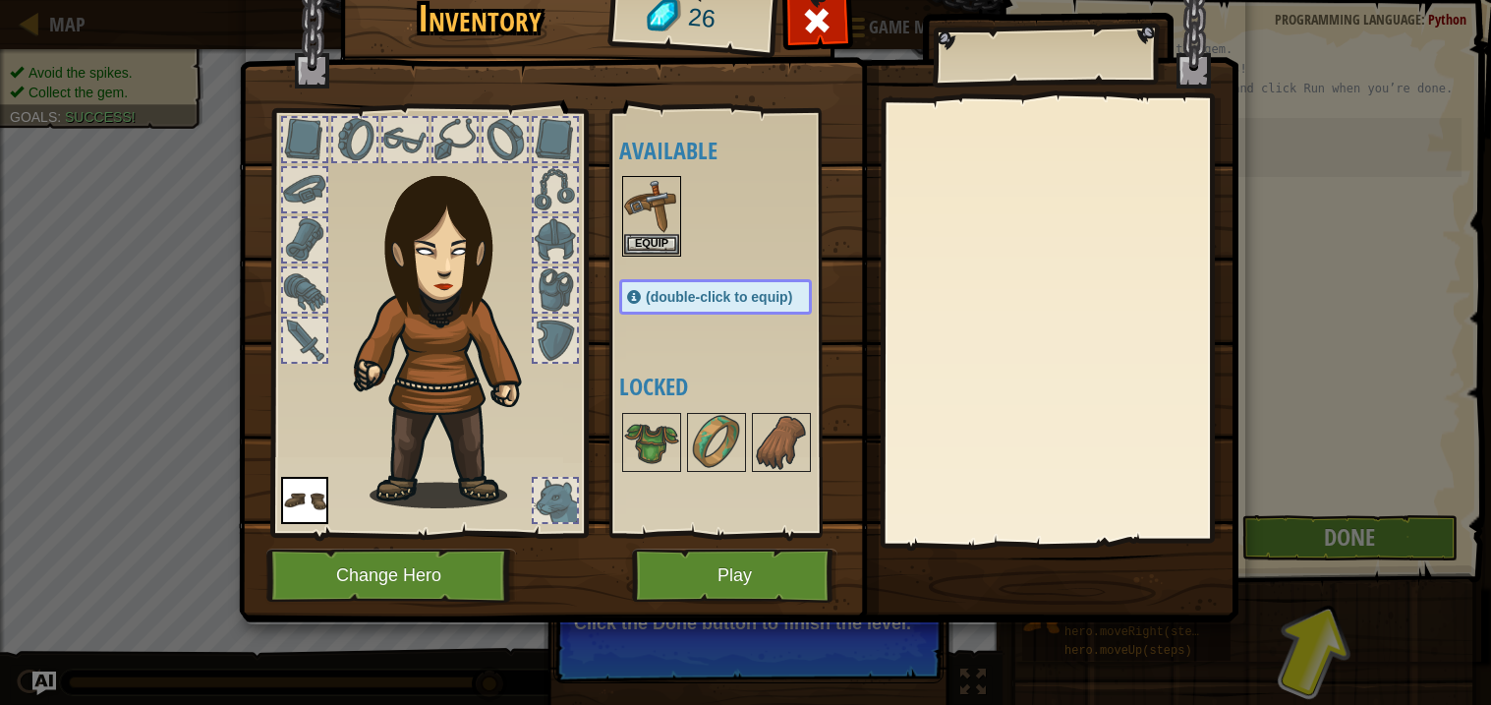
click at [328, 540] on img at bounding box center [738, 265] width 999 height 713
click at [332, 560] on button "Change Hero" at bounding box center [391, 575] width 250 height 54
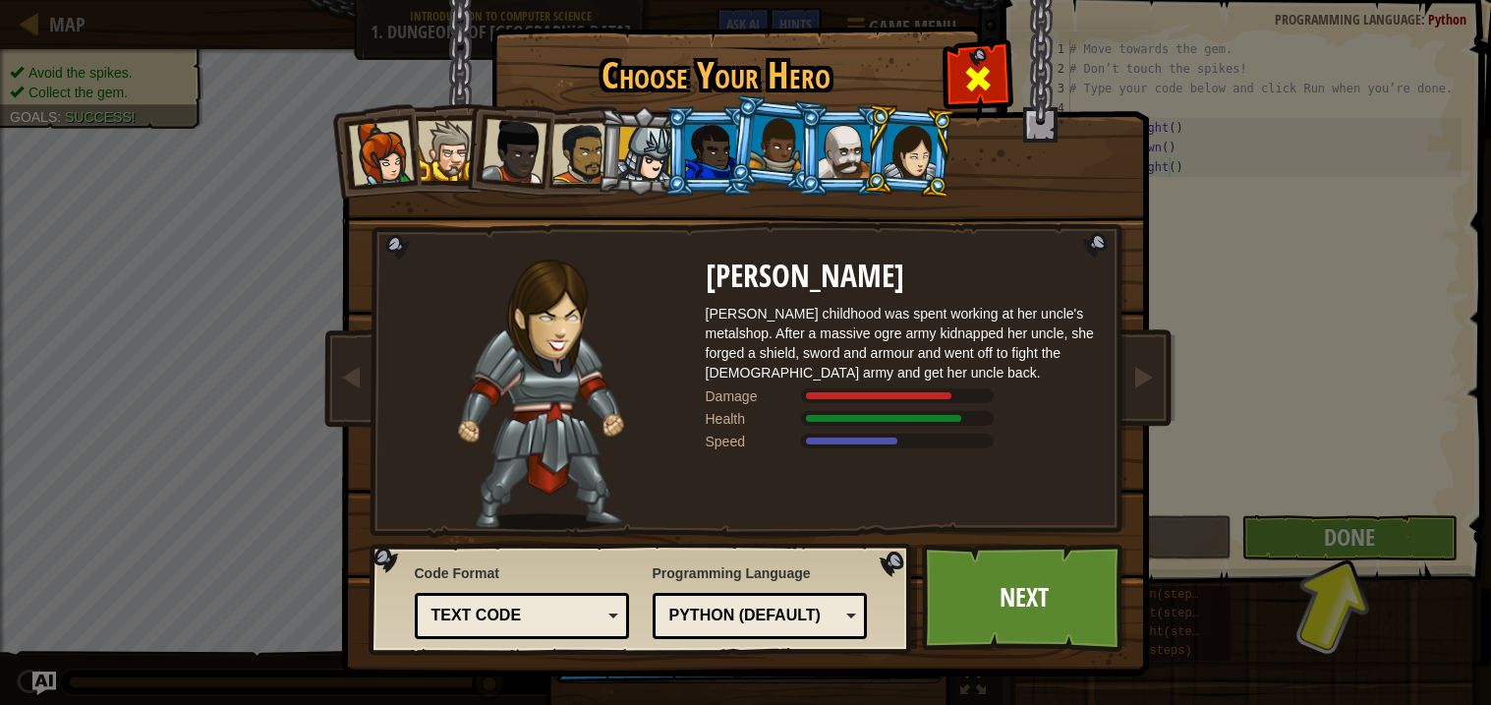
click at [992, 85] on span at bounding box center [977, 78] width 31 height 31
